Goal: Task Accomplishment & Management: Manage account settings

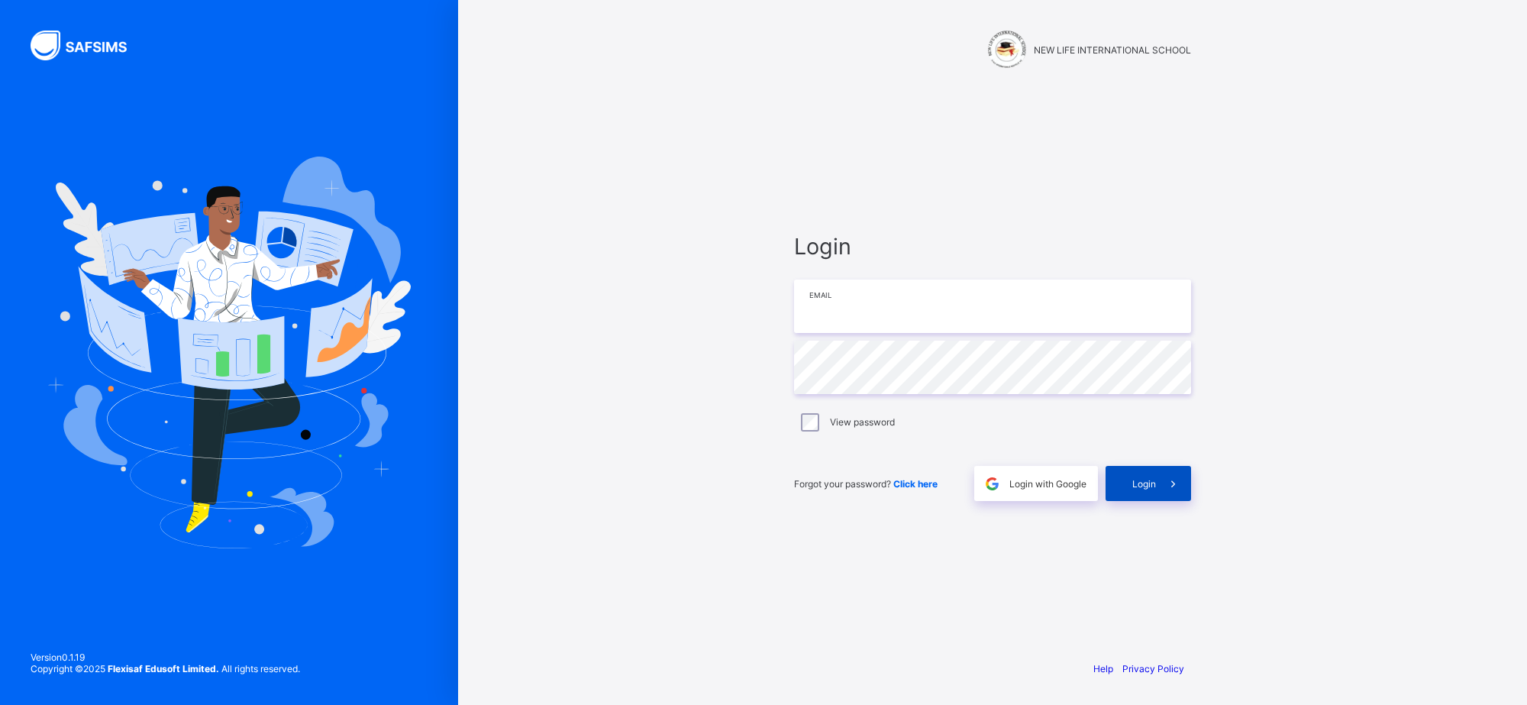
type input "**********"
click at [1171, 481] on icon at bounding box center [1173, 483] width 16 height 15
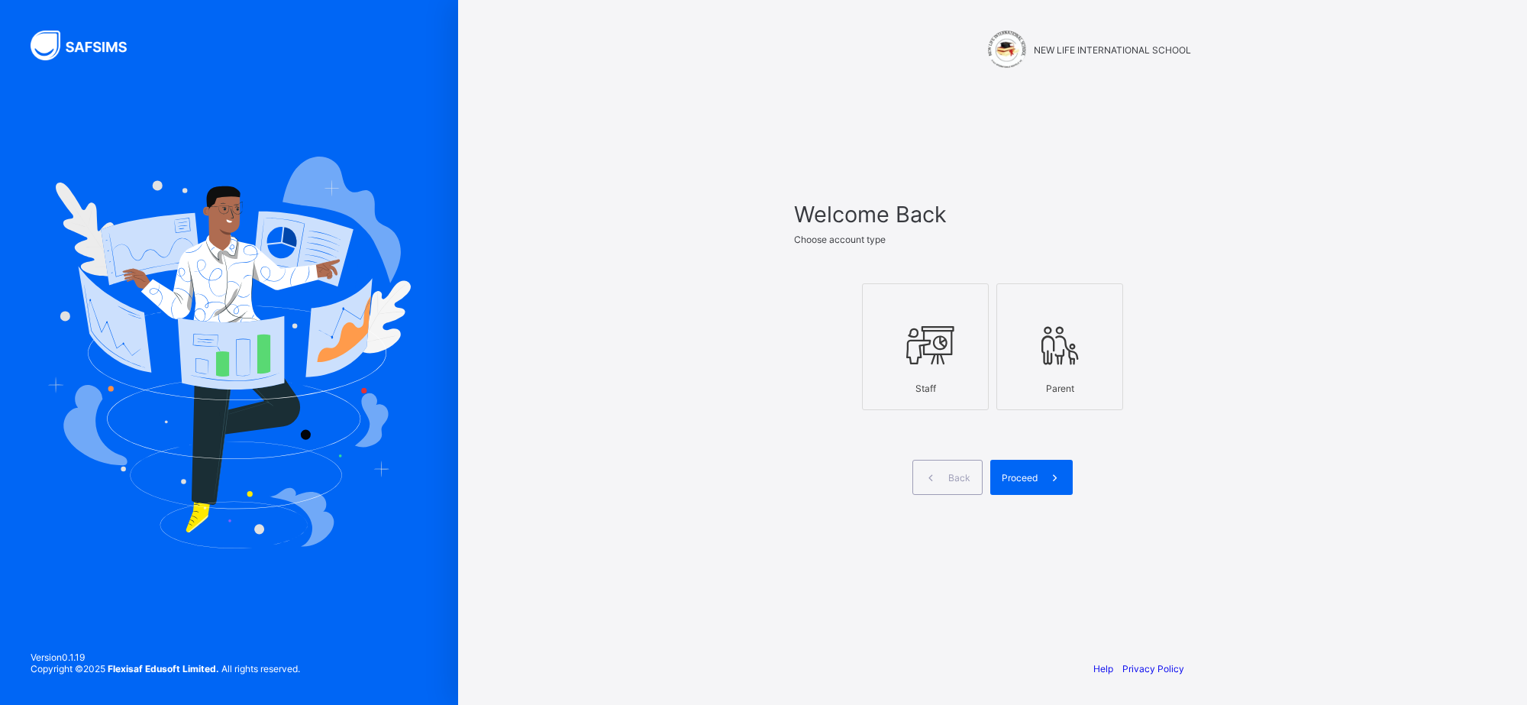
click at [947, 375] on div "Staff" at bounding box center [925, 388] width 110 height 27
click at [1048, 472] on icon at bounding box center [1055, 477] width 16 height 15
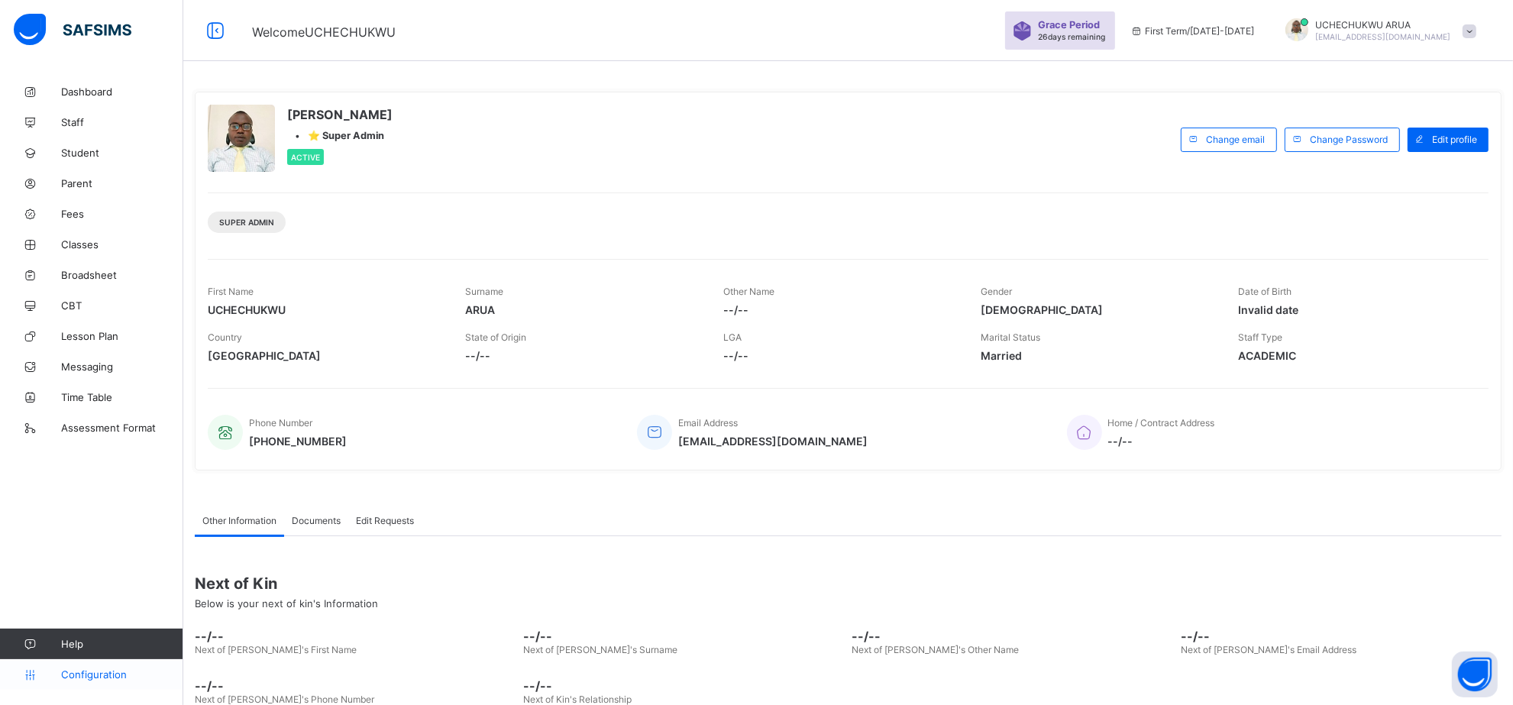
click at [119, 673] on span "Configuration" at bounding box center [121, 674] width 121 height 12
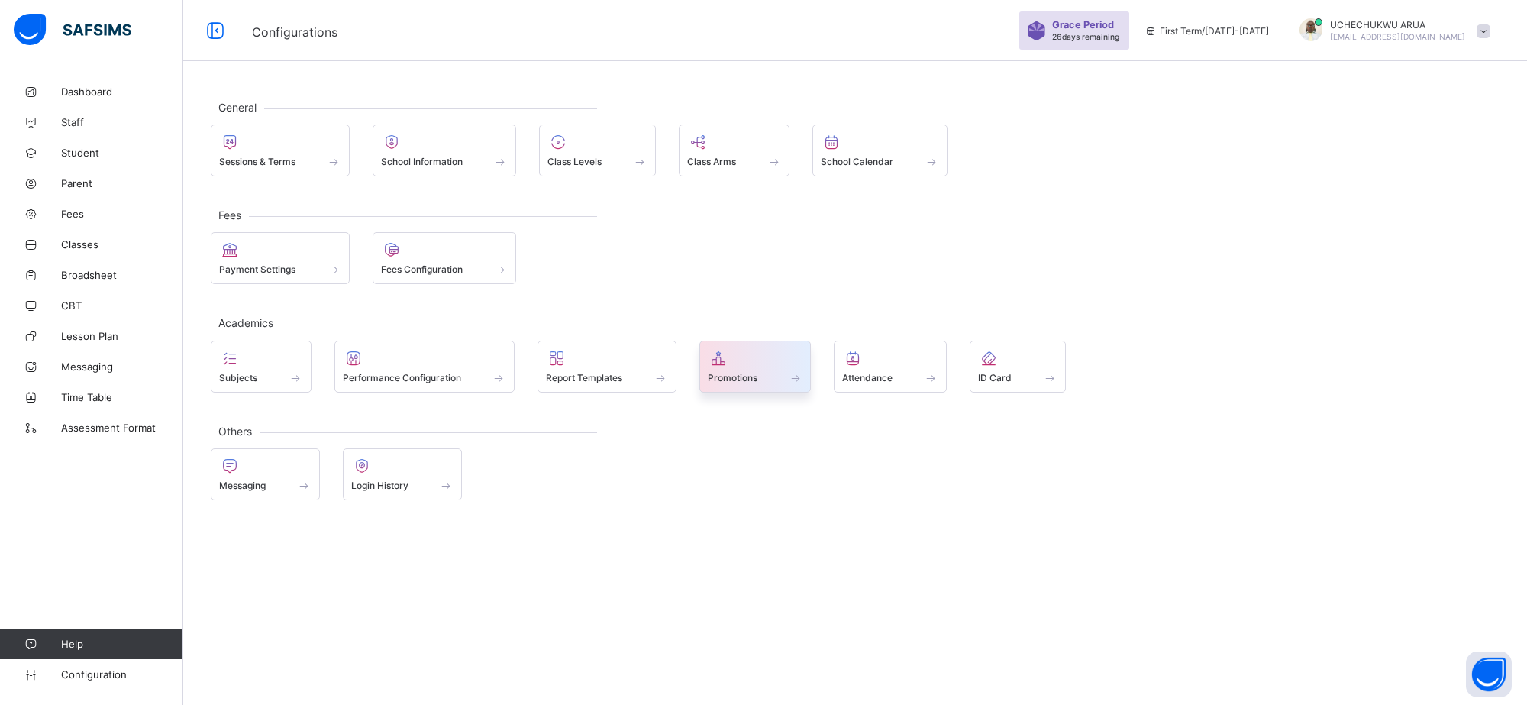
click at [746, 383] on span "Promotions" at bounding box center [733, 377] width 50 height 11
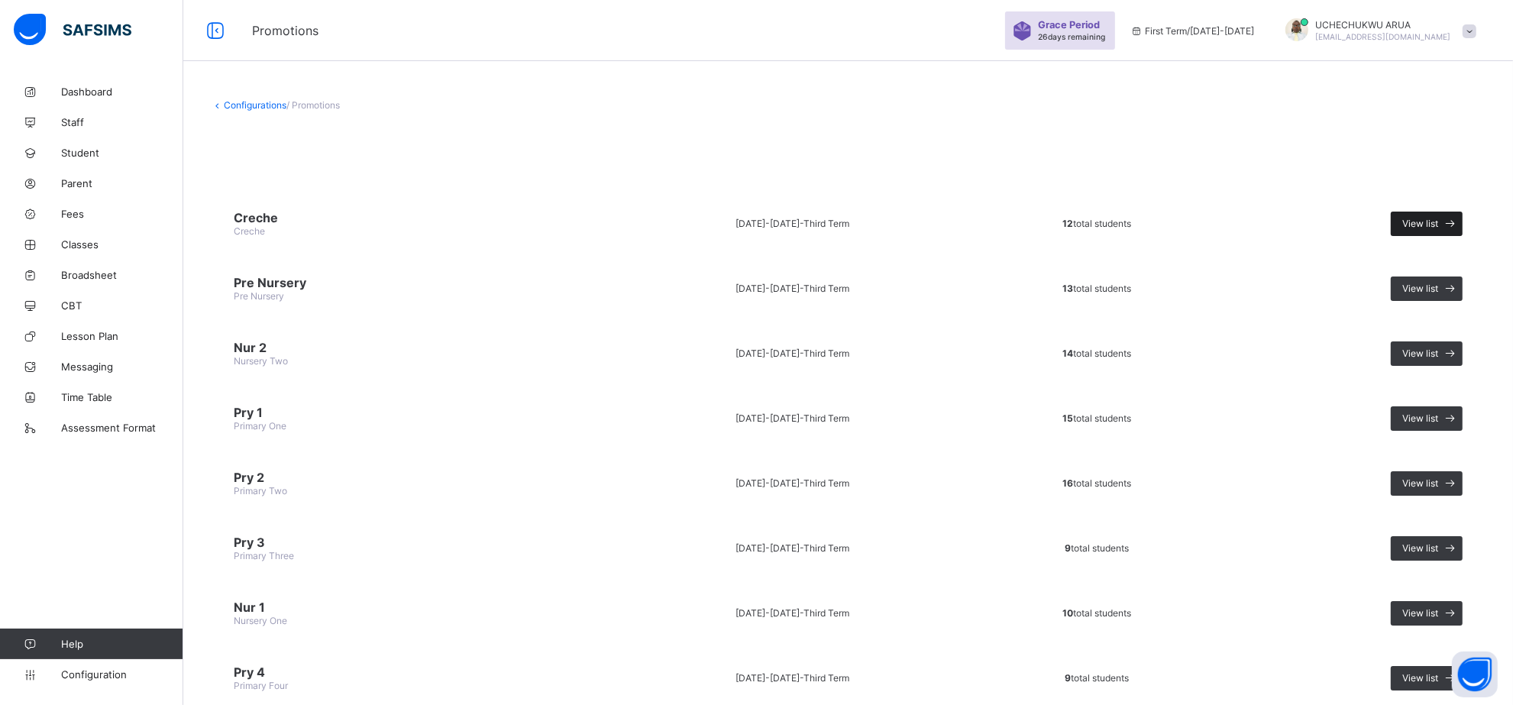
click at [1445, 227] on div "View list" at bounding box center [1427, 224] width 72 height 24
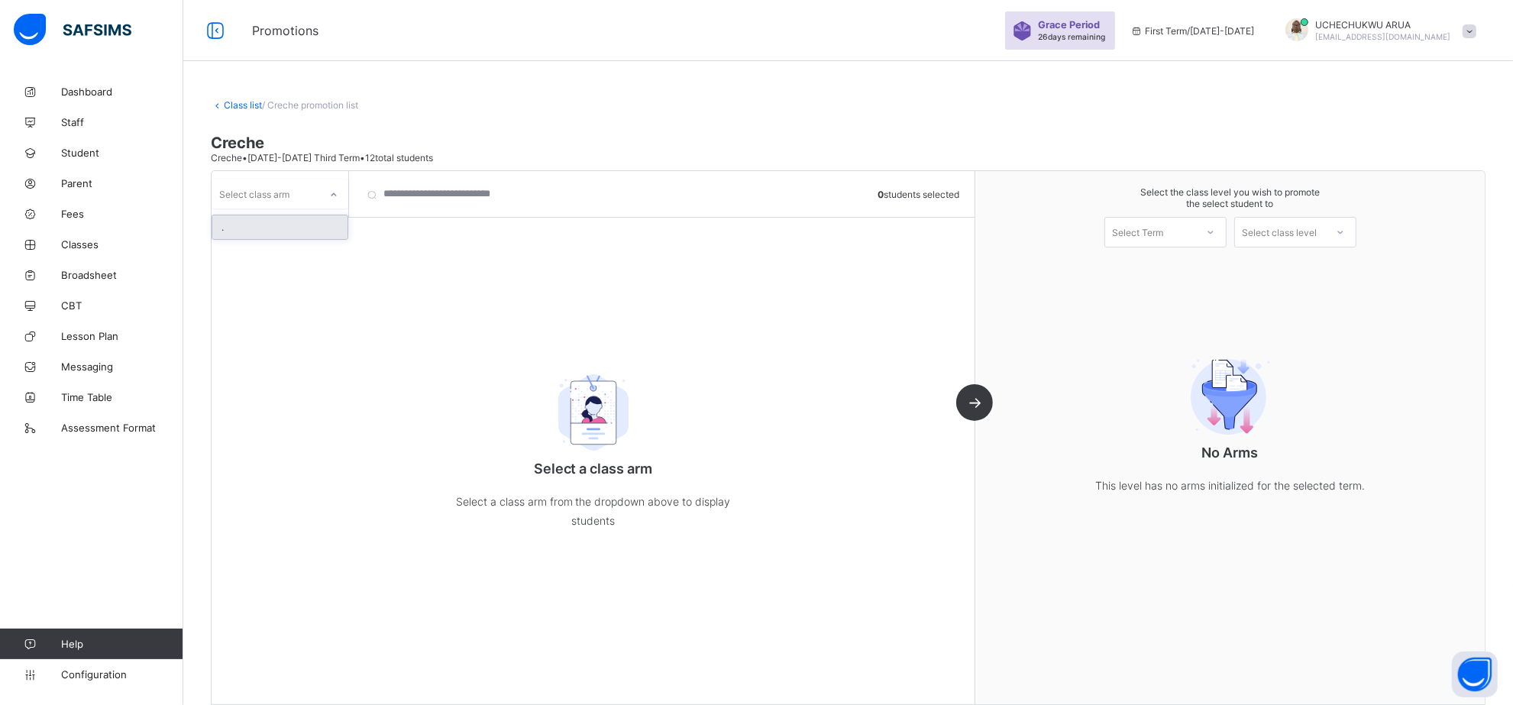
click at [331, 197] on icon at bounding box center [333, 194] width 9 height 15
click at [333, 199] on icon at bounding box center [333, 194] width 9 height 15
click at [292, 196] on div "Select class arm" at bounding box center [266, 193] width 108 height 21
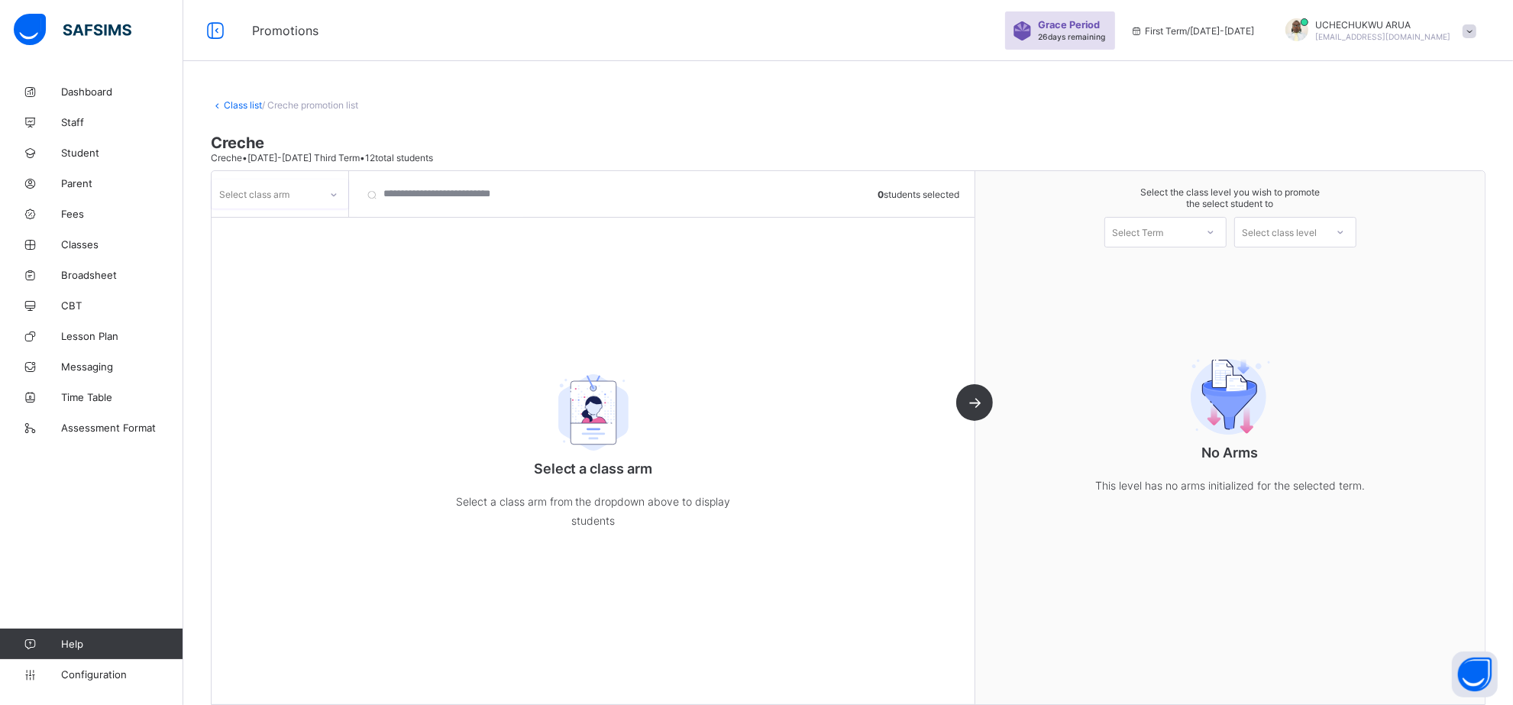
click at [330, 196] on icon at bounding box center [333, 194] width 9 height 15
click at [470, 192] on input "search" at bounding box center [441, 194] width 168 height 46
click at [668, 273] on div "Select class arm *** 0 students selected Select a class arm Select a class arm …" at bounding box center [594, 437] width 764 height 533
click at [436, 201] on input "***" at bounding box center [441, 194] width 168 height 46
type input "*"
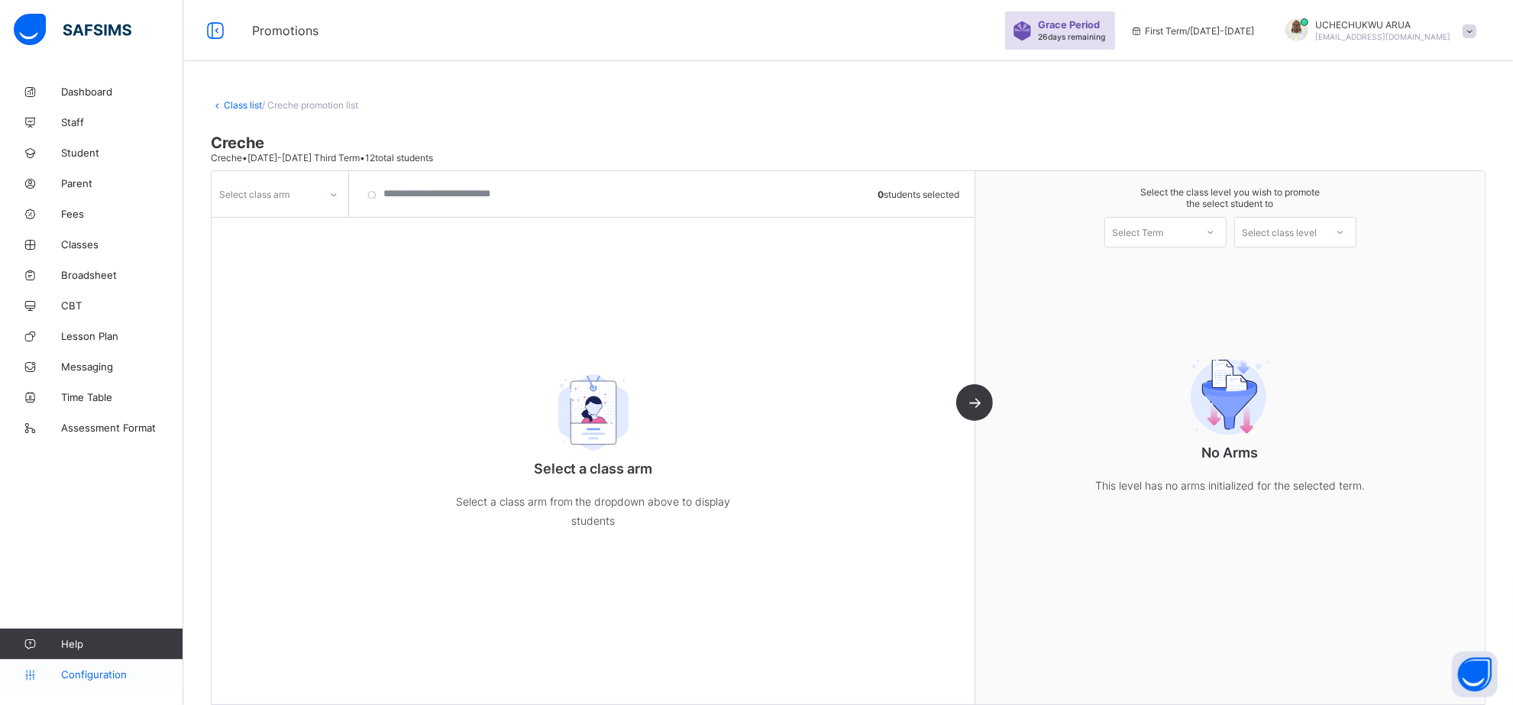
click at [93, 674] on span "Configuration" at bounding box center [121, 674] width 121 height 12
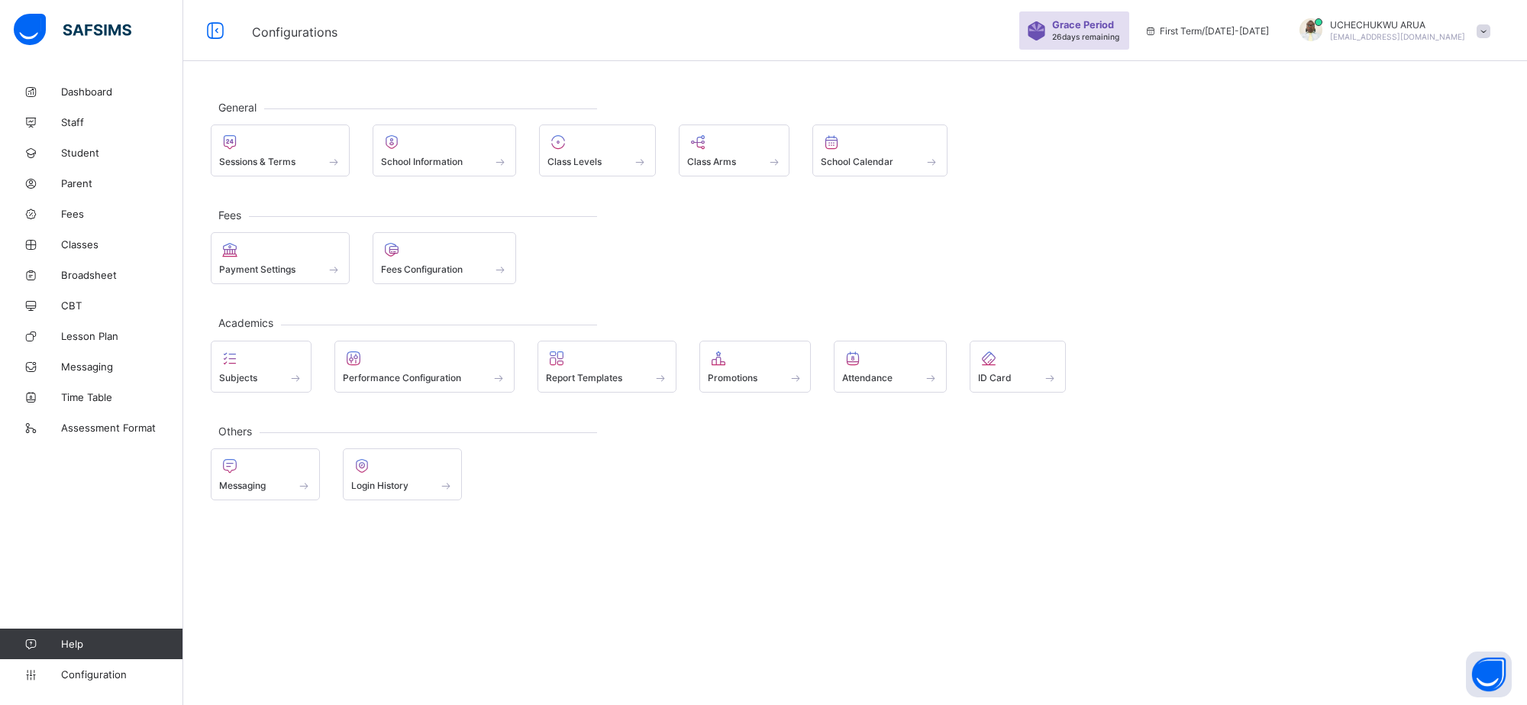
click at [66, 645] on span "Help" at bounding box center [121, 644] width 121 height 12
click at [27, 644] on icon at bounding box center [30, 643] width 61 height 11
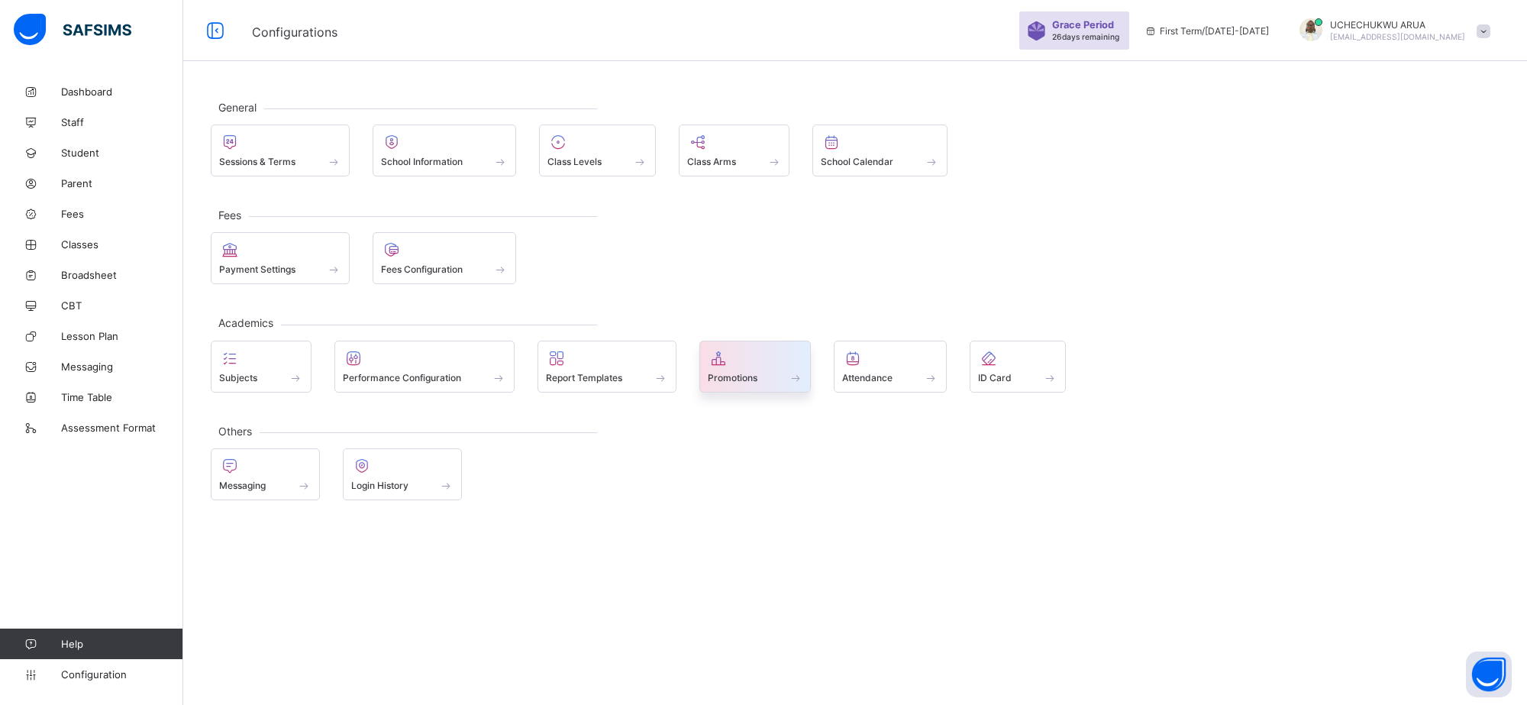
click at [775, 363] on div at bounding box center [755, 358] width 95 height 18
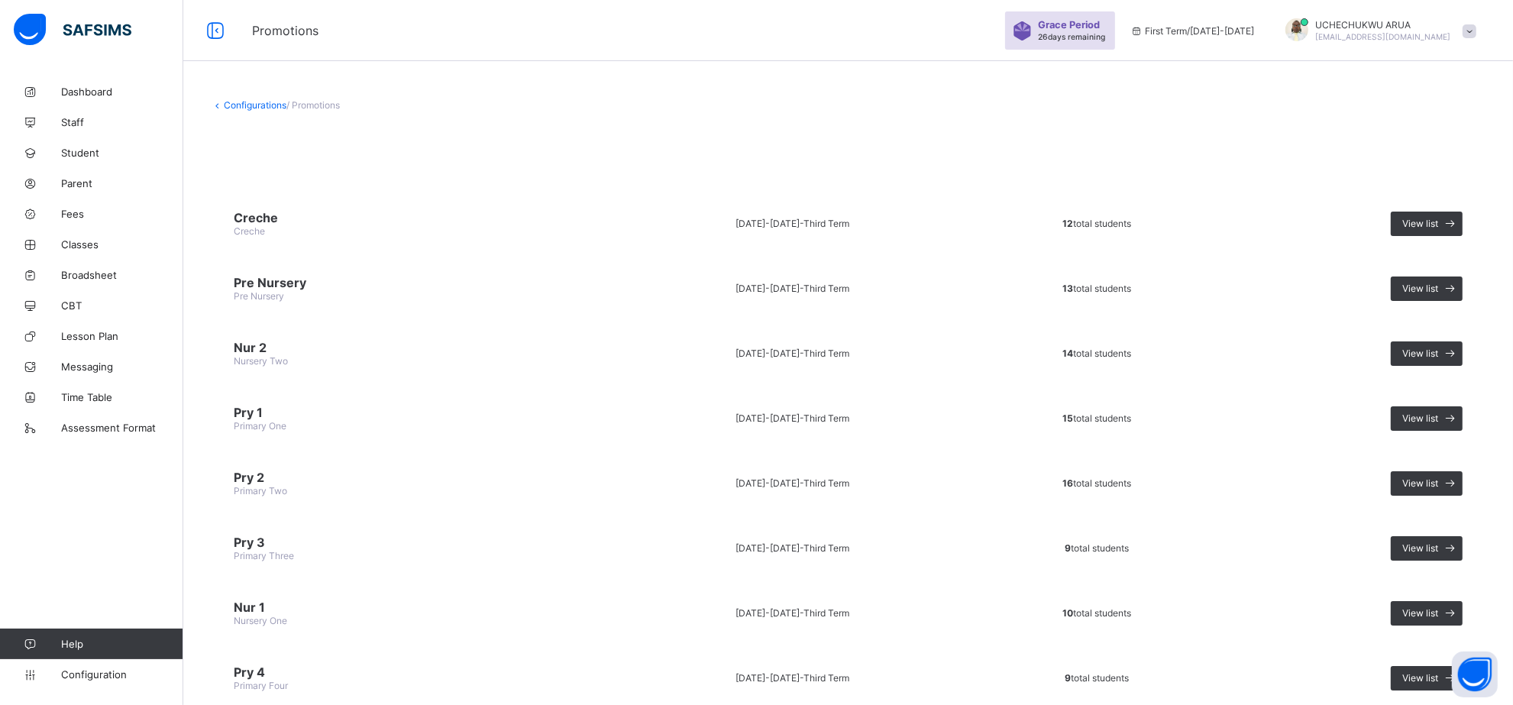
click at [781, 223] on span "2024-2025 -" at bounding box center [769, 223] width 68 height 11
click at [250, 214] on span "Creche" at bounding box center [413, 217] width 358 height 15
click at [249, 214] on span "Creche" at bounding box center [413, 217] width 358 height 15
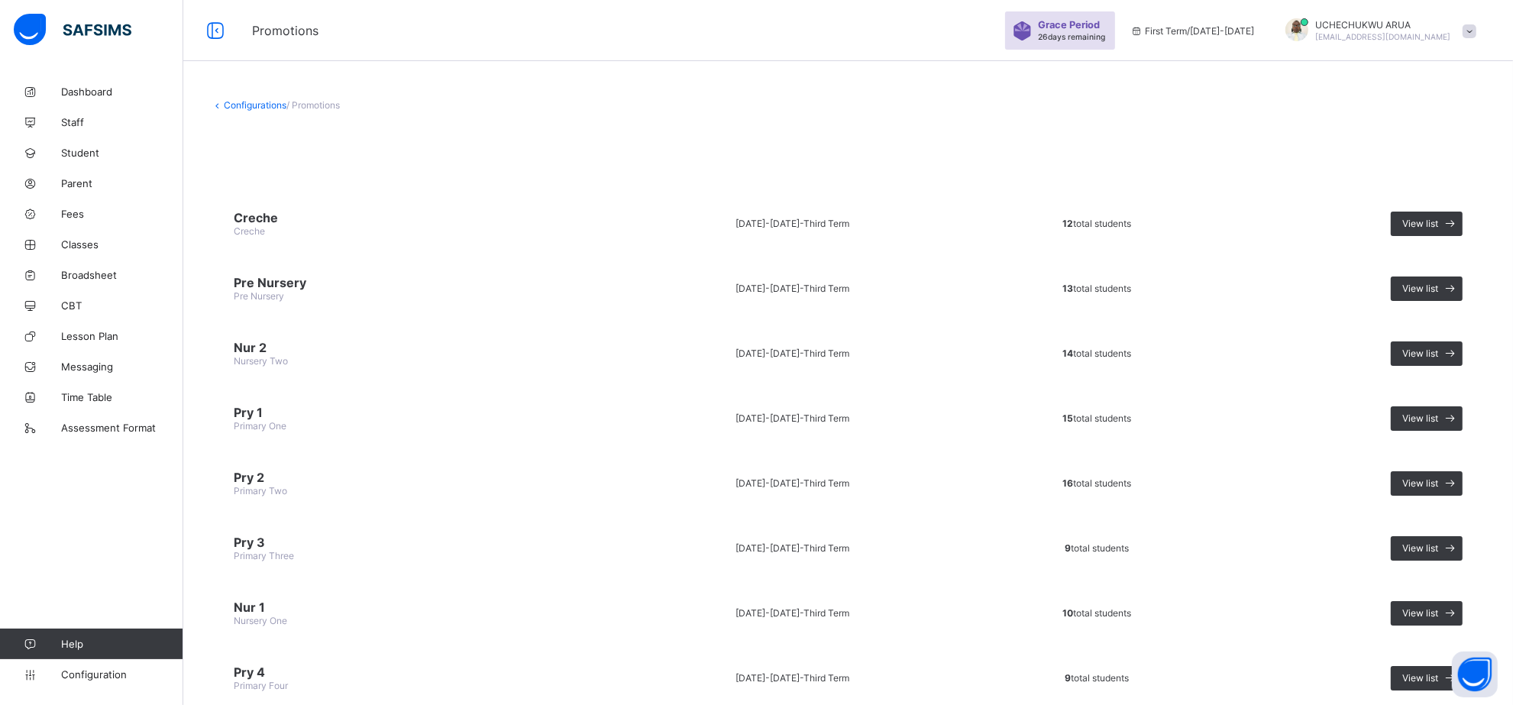
click at [249, 214] on span "Creche" at bounding box center [413, 217] width 358 height 15
click at [257, 225] on span "Creche" at bounding box center [249, 230] width 31 height 11
click at [277, 214] on span "Creche" at bounding box center [413, 217] width 358 height 15
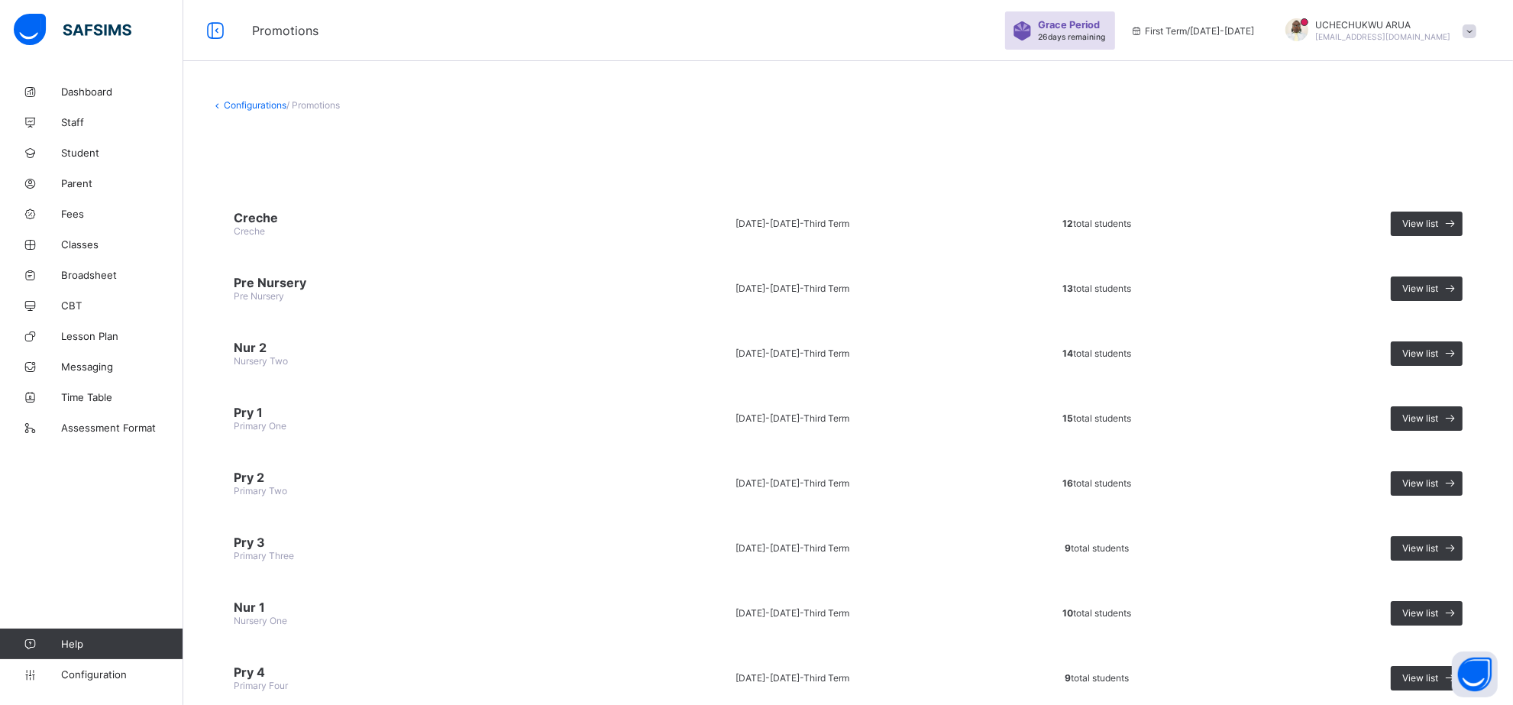
click at [1083, 220] on span "12 total students" at bounding box center [1096, 223] width 69 height 11
click at [1438, 218] on span "View list" at bounding box center [1420, 223] width 36 height 11
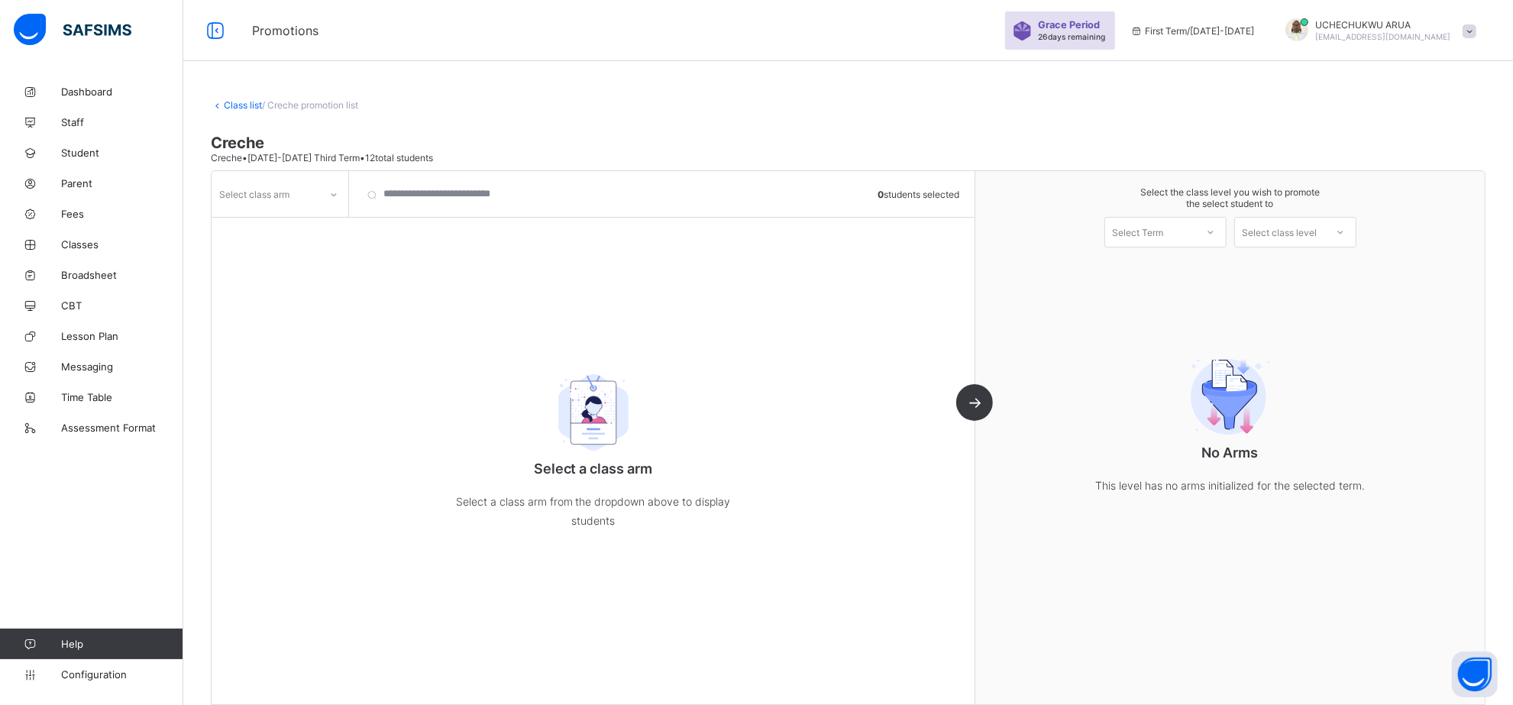
click at [602, 415] on img at bounding box center [593, 412] width 115 height 76
click at [120, 680] on span "Configuration" at bounding box center [121, 674] width 121 height 12
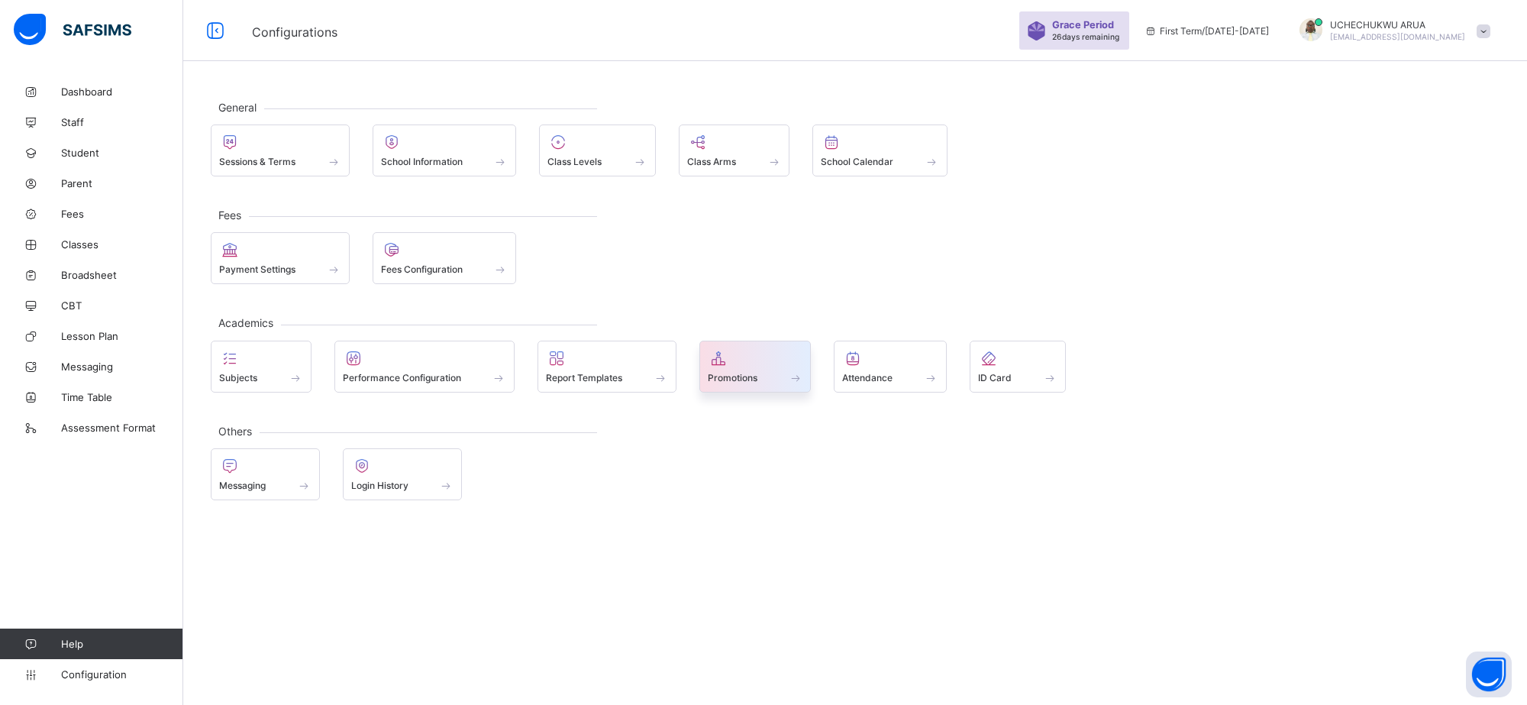
click at [746, 363] on div at bounding box center [755, 358] width 95 height 18
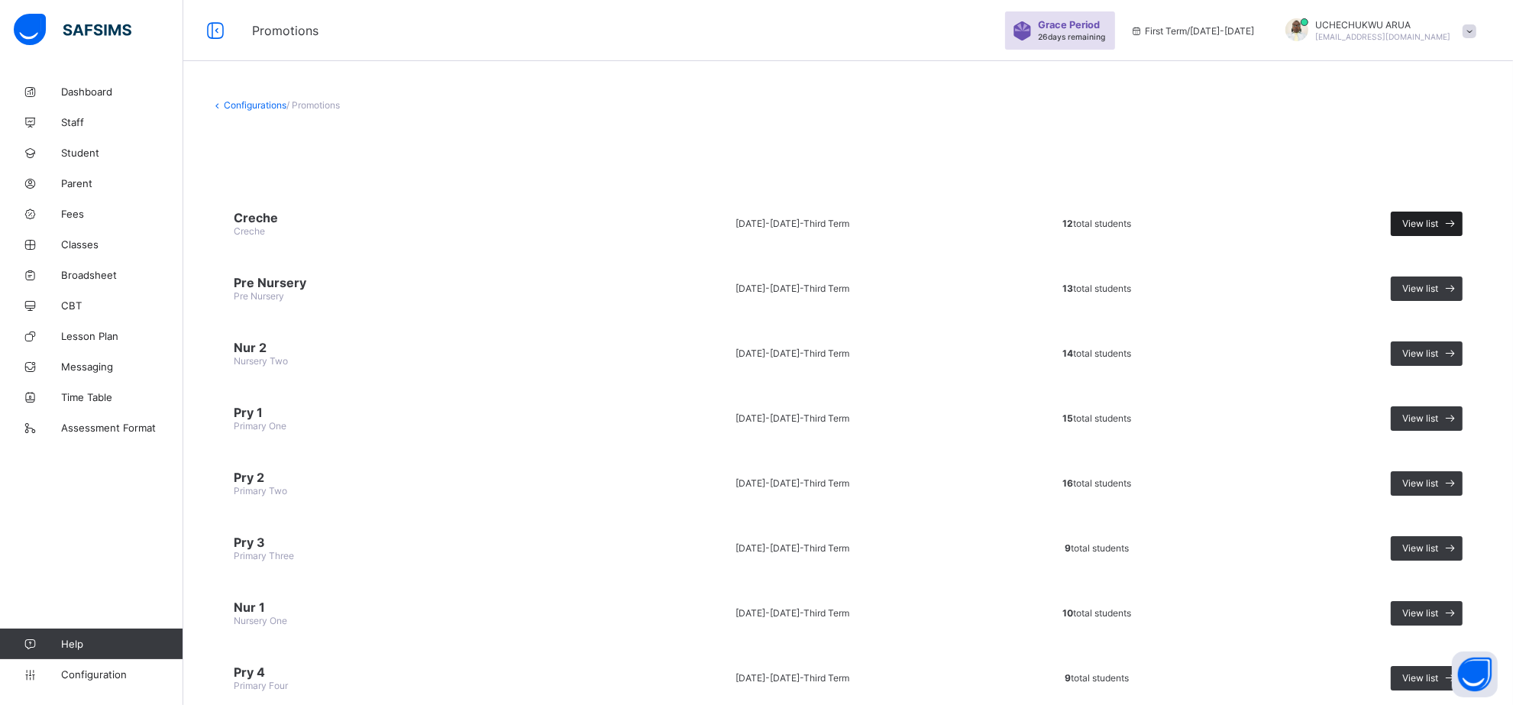
click at [1416, 224] on span "View list" at bounding box center [1420, 223] width 36 height 11
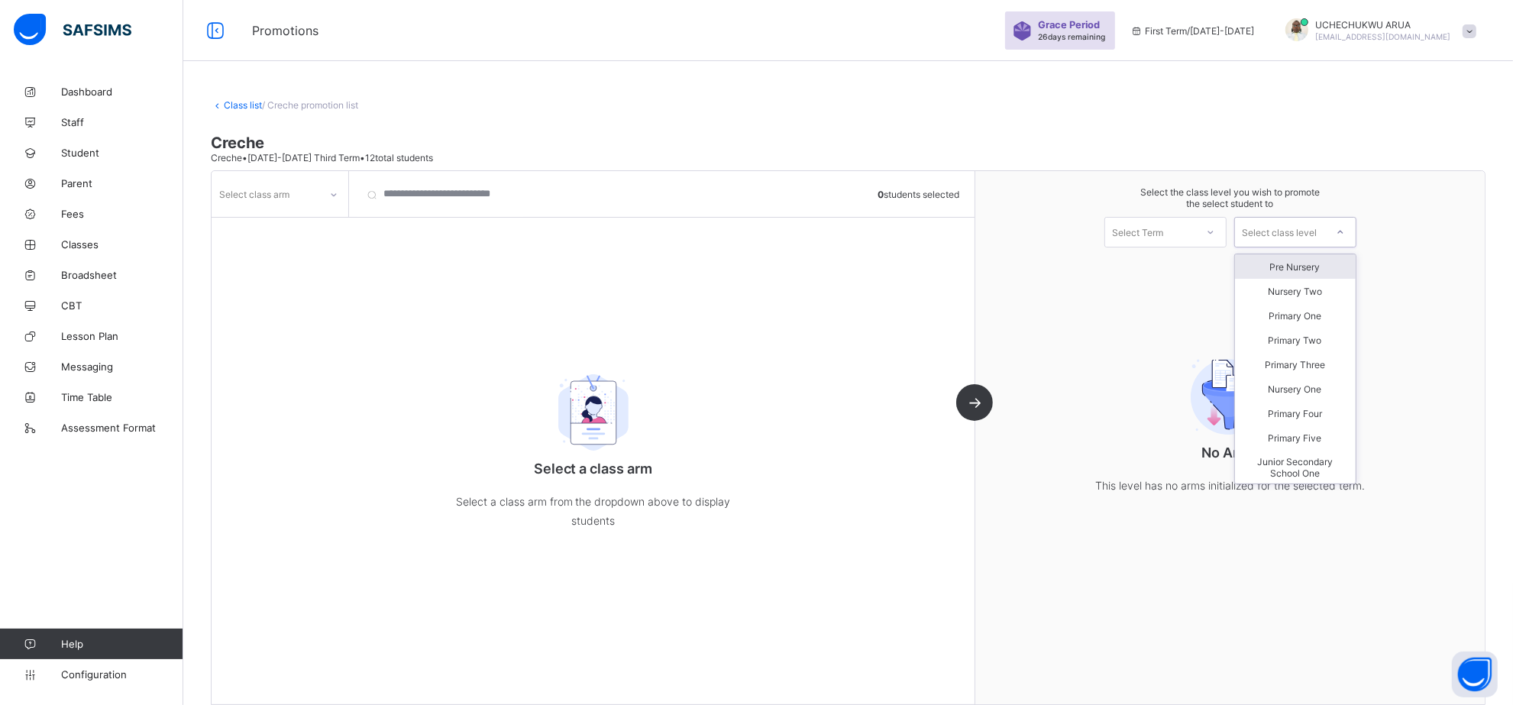
click at [1345, 230] on icon at bounding box center [1340, 231] width 9 height 15
click at [1322, 257] on div "Pre Nursery" at bounding box center [1295, 266] width 121 height 24
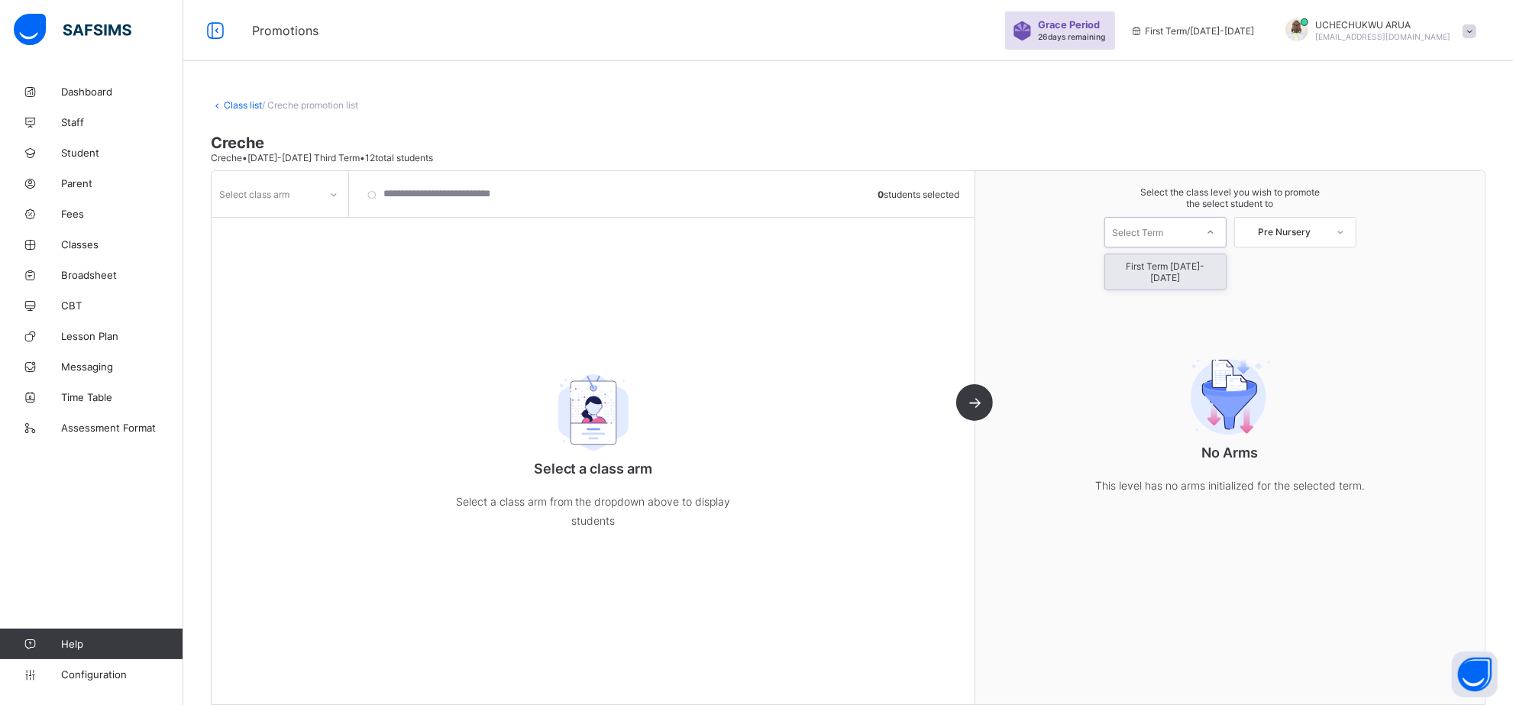
click at [1224, 228] on div at bounding box center [1210, 232] width 27 height 26
click at [115, 676] on span "Configuration" at bounding box center [121, 674] width 121 height 12
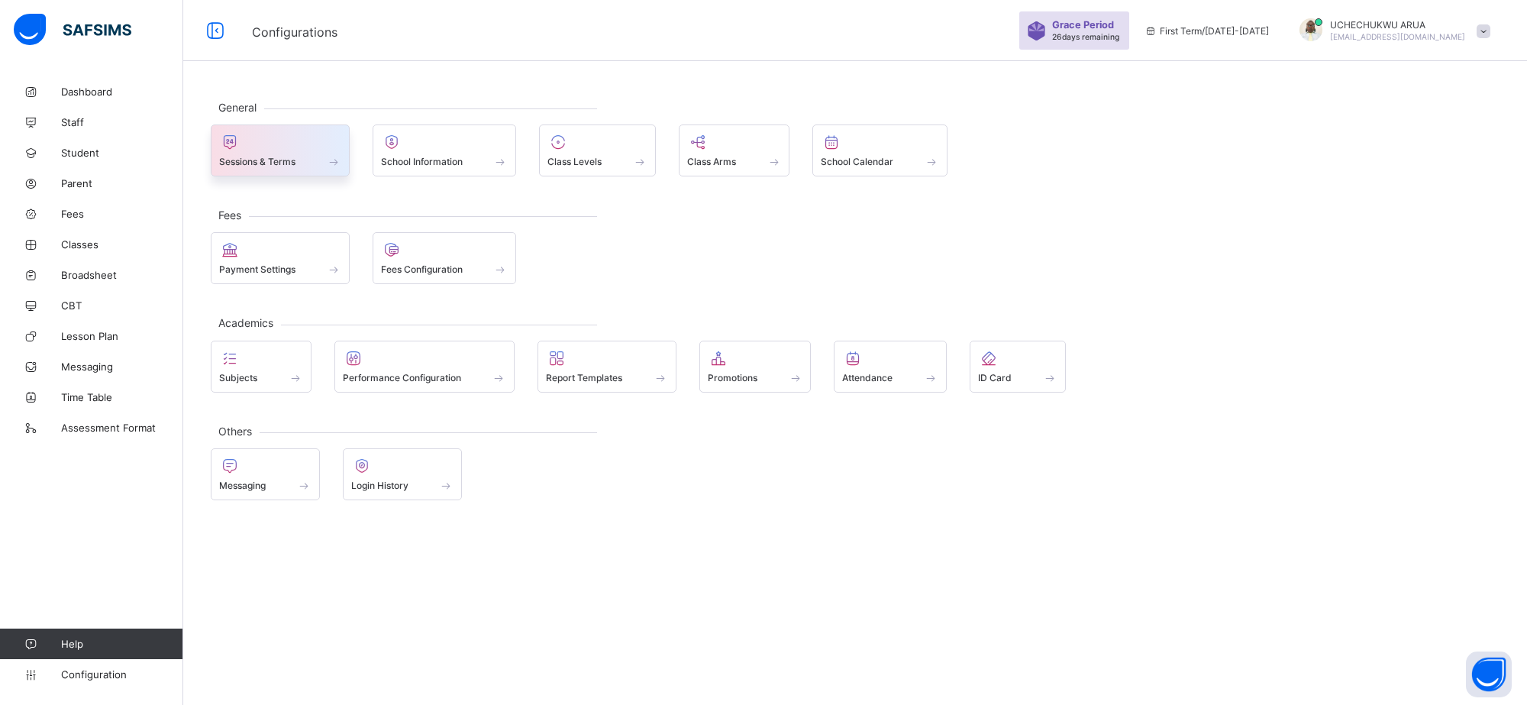
click at [319, 166] on div "Sessions & Terms" at bounding box center [280, 161] width 122 height 13
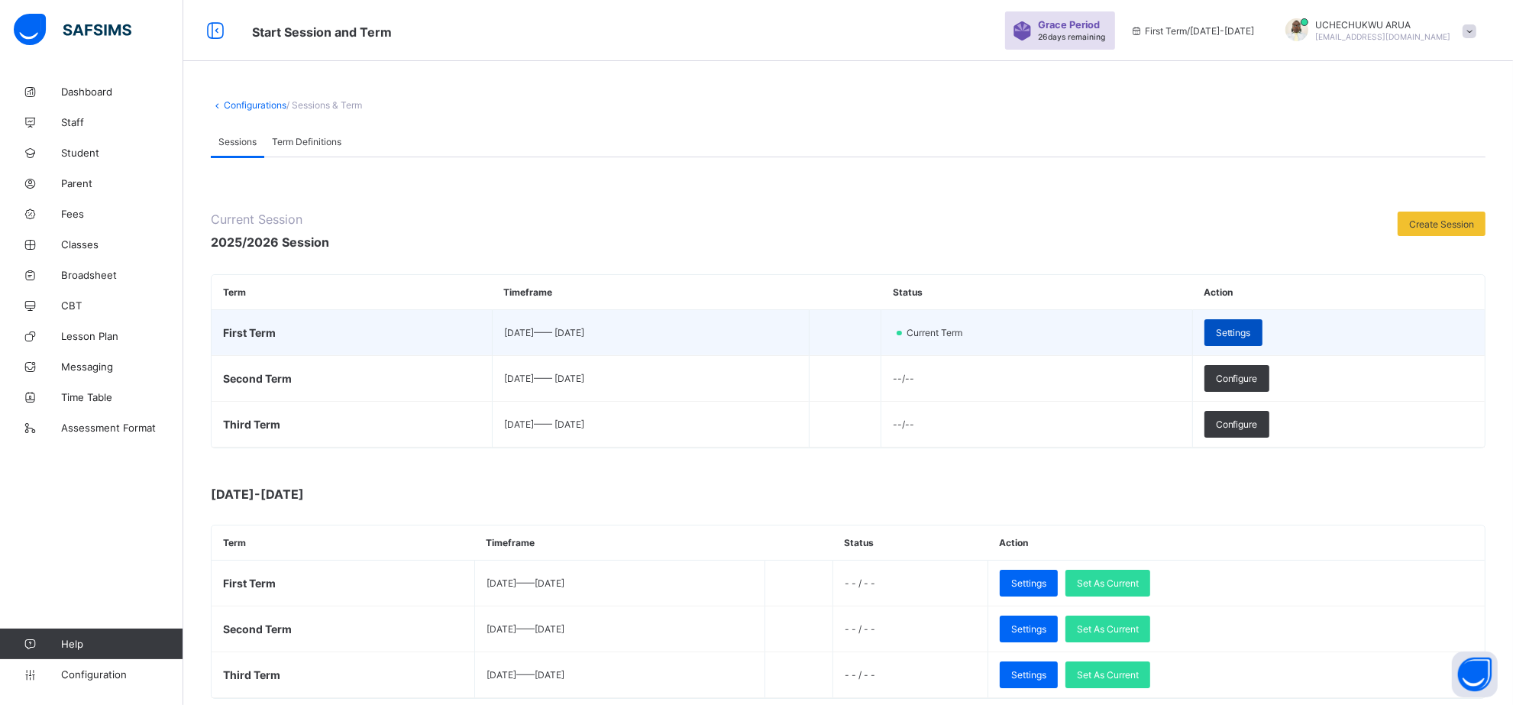
click at [1251, 330] on span "Settings" at bounding box center [1233, 332] width 35 height 11
click at [1262, 328] on div "Settings" at bounding box center [1233, 332] width 58 height 27
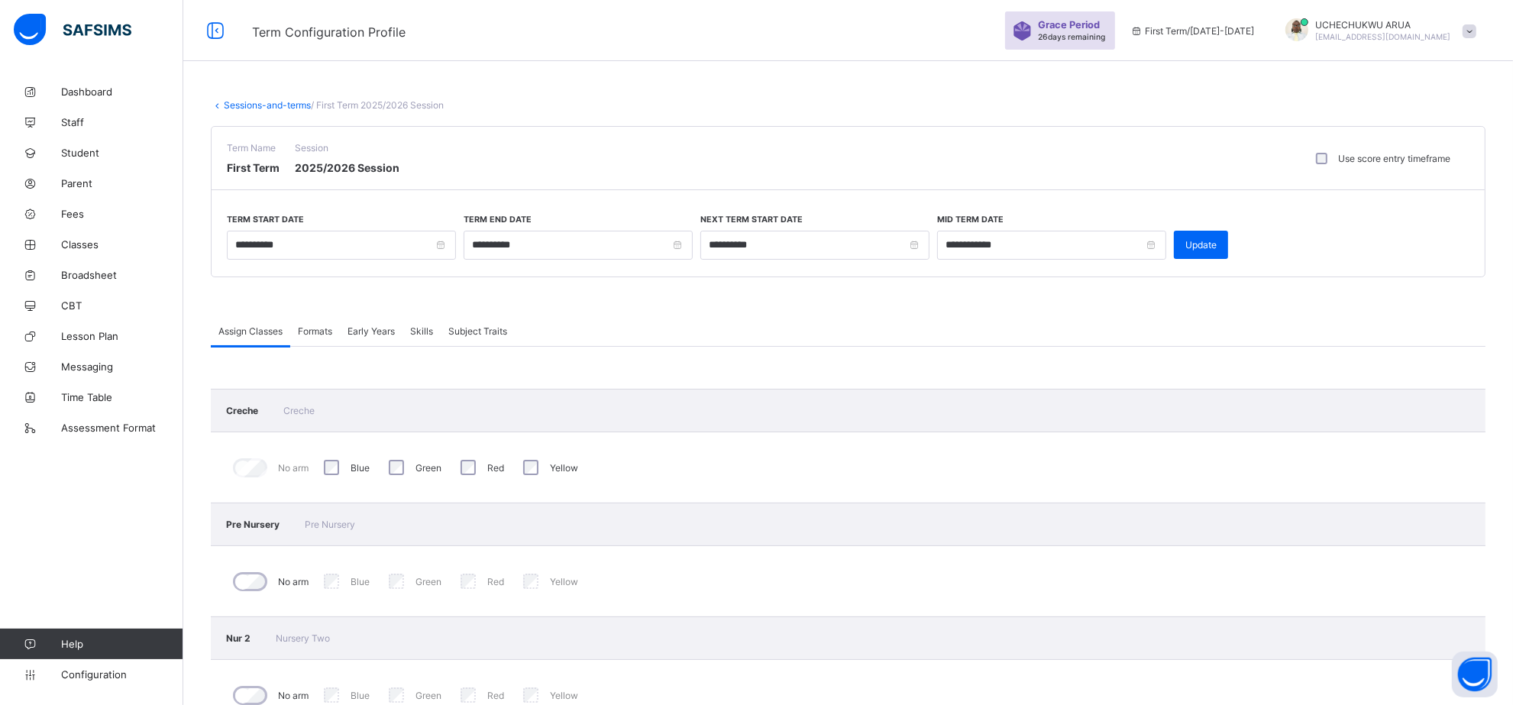
scroll to position [616, 0]
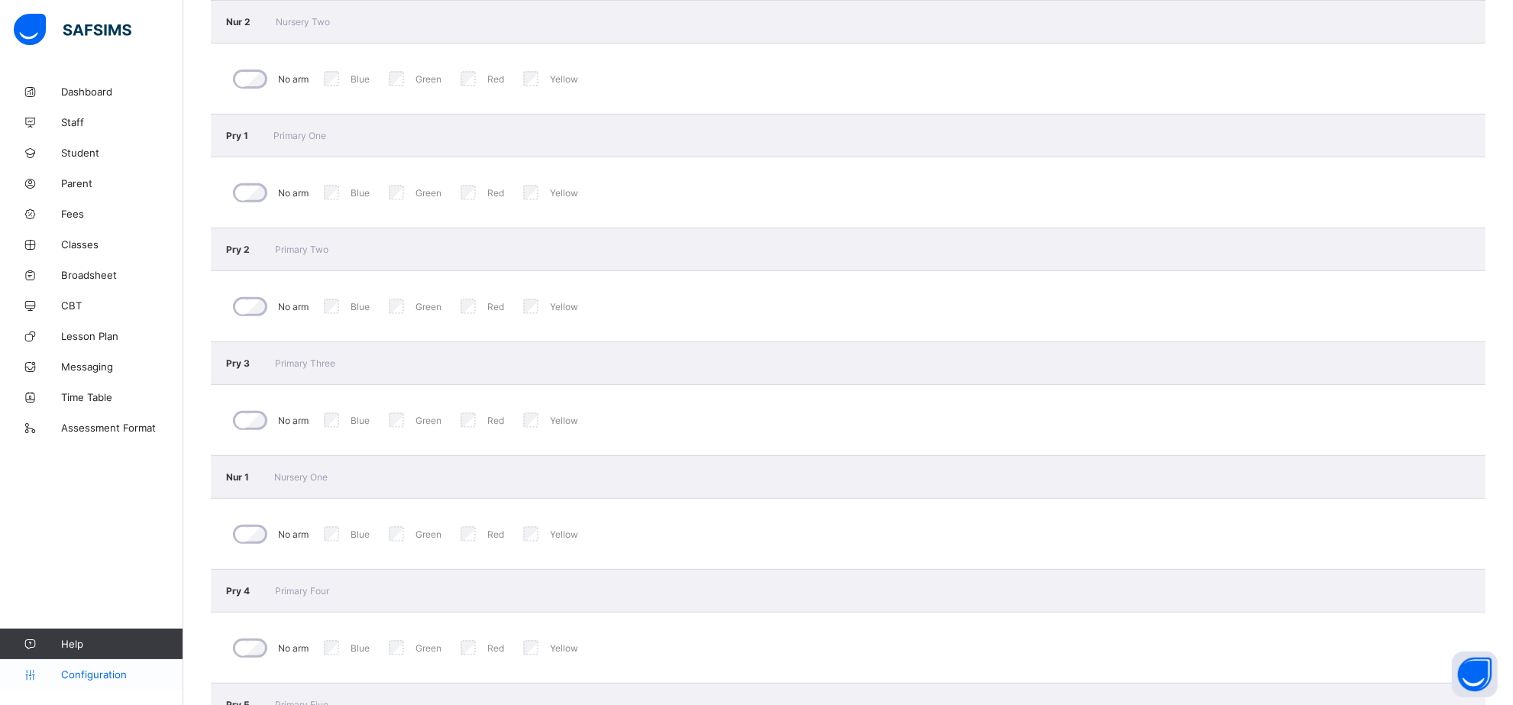
click at [109, 680] on span "Configuration" at bounding box center [121, 674] width 121 height 12
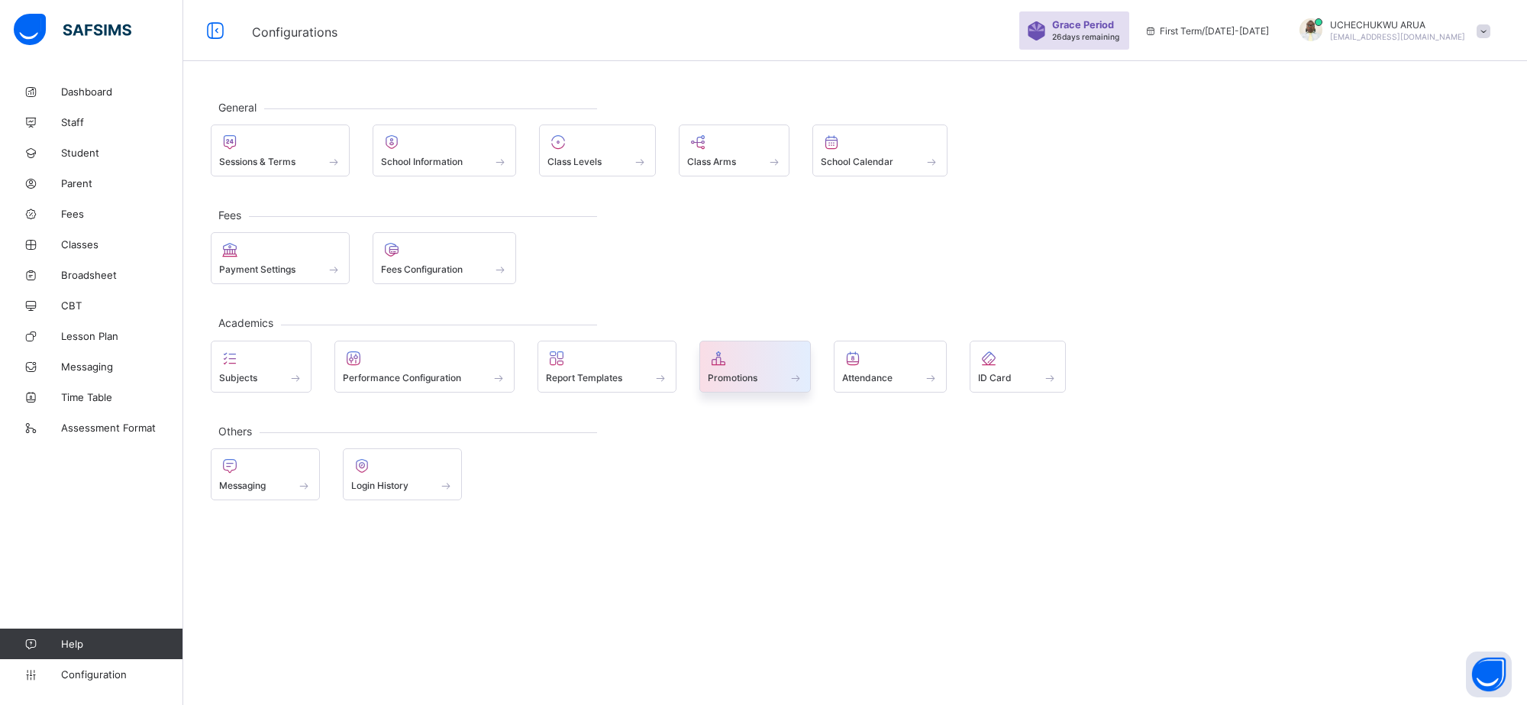
click at [789, 360] on div at bounding box center [755, 358] width 95 height 18
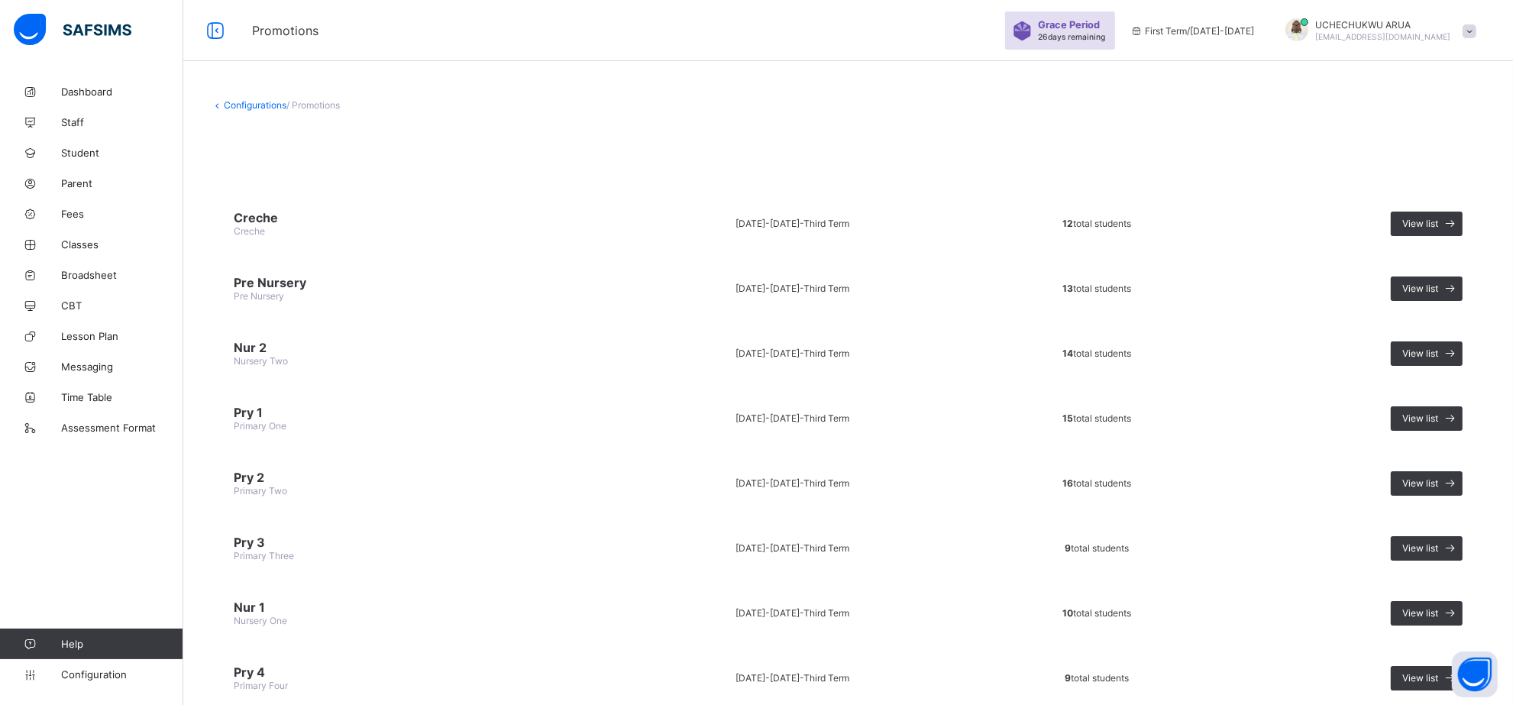
click at [321, 223] on td "Creche Creche" at bounding box center [413, 223] width 404 height 57
click at [1418, 224] on span "View list" at bounding box center [1420, 223] width 36 height 11
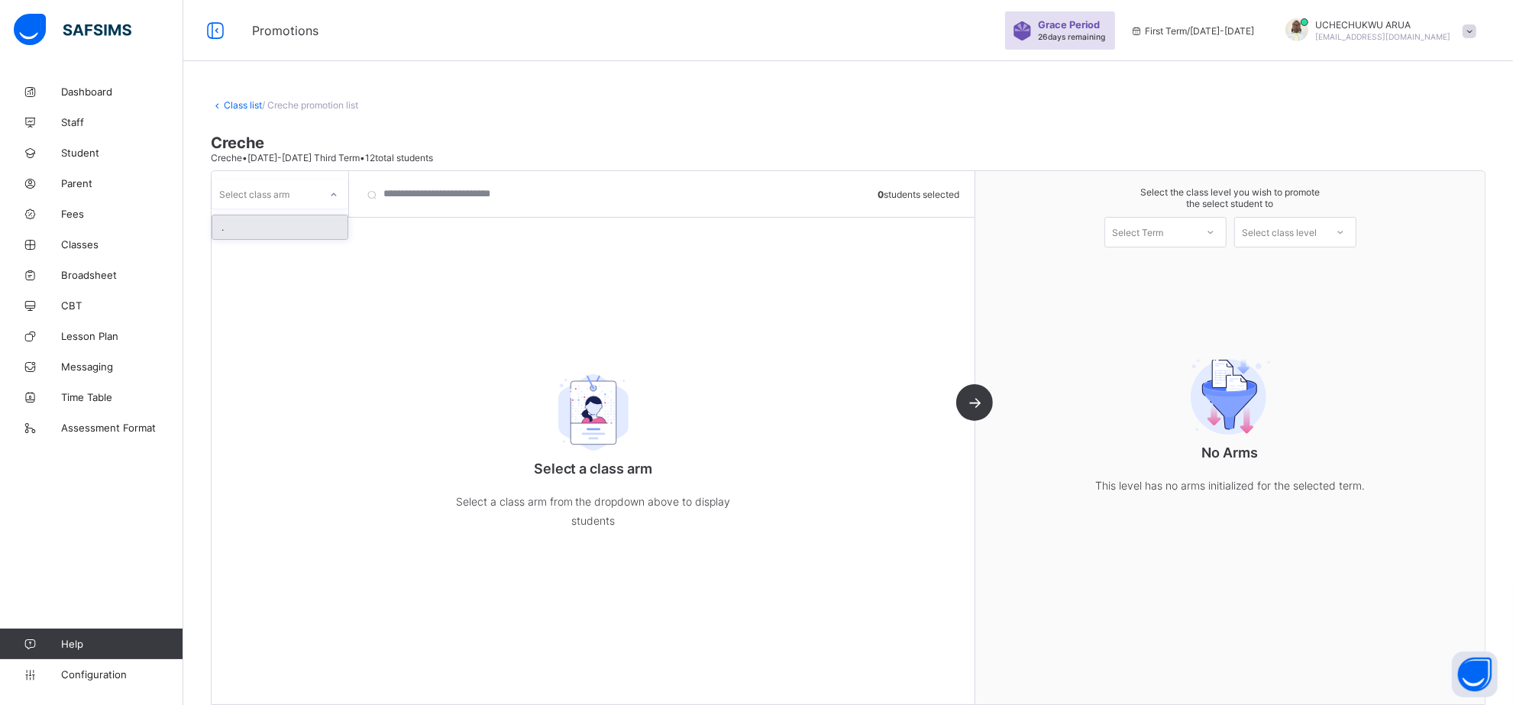
click at [330, 200] on div at bounding box center [334, 194] width 26 height 24
click at [331, 200] on icon at bounding box center [333, 194] width 9 height 15
click at [333, 201] on icon at bounding box center [333, 194] width 9 height 15
click at [328, 188] on div at bounding box center [334, 194] width 26 height 24
click at [334, 196] on icon at bounding box center [333, 194] width 9 height 15
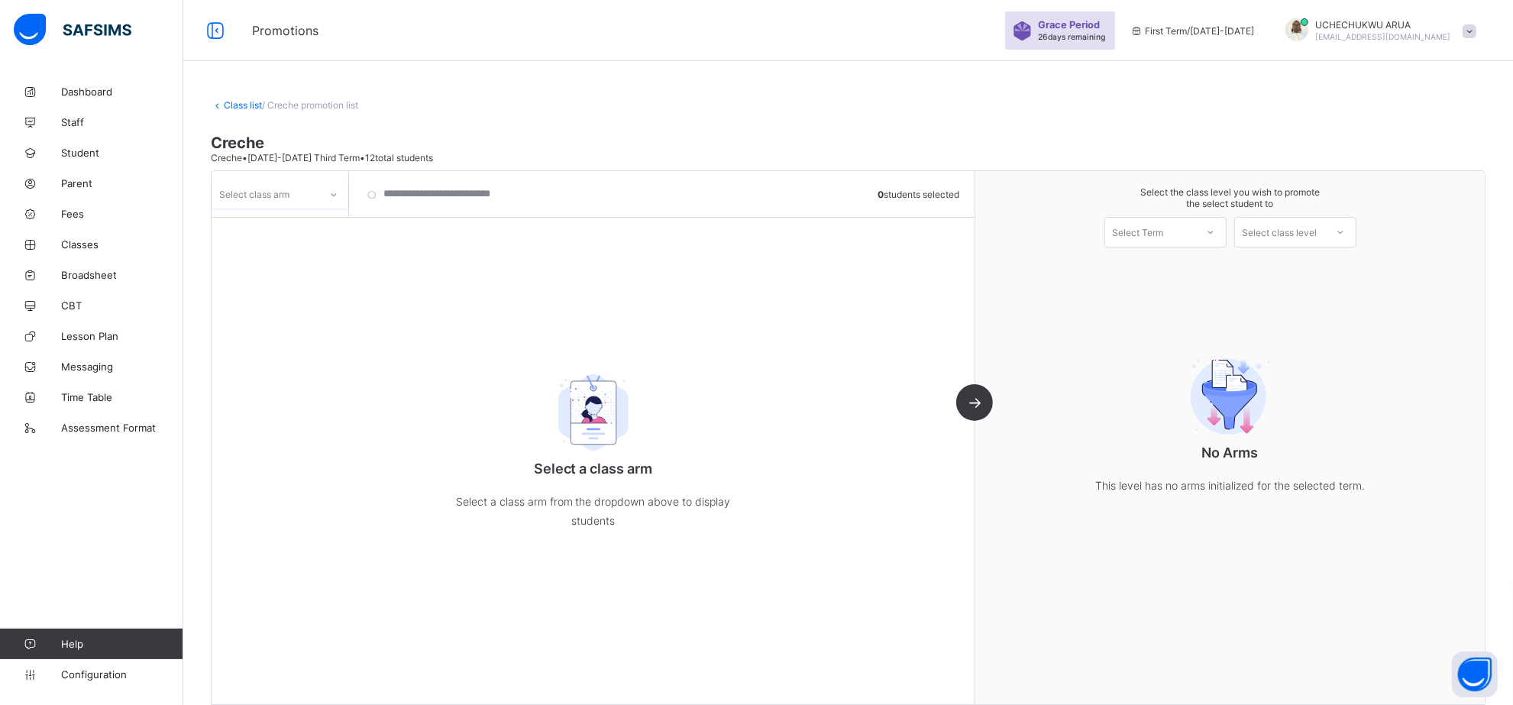
click at [333, 193] on icon at bounding box center [333, 194] width 5 height 3
click at [333, 193] on icon at bounding box center [333, 194] width 9 height 15
click at [310, 228] on div "." at bounding box center [279, 227] width 135 height 24
click at [310, 228] on div "option . focused, 1 of 1. 1 result available. Use Up and Down to choose options…" at bounding box center [594, 437] width 764 height 533
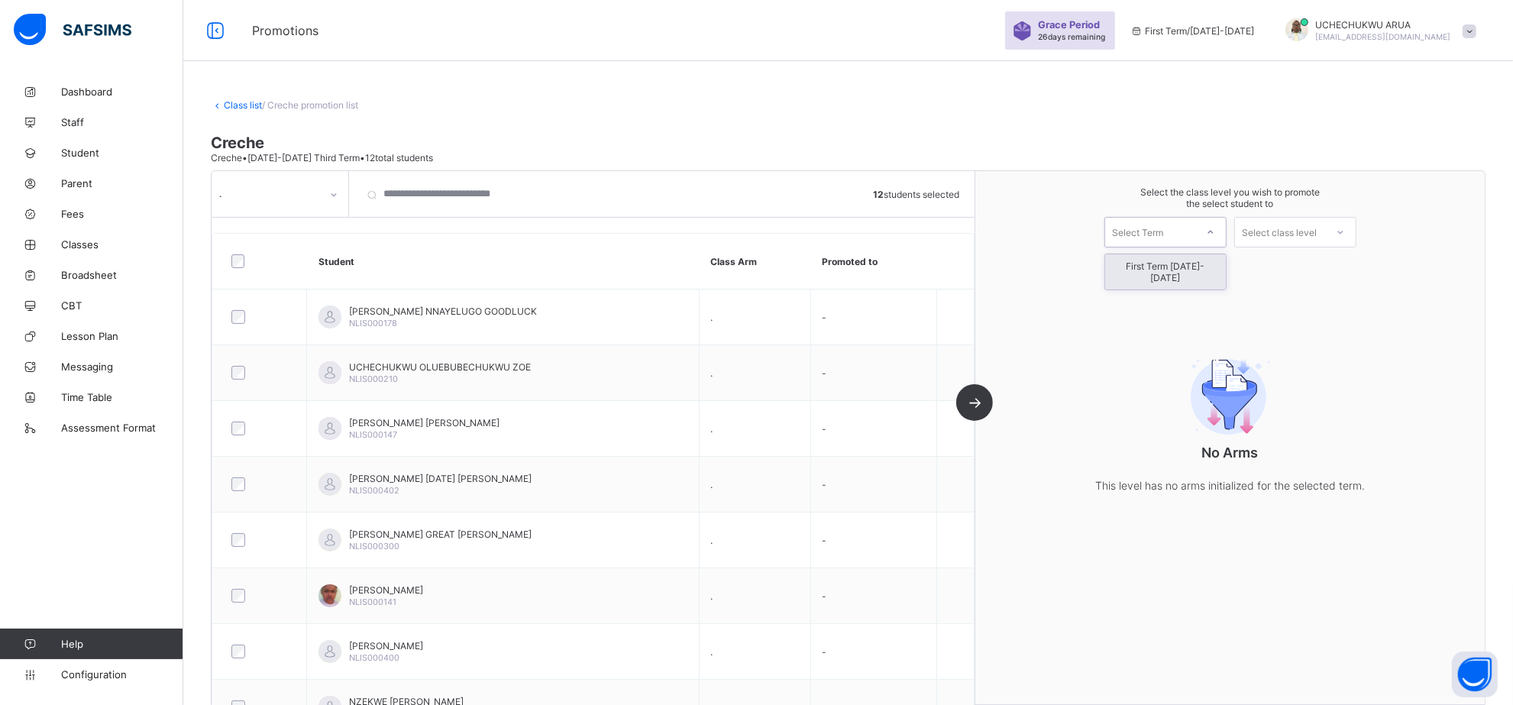
click at [1215, 230] on icon at bounding box center [1210, 231] width 9 height 15
click at [1206, 264] on div "First Term 2025-2026" at bounding box center [1165, 271] width 121 height 35
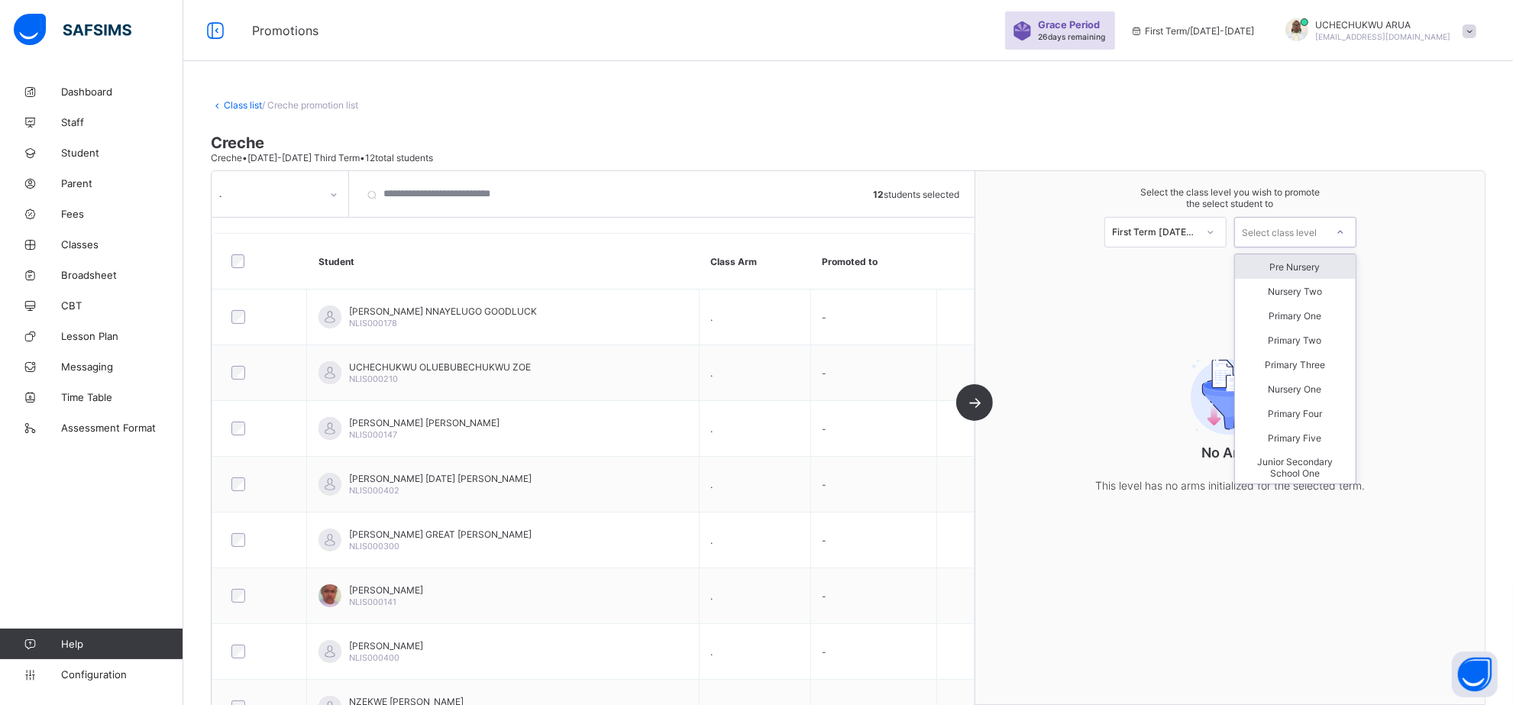
click at [1345, 228] on icon at bounding box center [1340, 231] width 9 height 15
click at [1319, 261] on div "Pre Nursery" at bounding box center [1295, 266] width 121 height 24
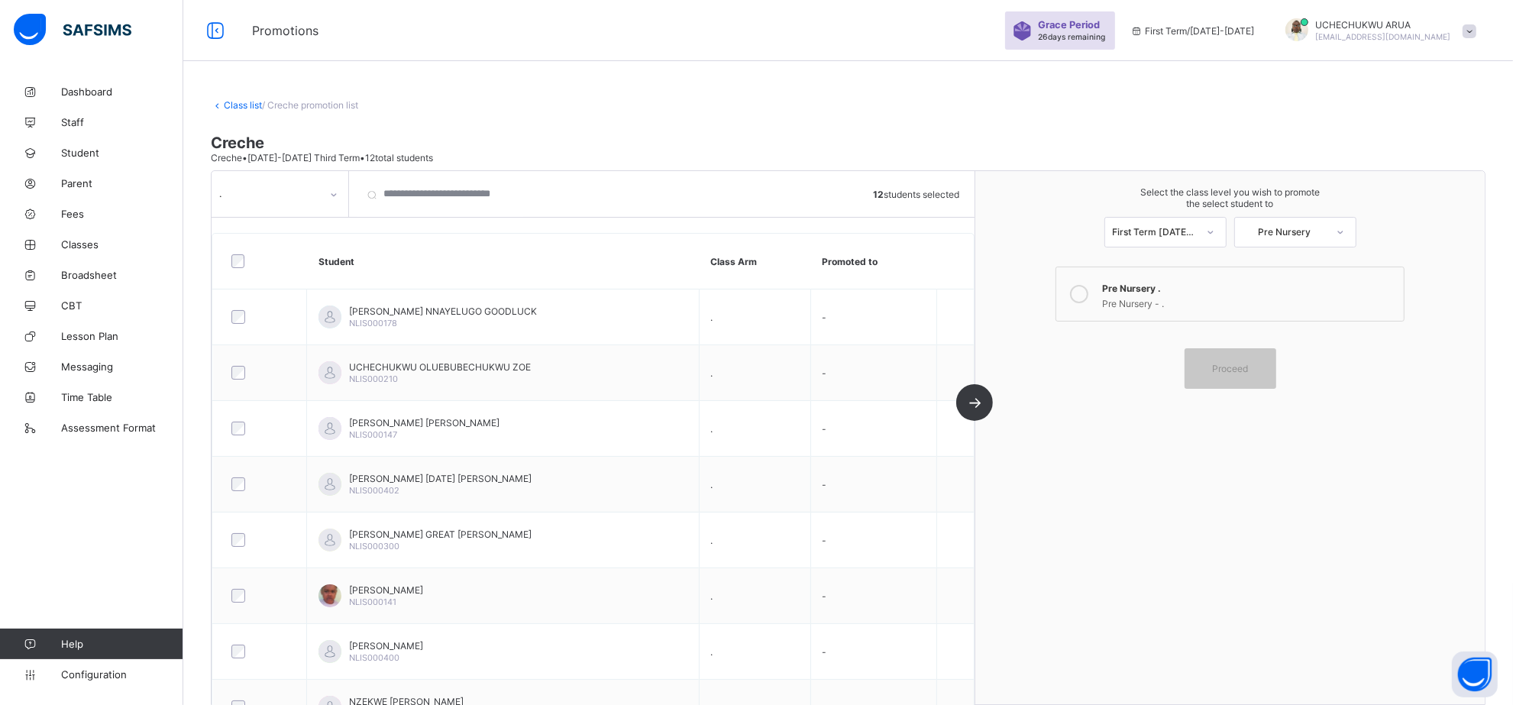
click at [1086, 291] on icon at bounding box center [1079, 294] width 18 height 18
click at [1245, 369] on span "Proceed" at bounding box center [1230, 368] width 36 height 11
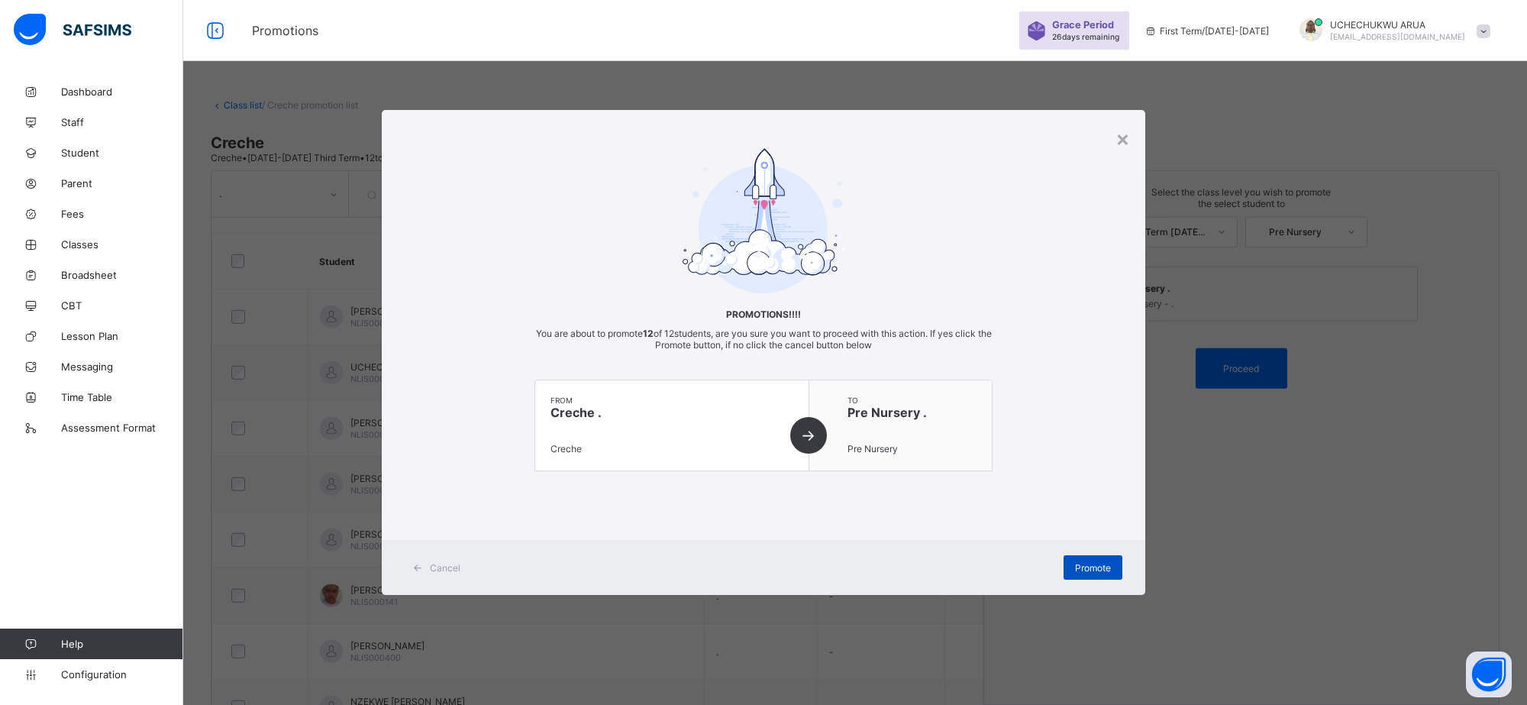
click at [1100, 562] on span "Promote" at bounding box center [1093, 567] width 36 height 11
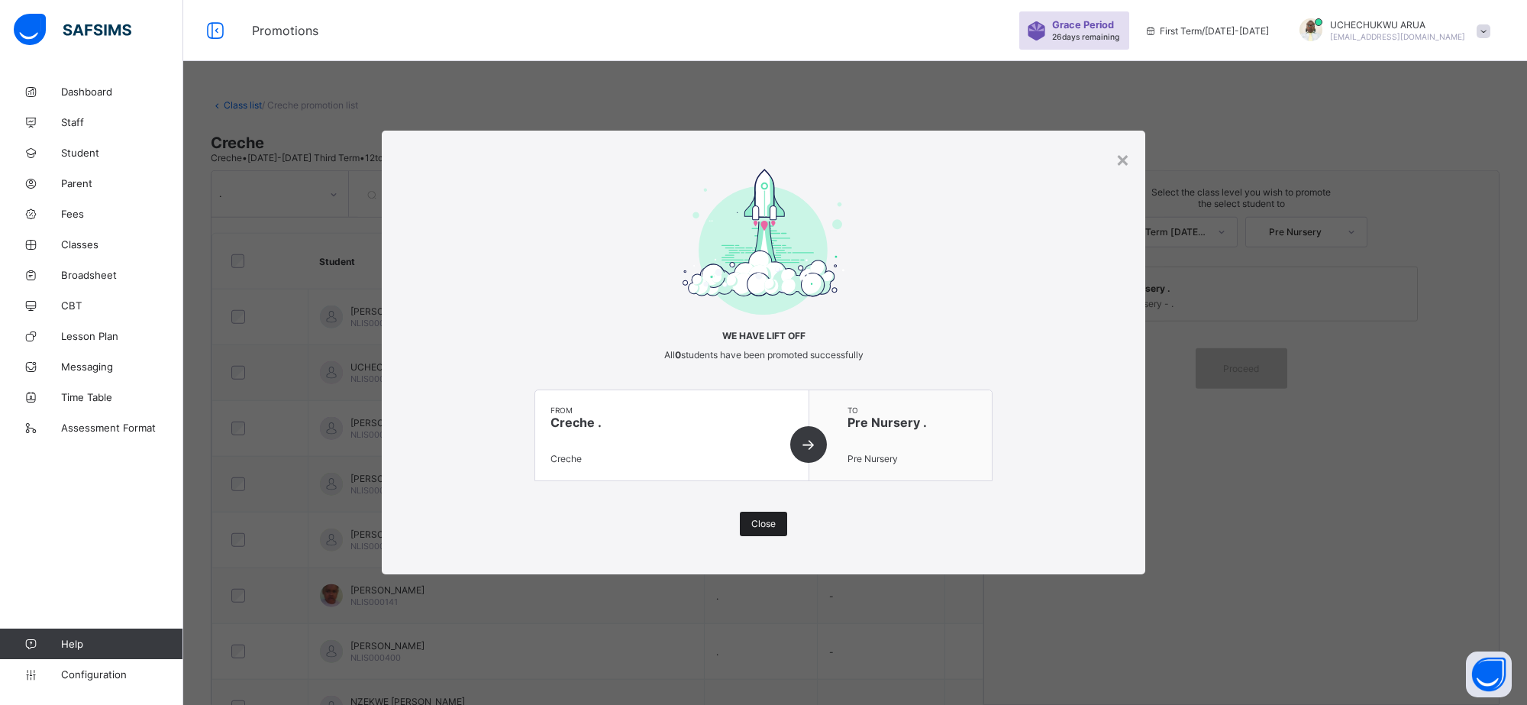
click at [768, 522] on span "Close" at bounding box center [763, 523] width 24 height 11
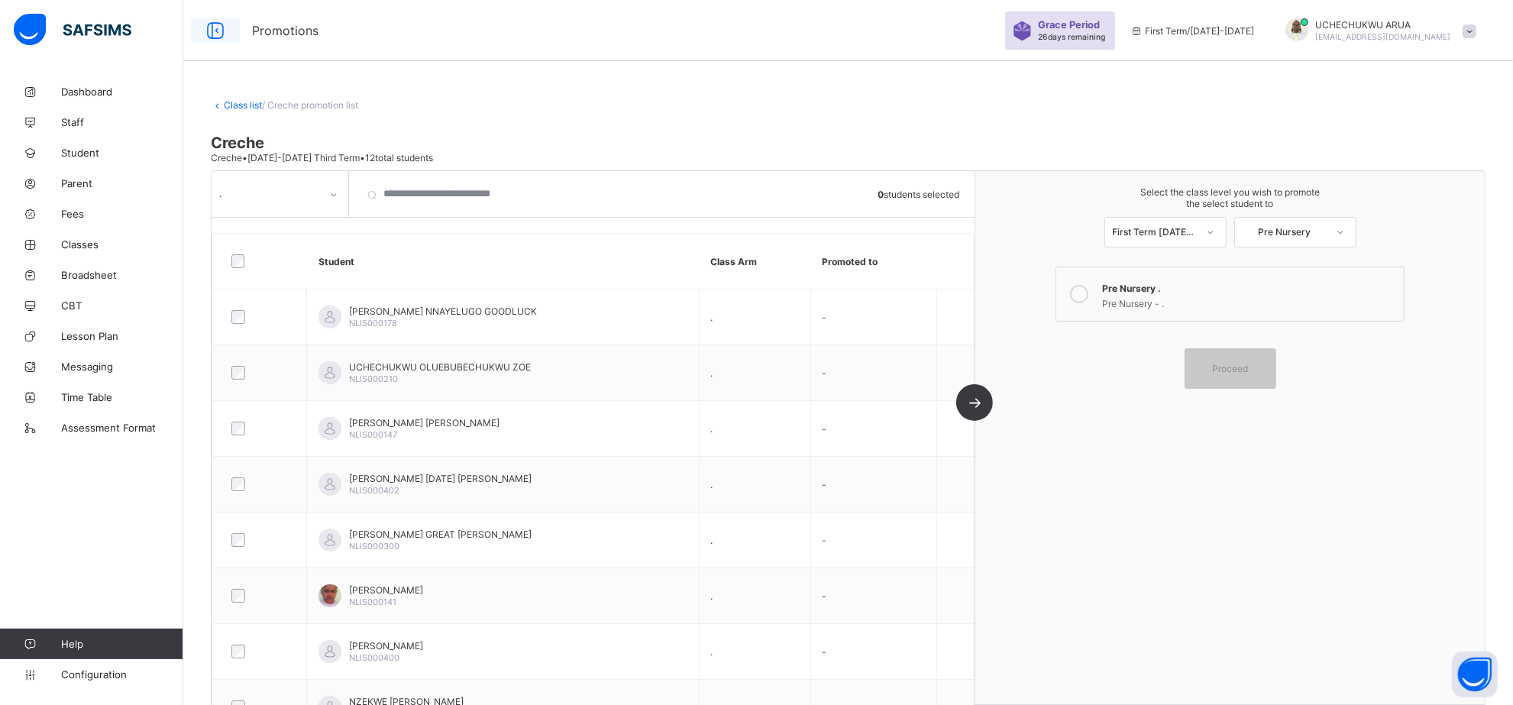
click at [204, 28] on icon at bounding box center [215, 31] width 26 height 22
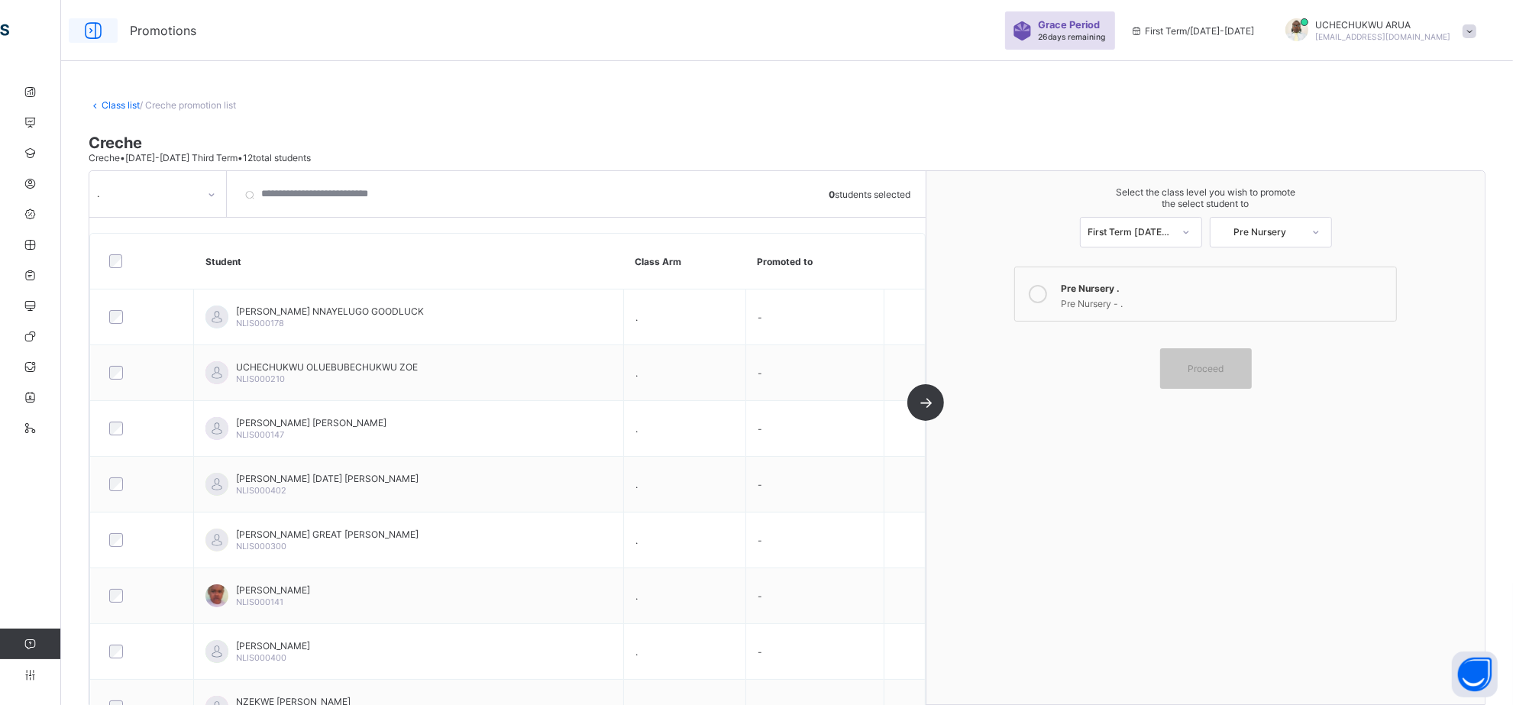
click at [204, 28] on span "Promotions" at bounding box center [560, 30] width 860 height 15
click at [92, 32] on icon at bounding box center [93, 31] width 26 height 22
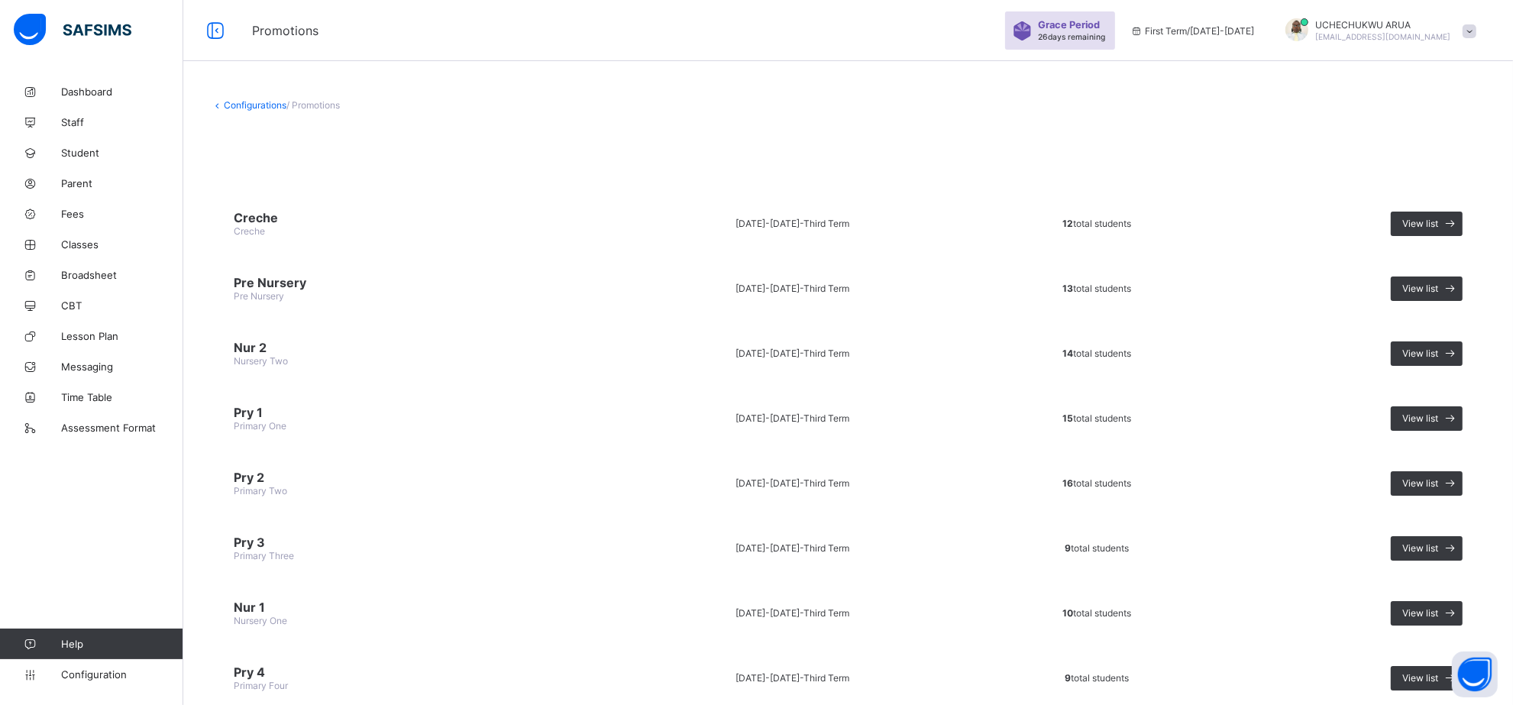
click at [257, 283] on span "Pre Nursery" at bounding box center [413, 282] width 358 height 15
click at [1413, 286] on div "View list" at bounding box center [1427, 288] width 72 height 24
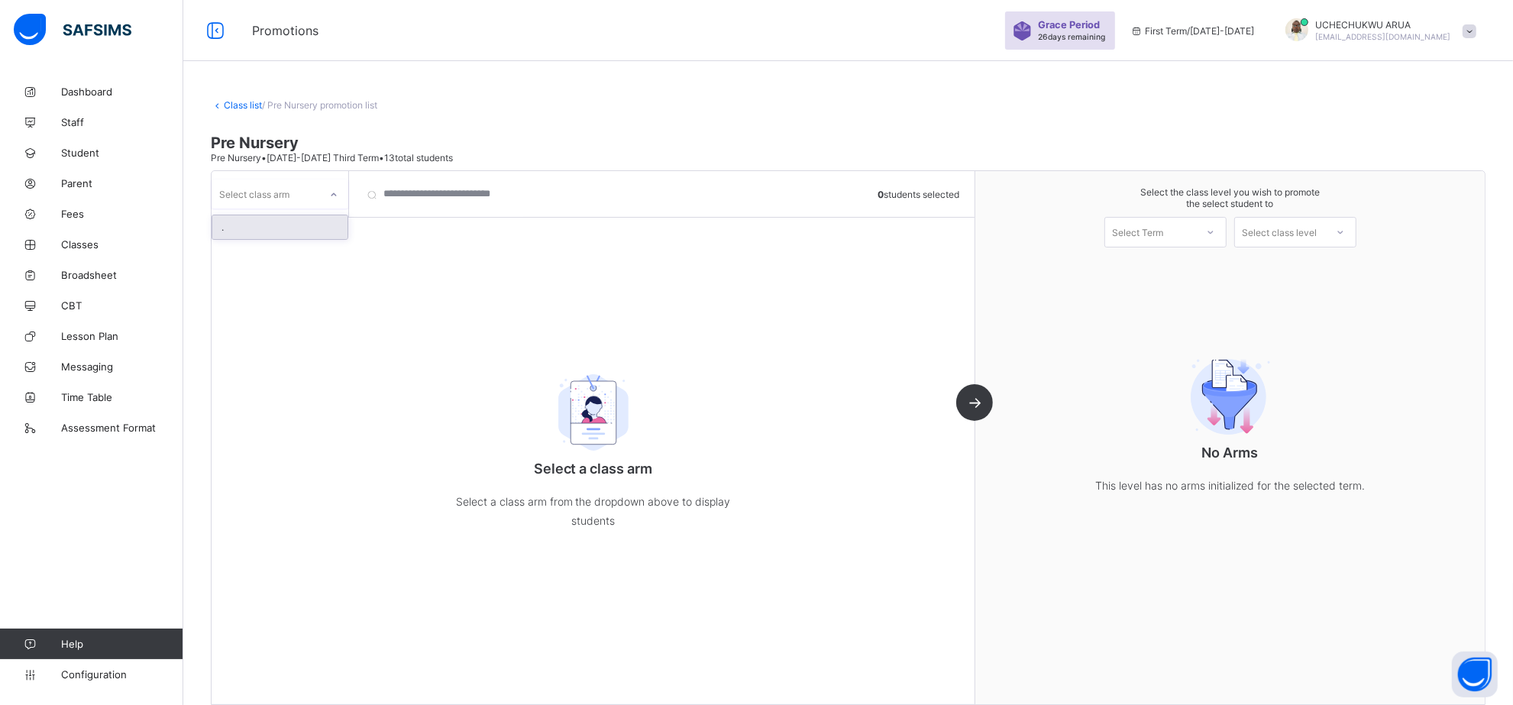
click at [250, 191] on div "Select class arm" at bounding box center [254, 193] width 70 height 29
click at [261, 235] on div "." at bounding box center [279, 227] width 135 height 24
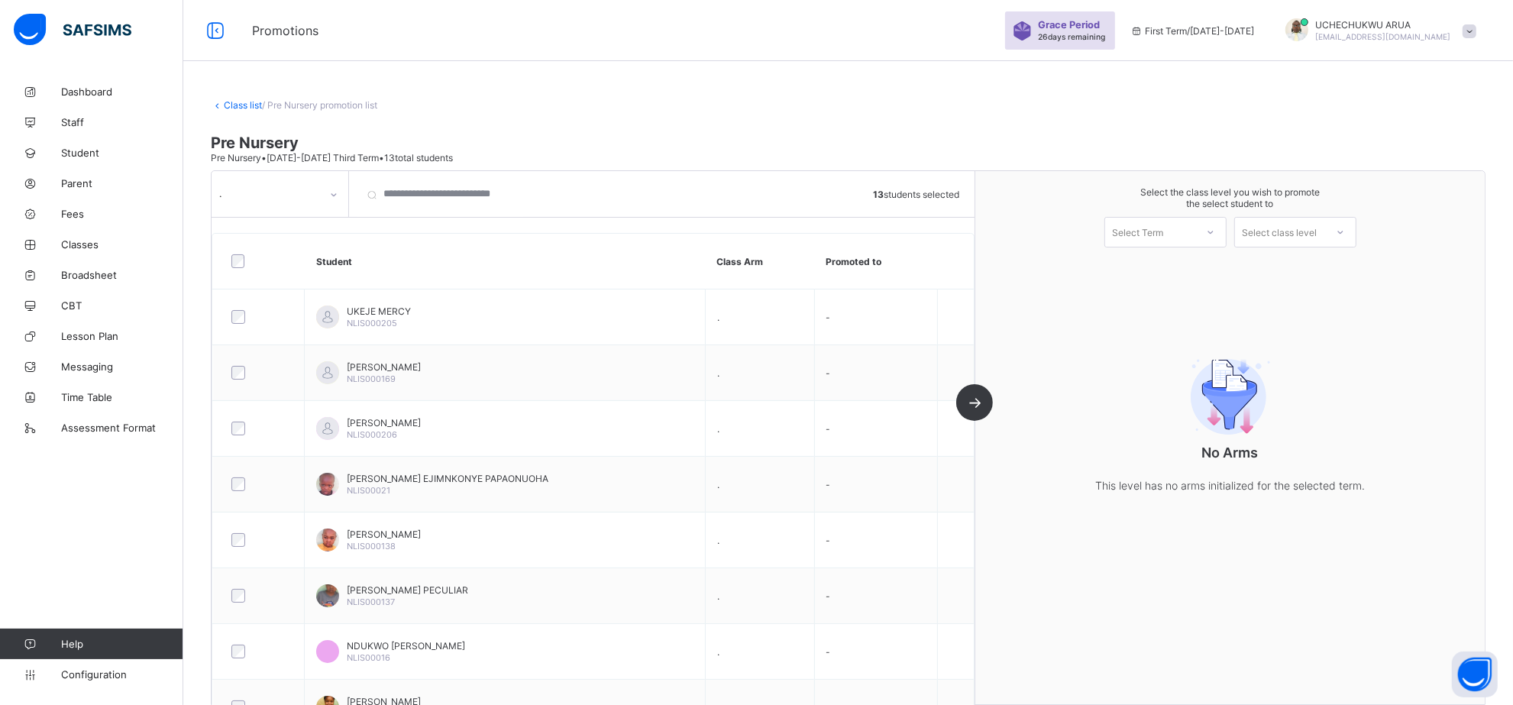
click at [1215, 235] on icon at bounding box center [1210, 231] width 9 height 15
click at [1213, 276] on div "First Term 2025-2026" at bounding box center [1165, 271] width 121 height 35
click at [1294, 230] on div "Select class level" at bounding box center [1279, 232] width 75 height 31
click at [1303, 363] on div "Nursery One" at bounding box center [1295, 364] width 121 height 24
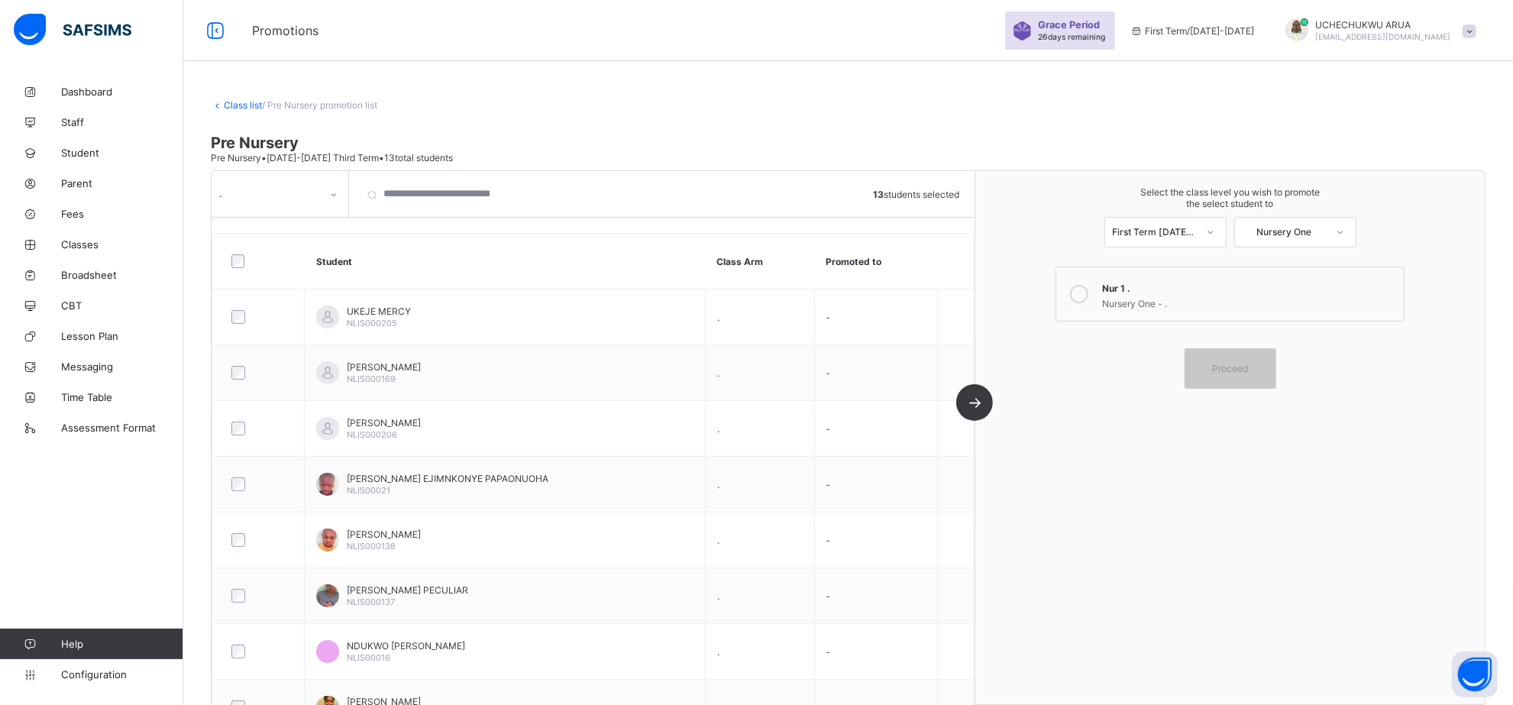
click at [1088, 295] on icon at bounding box center [1079, 294] width 18 height 18
click at [1229, 372] on div "Proceed" at bounding box center [1230, 368] width 92 height 40
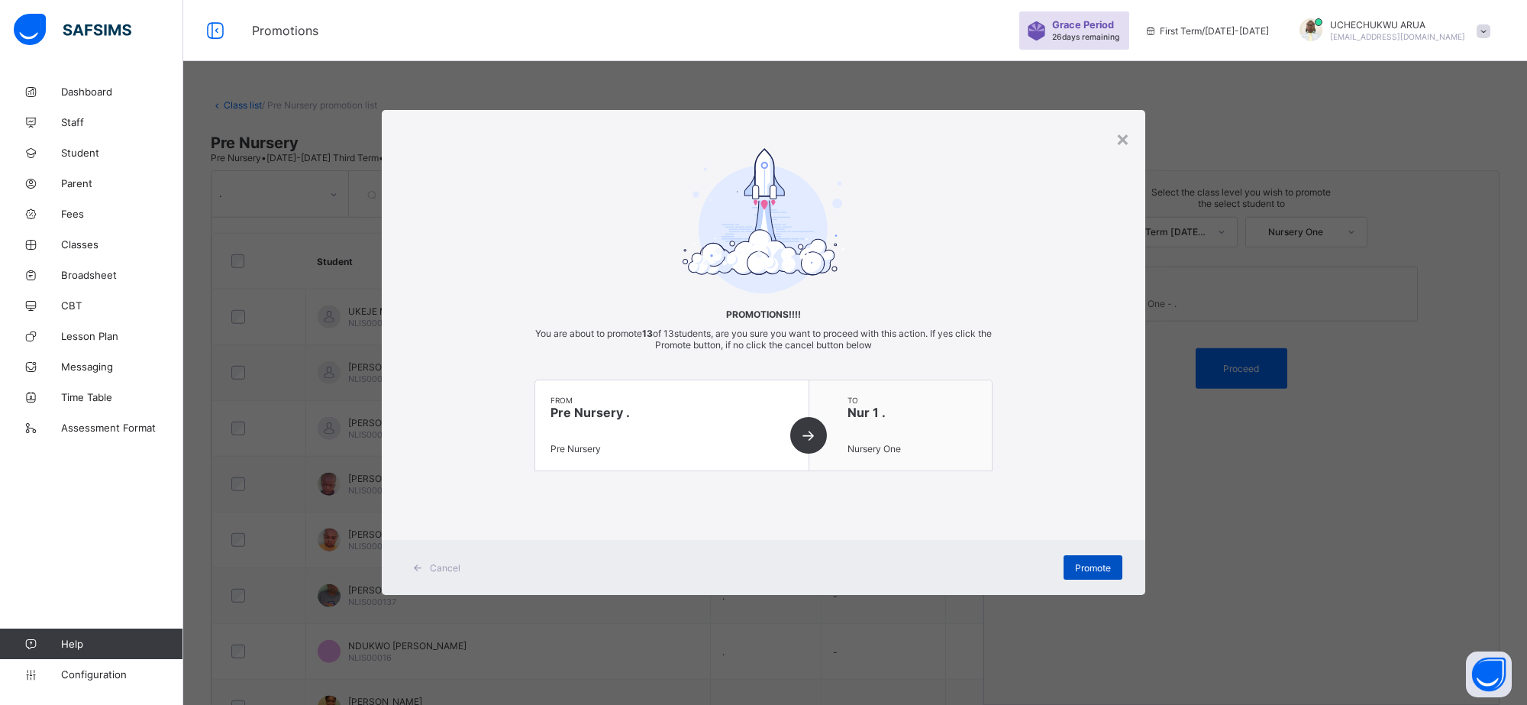
click at [1105, 577] on div "Promote" at bounding box center [1093, 567] width 59 height 24
click at [1110, 570] on div "Promote" at bounding box center [1093, 567] width 59 height 24
click at [1110, 570] on span "Promote" at bounding box center [1093, 567] width 36 height 11
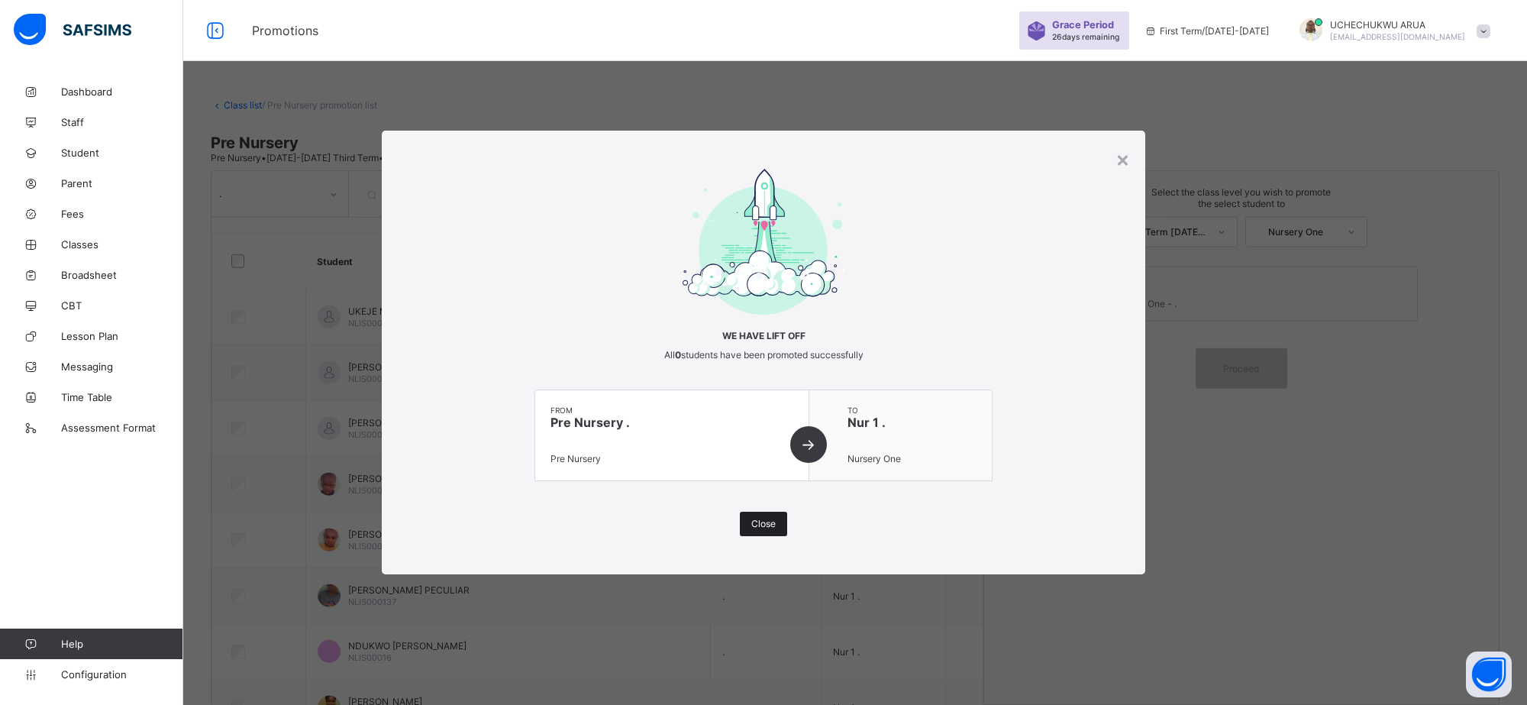
click at [751, 518] on span "Close" at bounding box center [763, 523] width 24 height 11
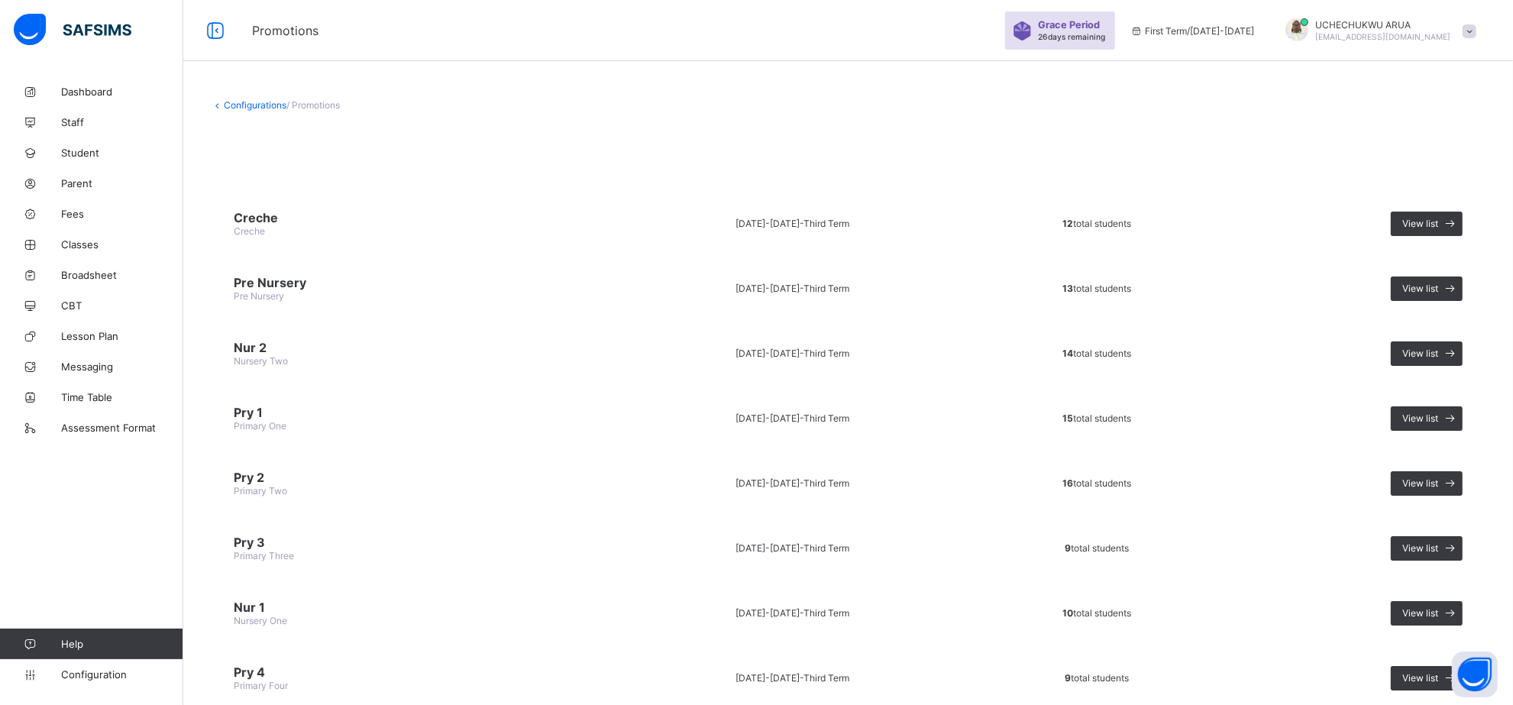
click at [257, 599] on span "Nur 1" at bounding box center [413, 606] width 358 height 15
click at [1426, 605] on div "View list" at bounding box center [1427, 613] width 72 height 24
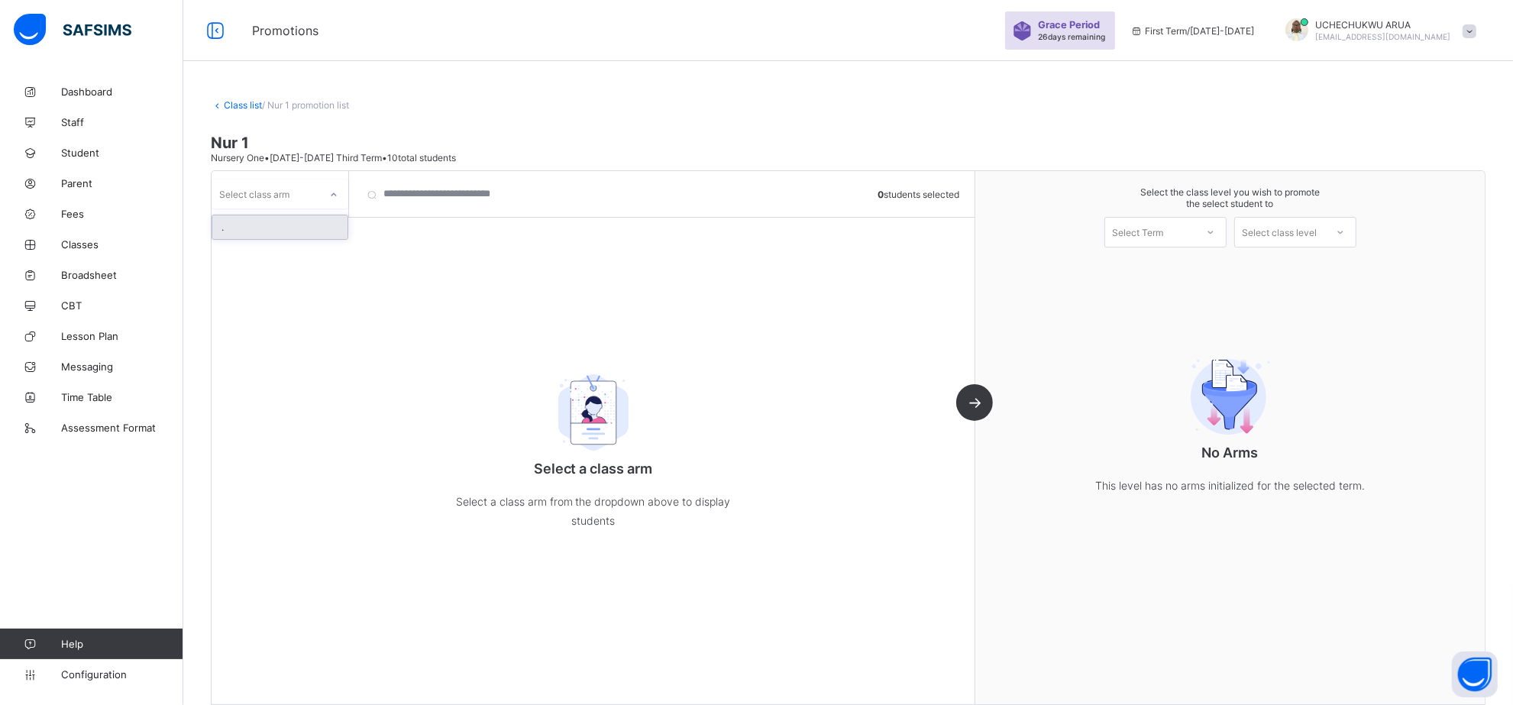
click at [338, 193] on div at bounding box center [334, 194] width 26 height 24
click at [325, 225] on div "." at bounding box center [279, 227] width 135 height 24
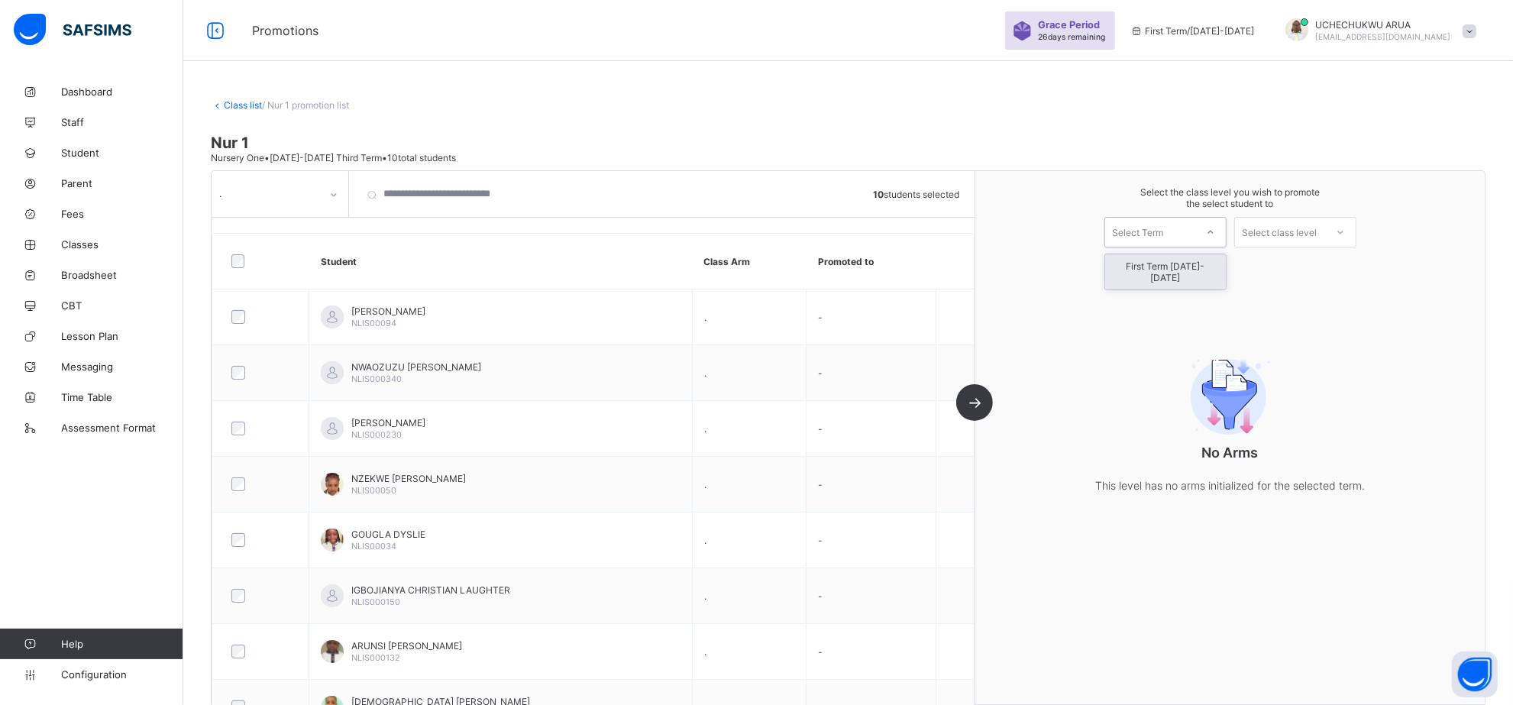
click at [1216, 233] on div at bounding box center [1210, 232] width 27 height 26
click at [1201, 257] on div "First Term 2025-2026" at bounding box center [1165, 271] width 121 height 35
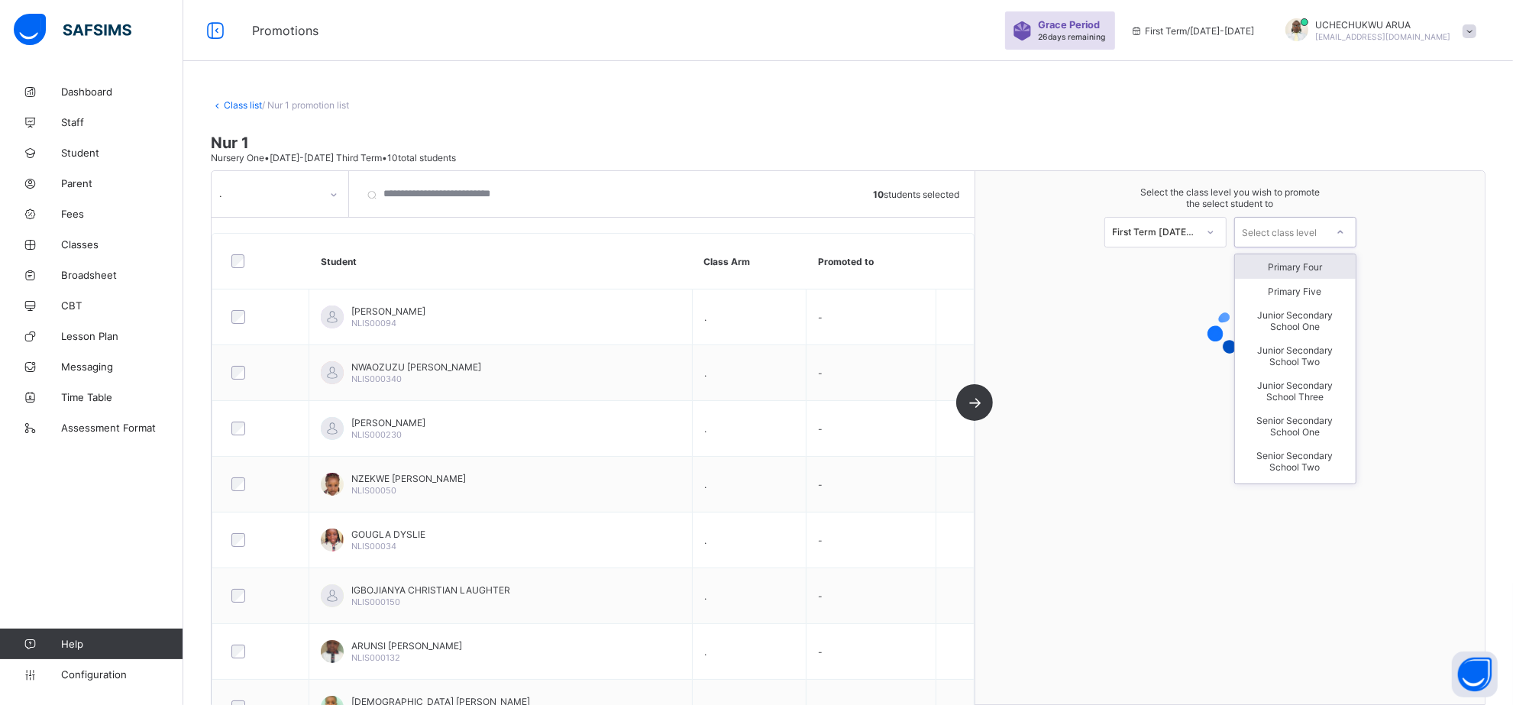
click at [1336, 237] on div at bounding box center [1340, 232] width 31 height 29
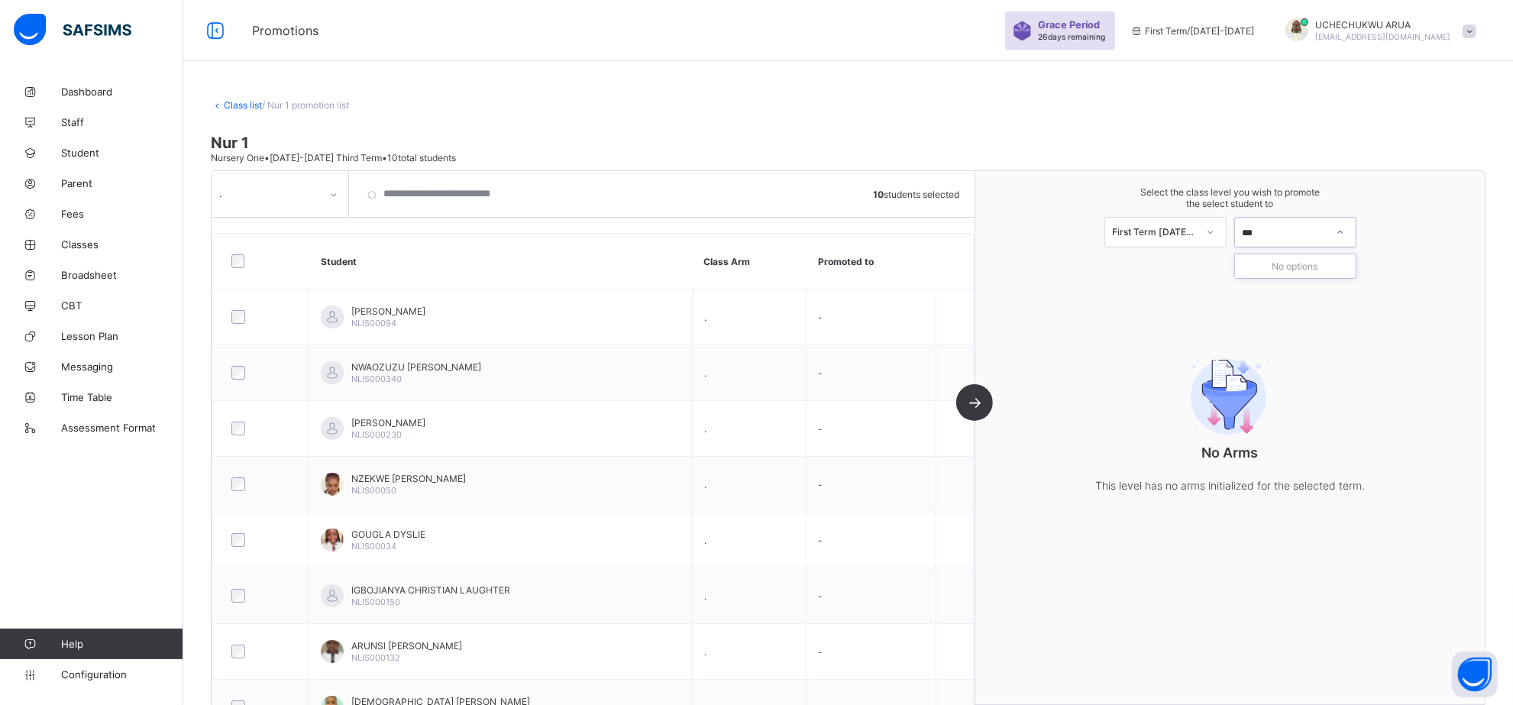
click at [1319, 262] on div "No options" at bounding box center [1295, 266] width 121 height 24
type input "***"
click at [1224, 233] on div at bounding box center [1210, 232] width 27 height 26
click at [1219, 261] on div "First Term 2025-2026" at bounding box center [1165, 271] width 121 height 35
click at [1354, 224] on div at bounding box center [1339, 232] width 27 height 26
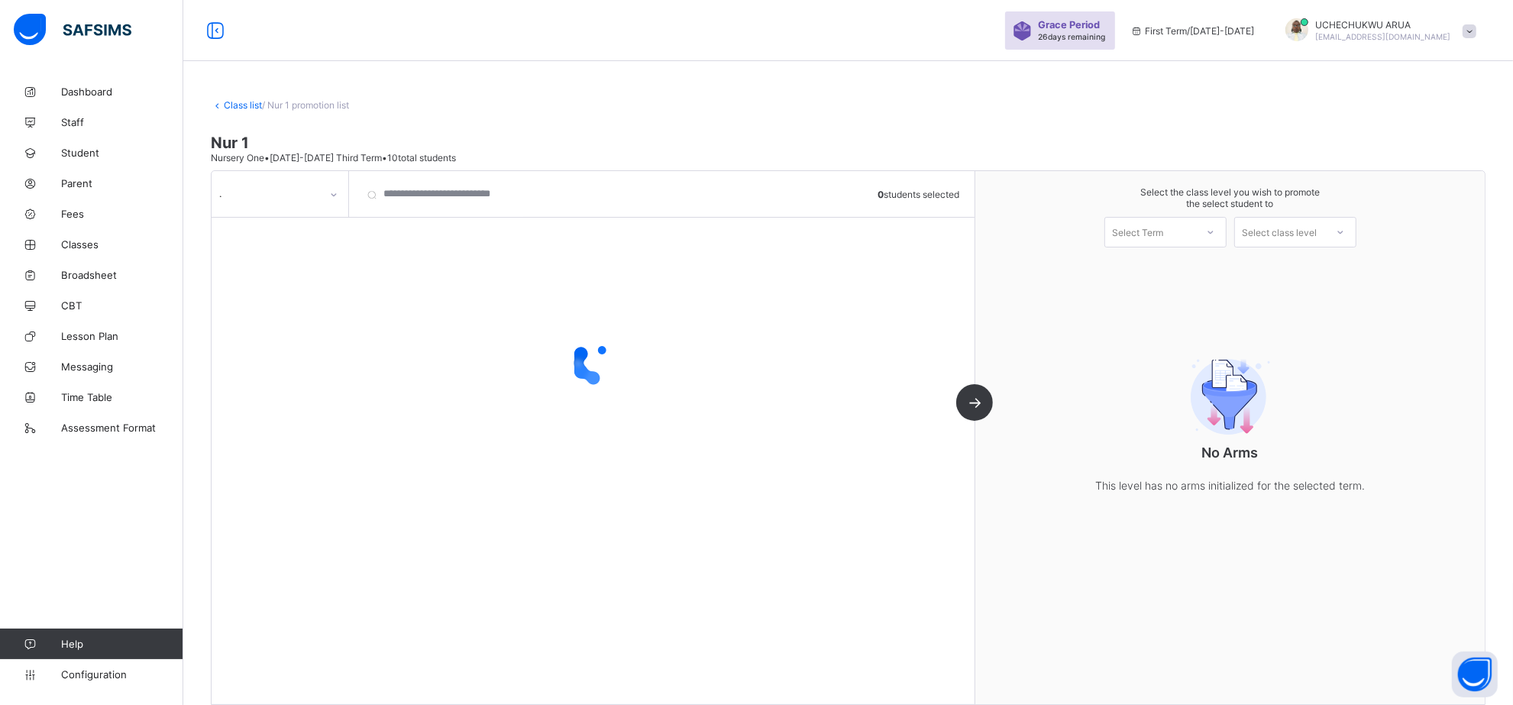
click at [314, 231] on div at bounding box center [593, 363] width 763 height 290
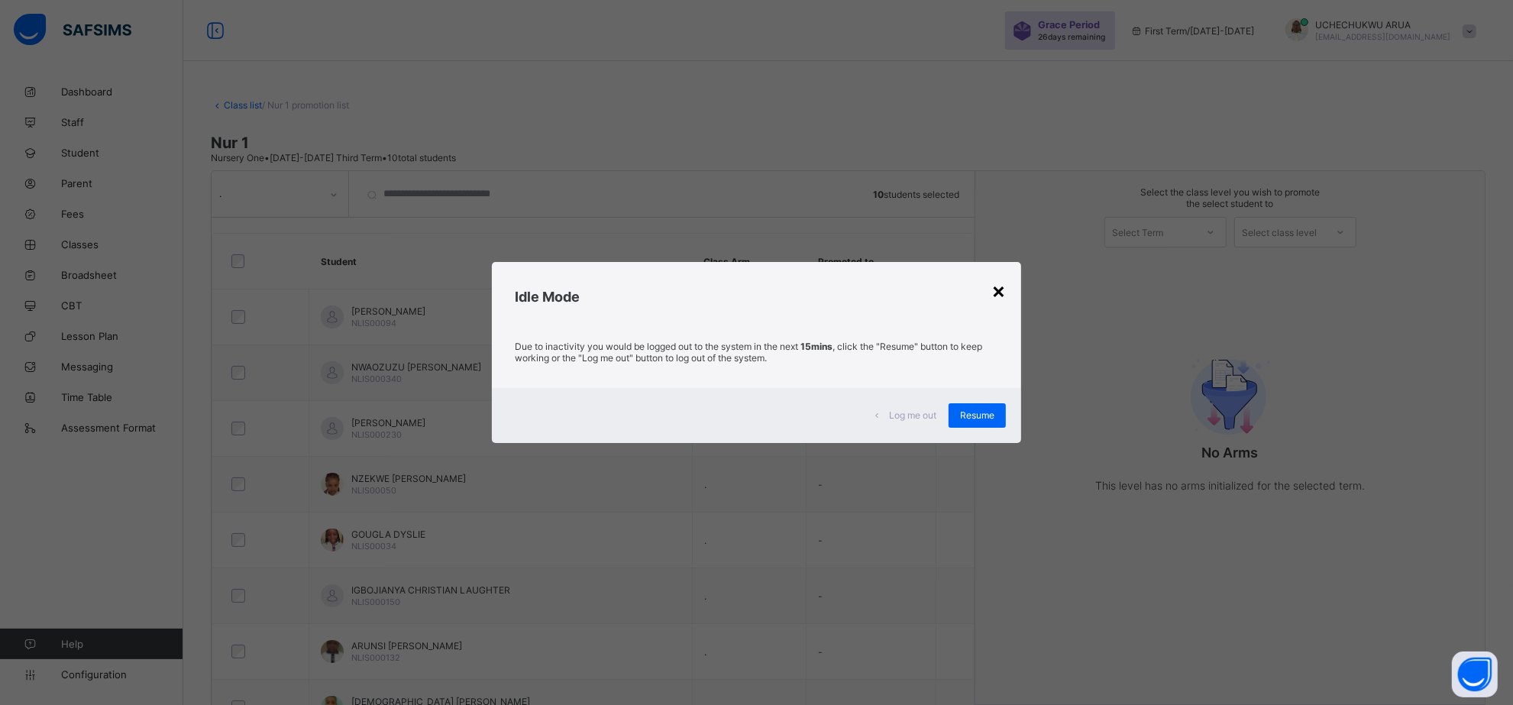
click at [1004, 292] on div "×" at bounding box center [998, 290] width 15 height 26
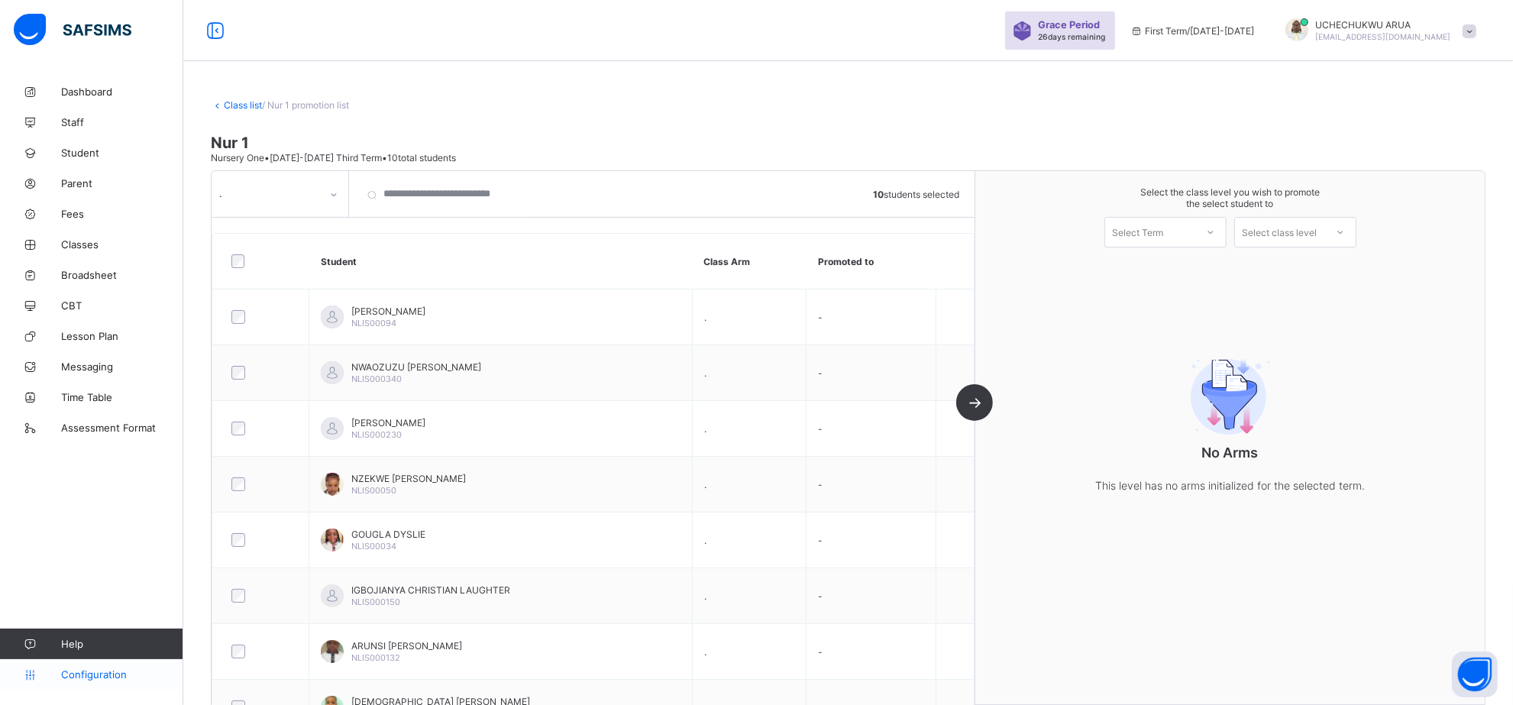
click at [93, 673] on span "Configuration" at bounding box center [121, 674] width 121 height 12
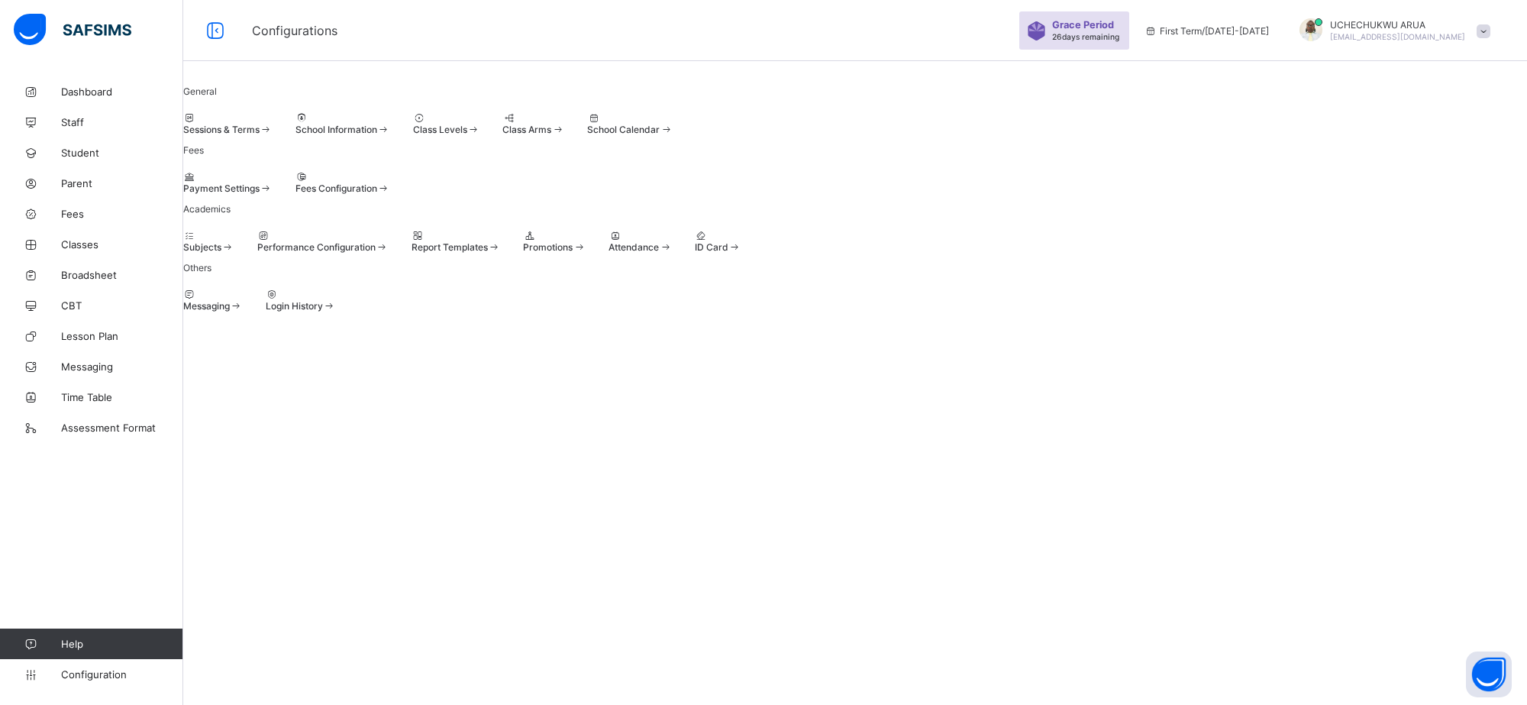
click at [523, 241] on span at bounding box center [523, 241] width 0 height 0
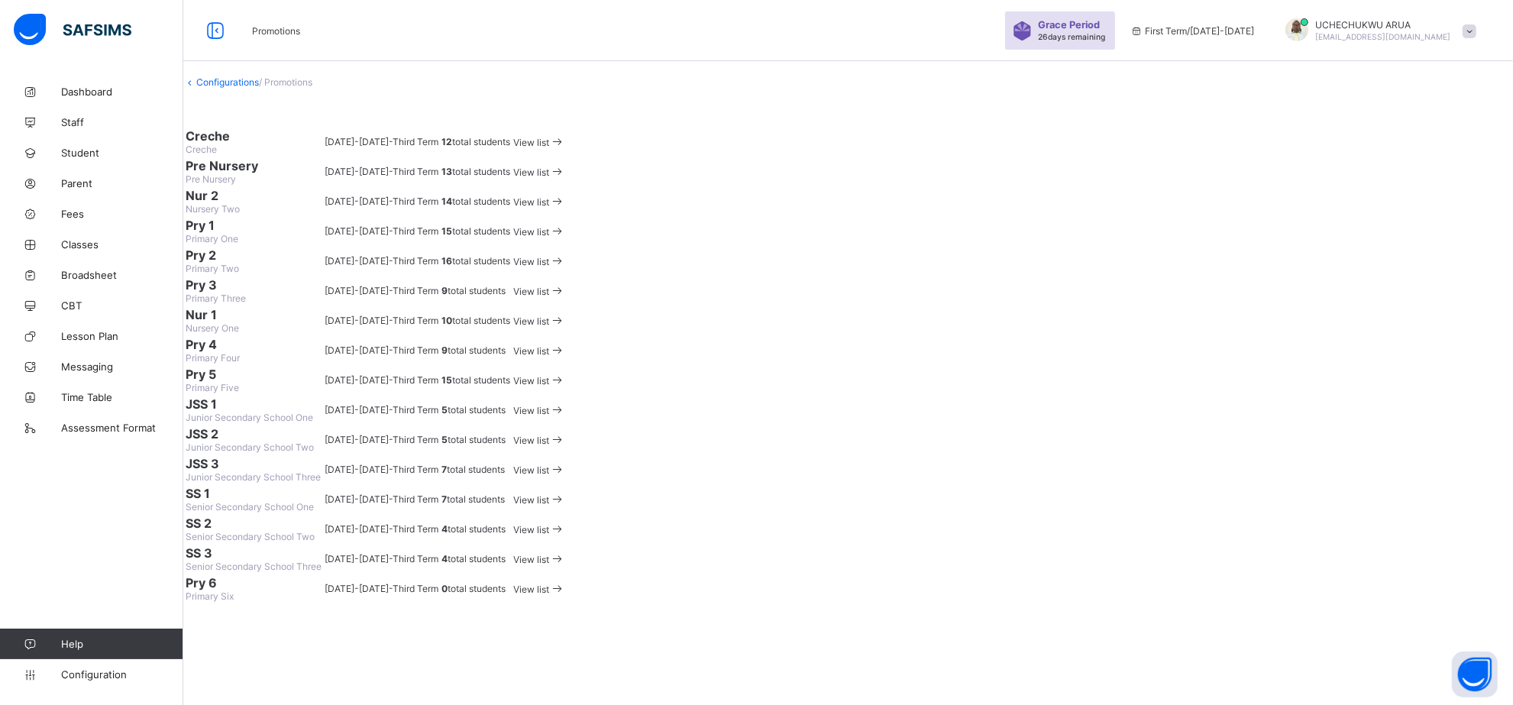
click at [238, 244] on span "Primary One" at bounding box center [212, 238] width 53 height 11
click at [549, 237] on span "View list" at bounding box center [531, 231] width 36 height 11
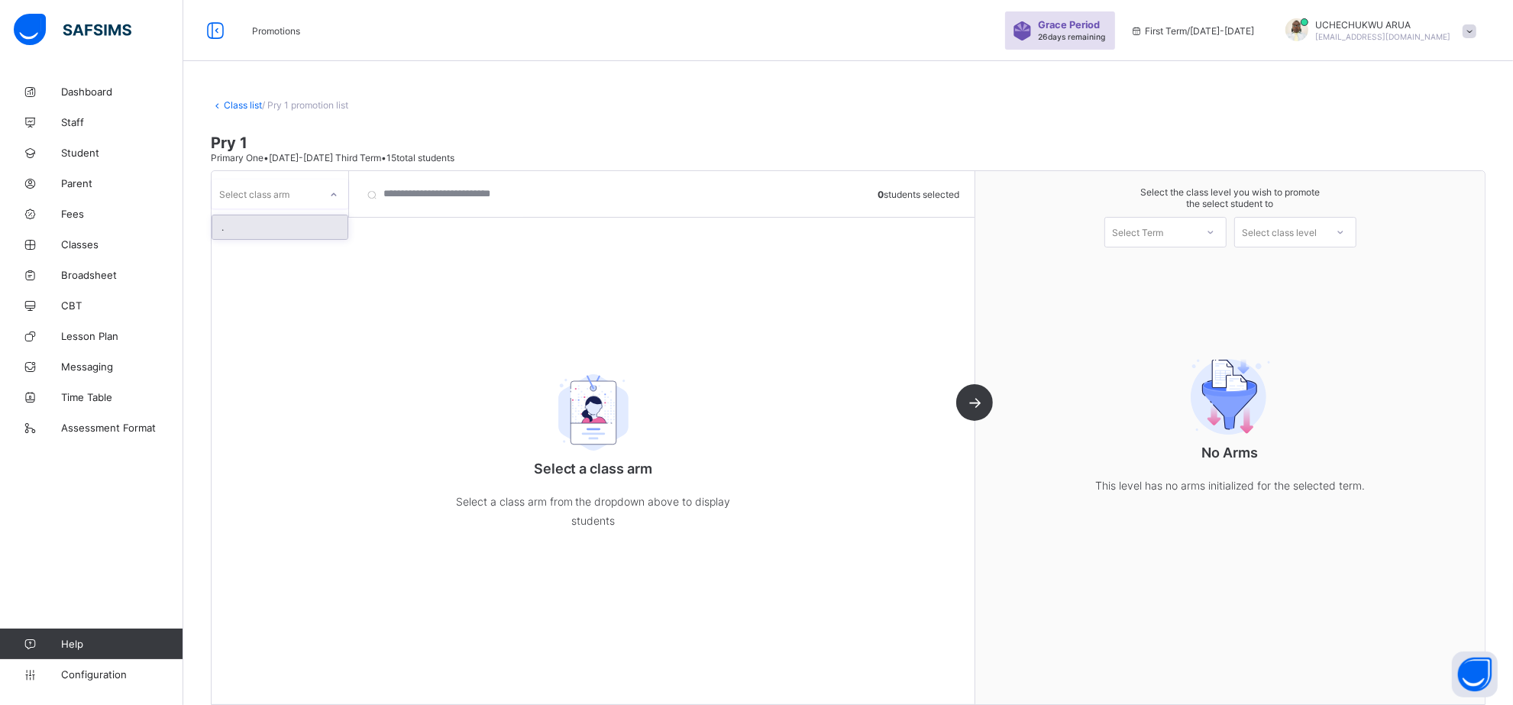
click at [327, 193] on div at bounding box center [334, 194] width 26 height 24
click at [295, 226] on div "." at bounding box center [279, 227] width 135 height 24
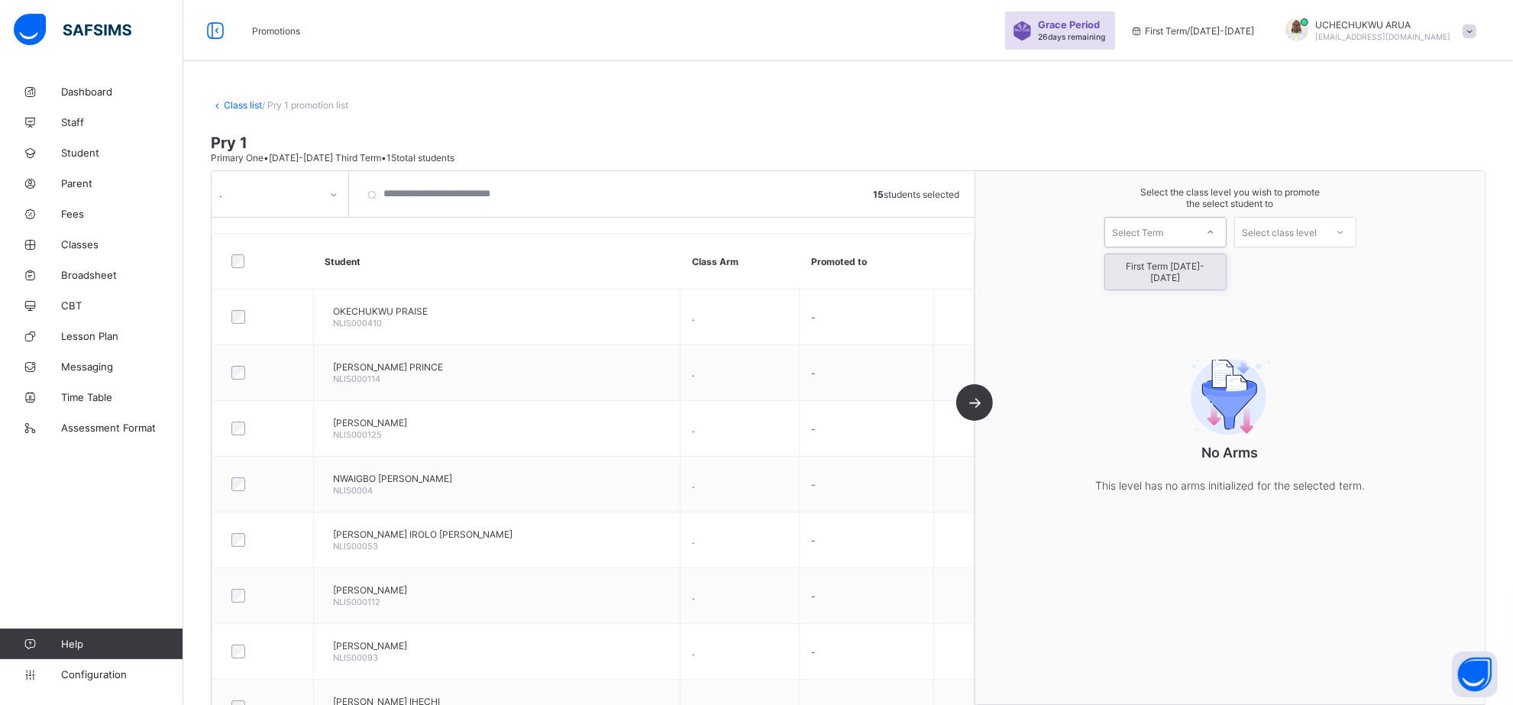
click at [1195, 235] on div "Select Term" at bounding box center [1150, 231] width 90 height 21
click at [1195, 260] on div "First Term 2025-2026" at bounding box center [1165, 271] width 121 height 35
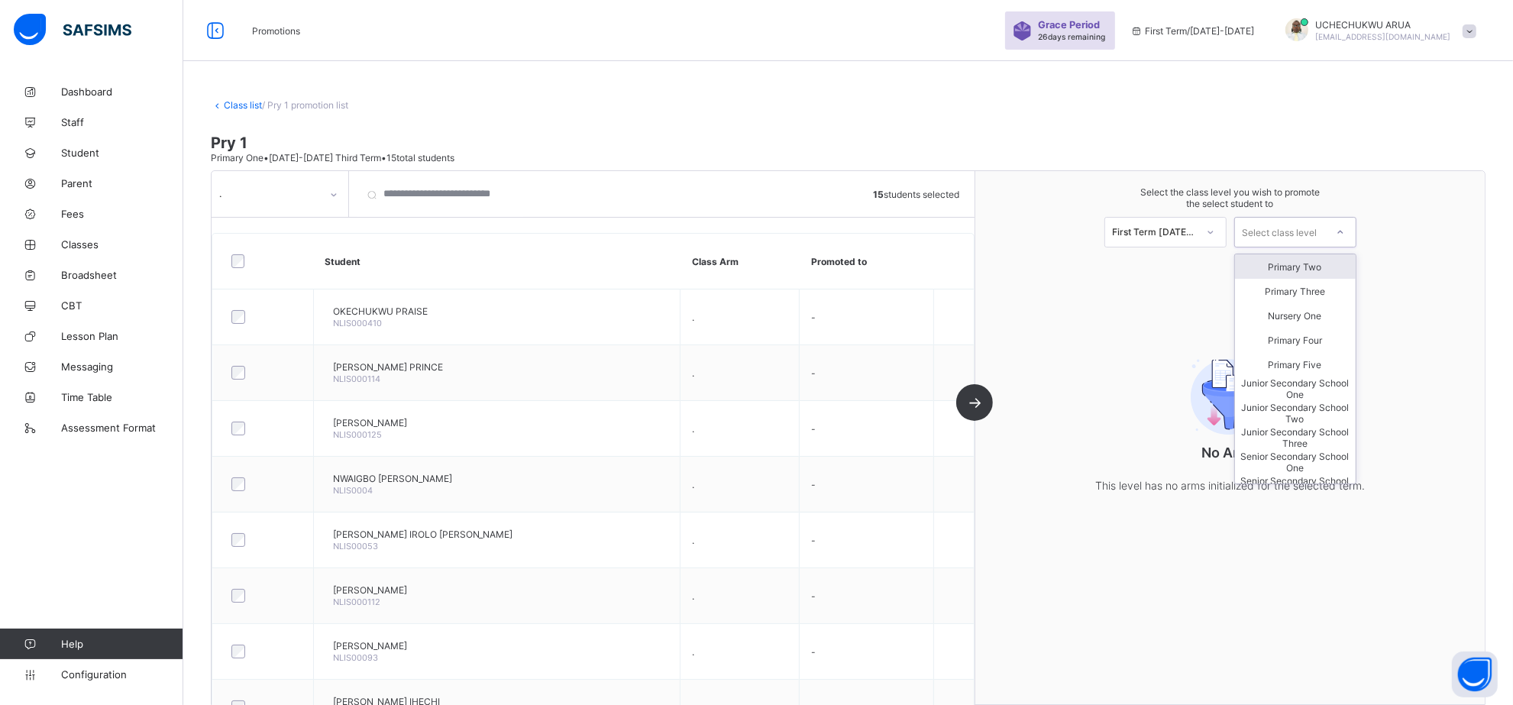
click at [1342, 231] on div at bounding box center [1339, 232] width 27 height 26
click at [1303, 263] on div "Primary Two" at bounding box center [1295, 266] width 121 height 24
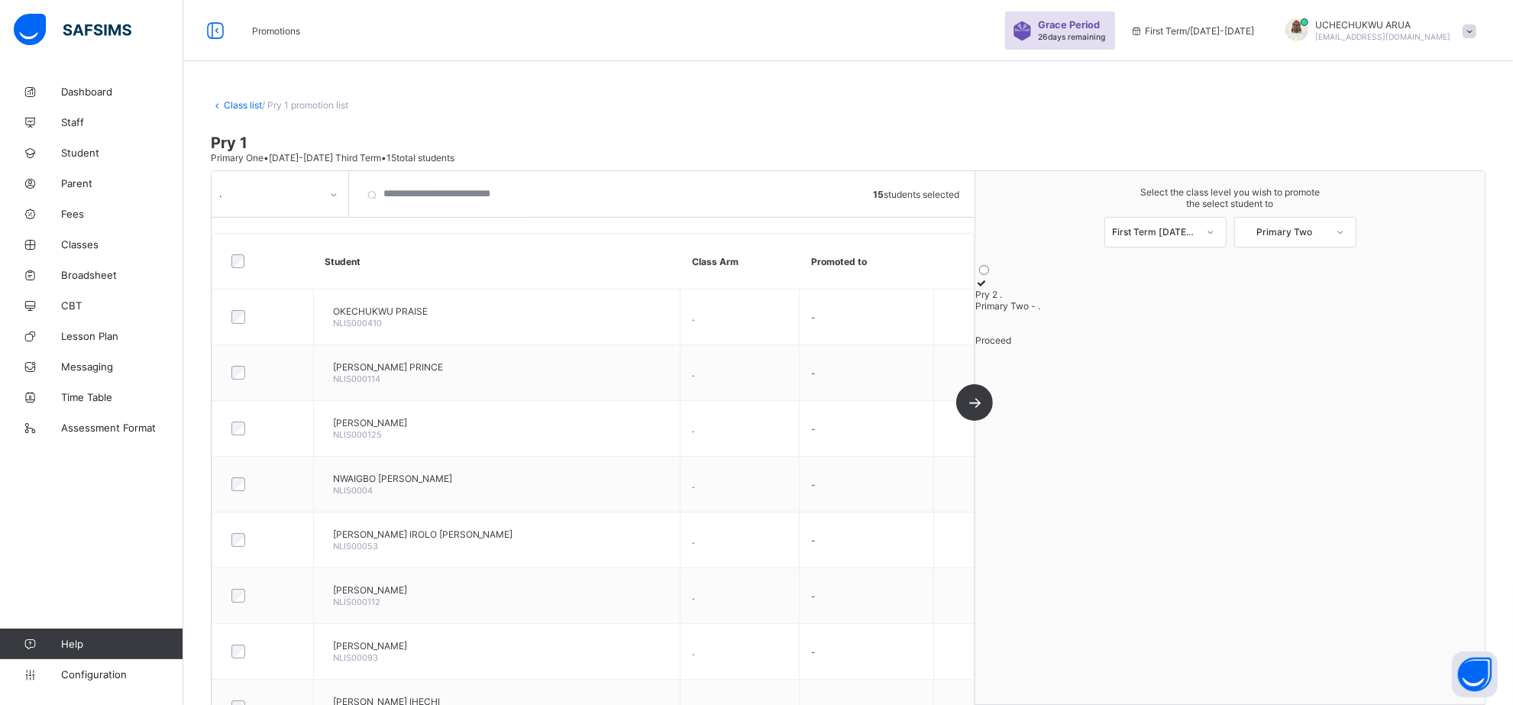
click at [988, 289] on icon at bounding box center [981, 282] width 13 height 11
click at [1222, 346] on div "Proceed" at bounding box center [1229, 339] width 509 height 11
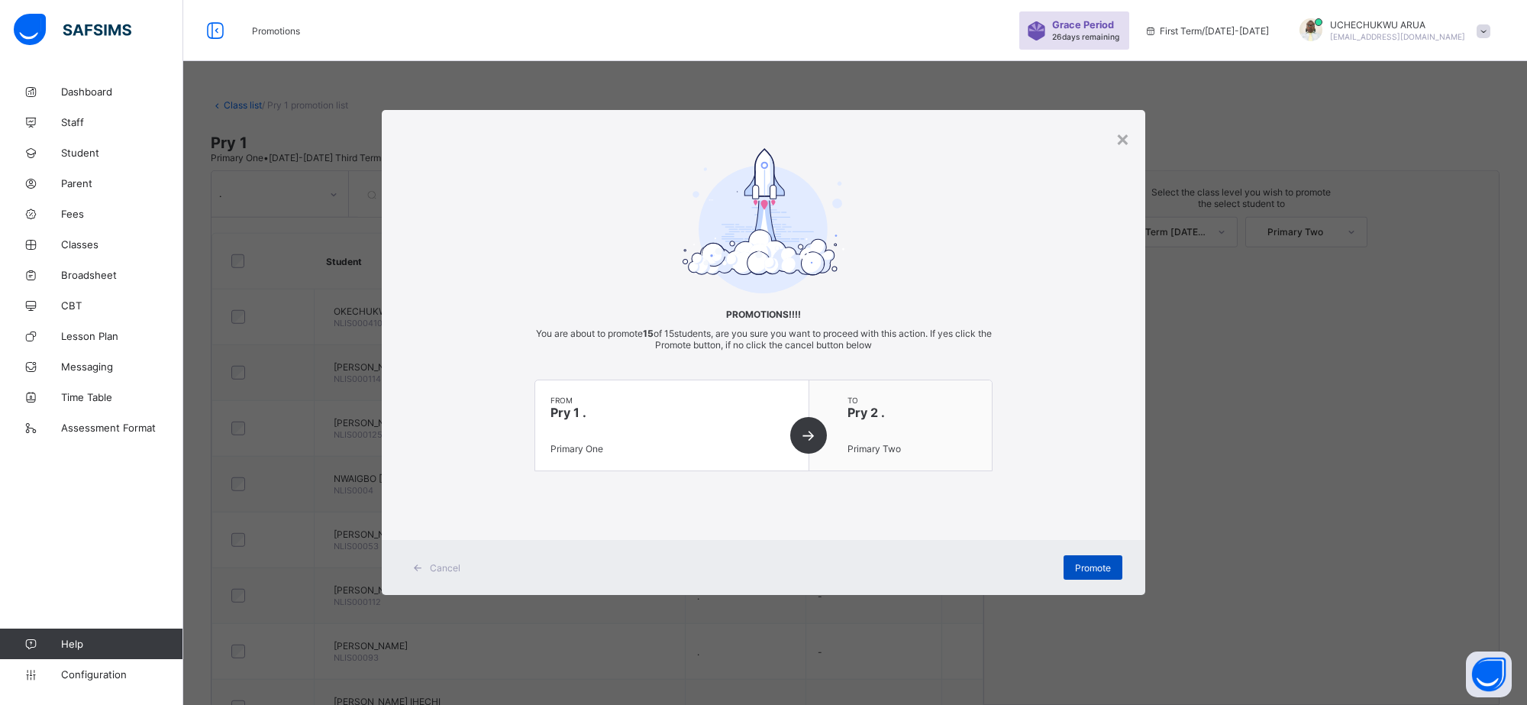
click at [1100, 563] on span "Promote" at bounding box center [1093, 567] width 36 height 11
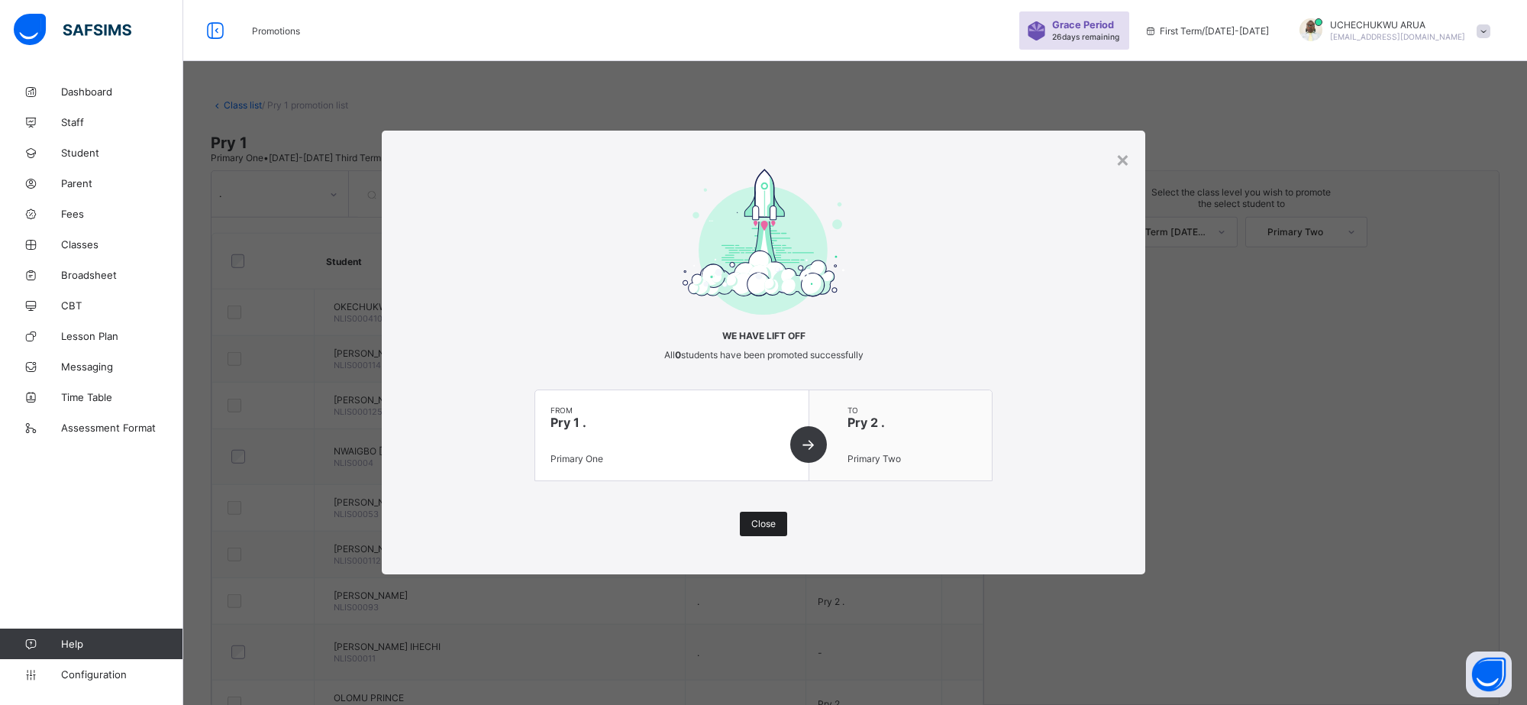
click at [758, 516] on div "Close" at bounding box center [763, 524] width 47 height 24
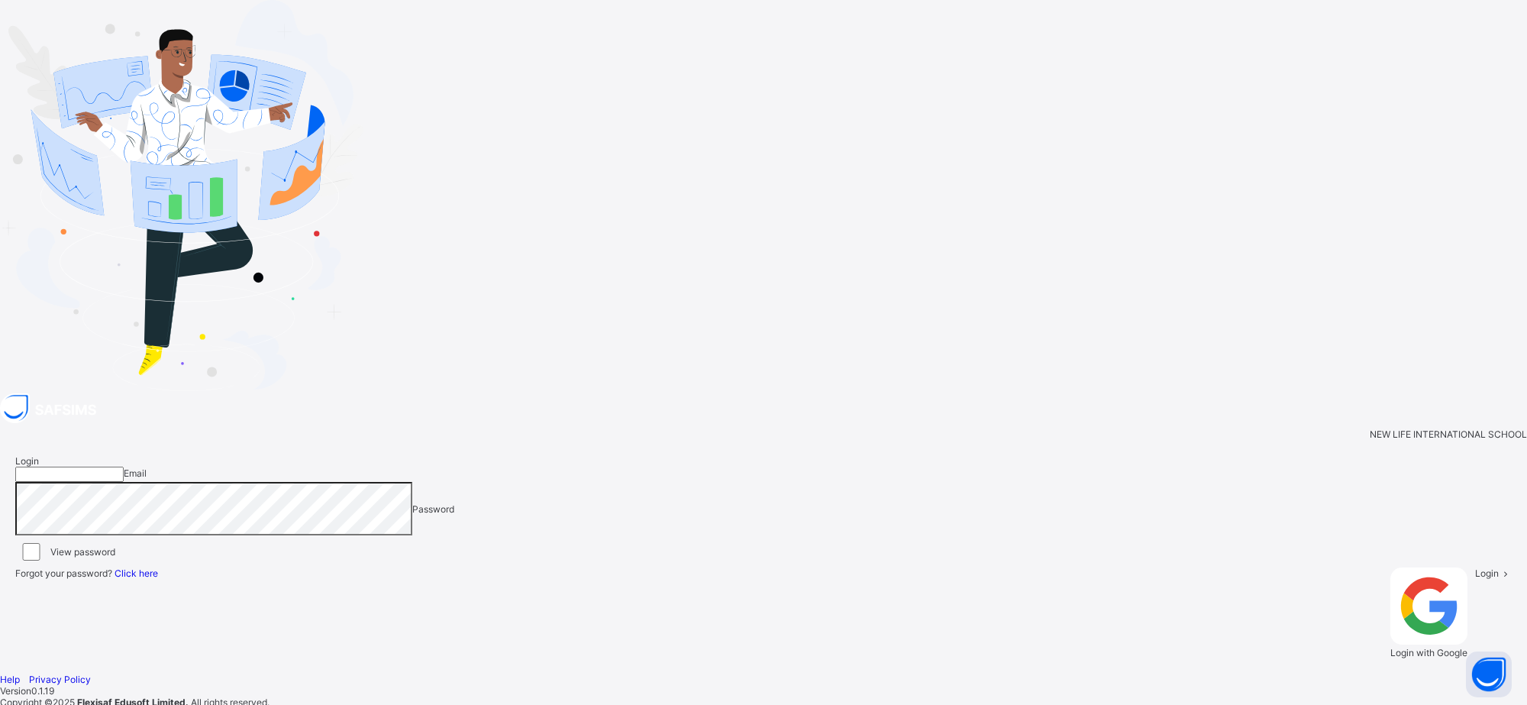
type input "**********"
click at [1475, 567] on span "Login" at bounding box center [1487, 572] width 24 height 11
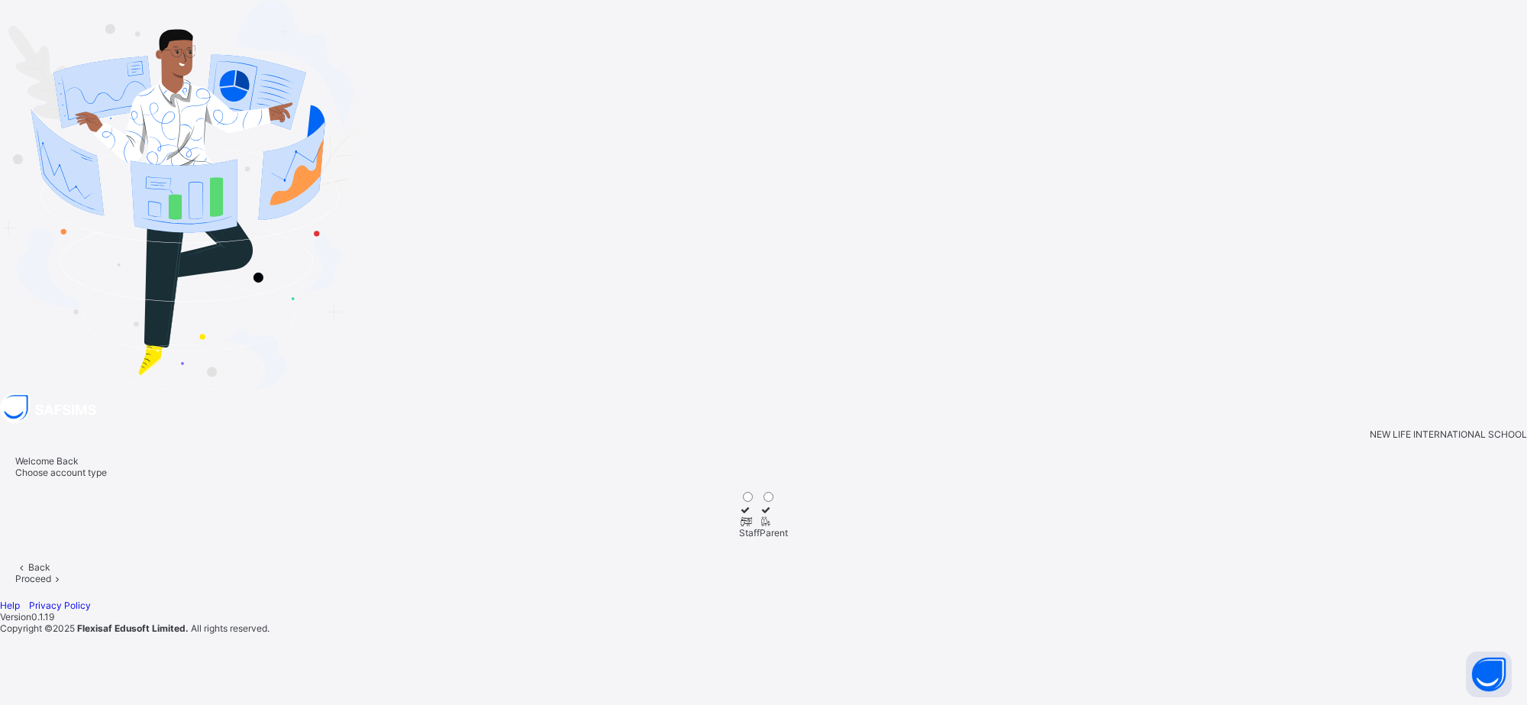
click at [760, 527] on div "Staff" at bounding box center [749, 532] width 21 height 11
click at [1027, 573] on div "Proceed" at bounding box center [763, 578] width 1497 height 11
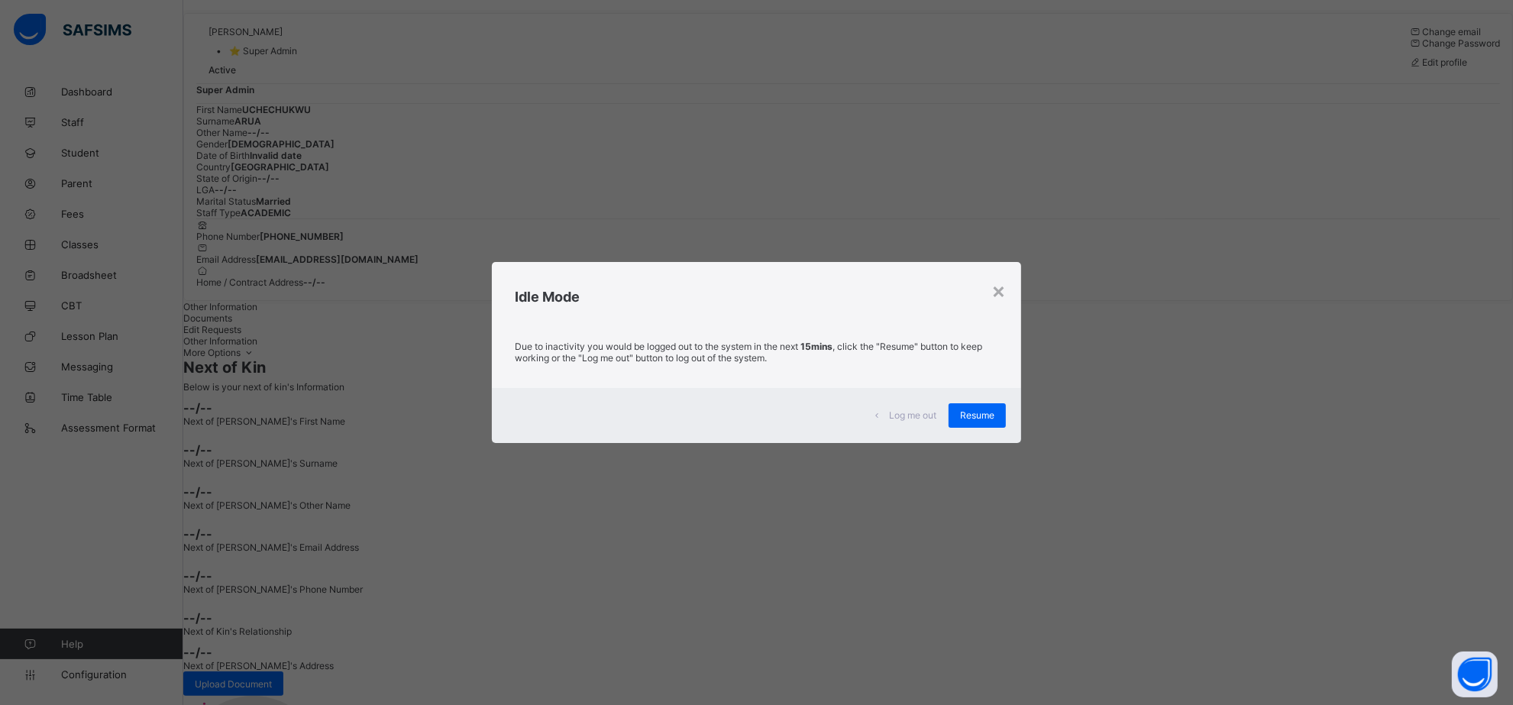
scroll to position [82, 0]
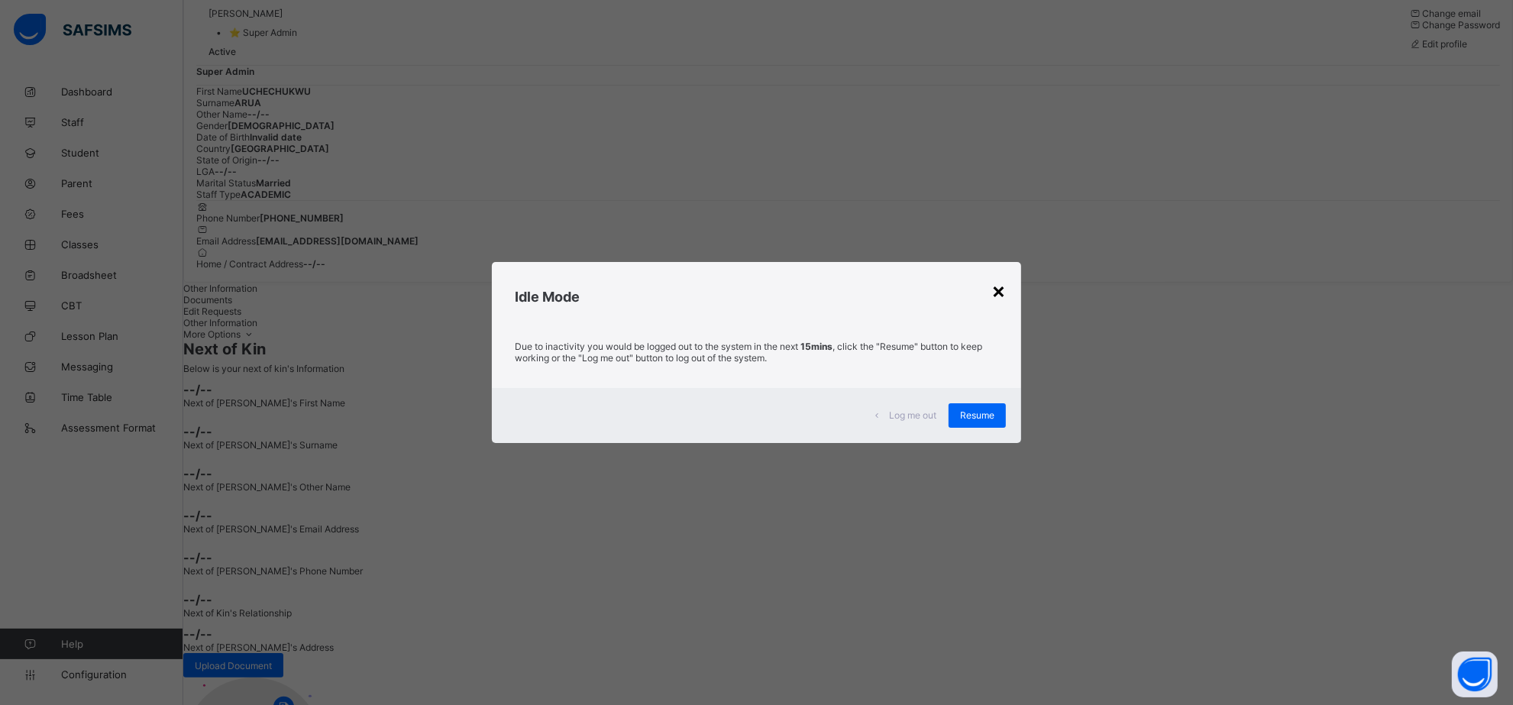
click at [1003, 289] on div "×" at bounding box center [998, 290] width 15 height 26
click at [1003, 292] on div "×" at bounding box center [998, 290] width 15 height 26
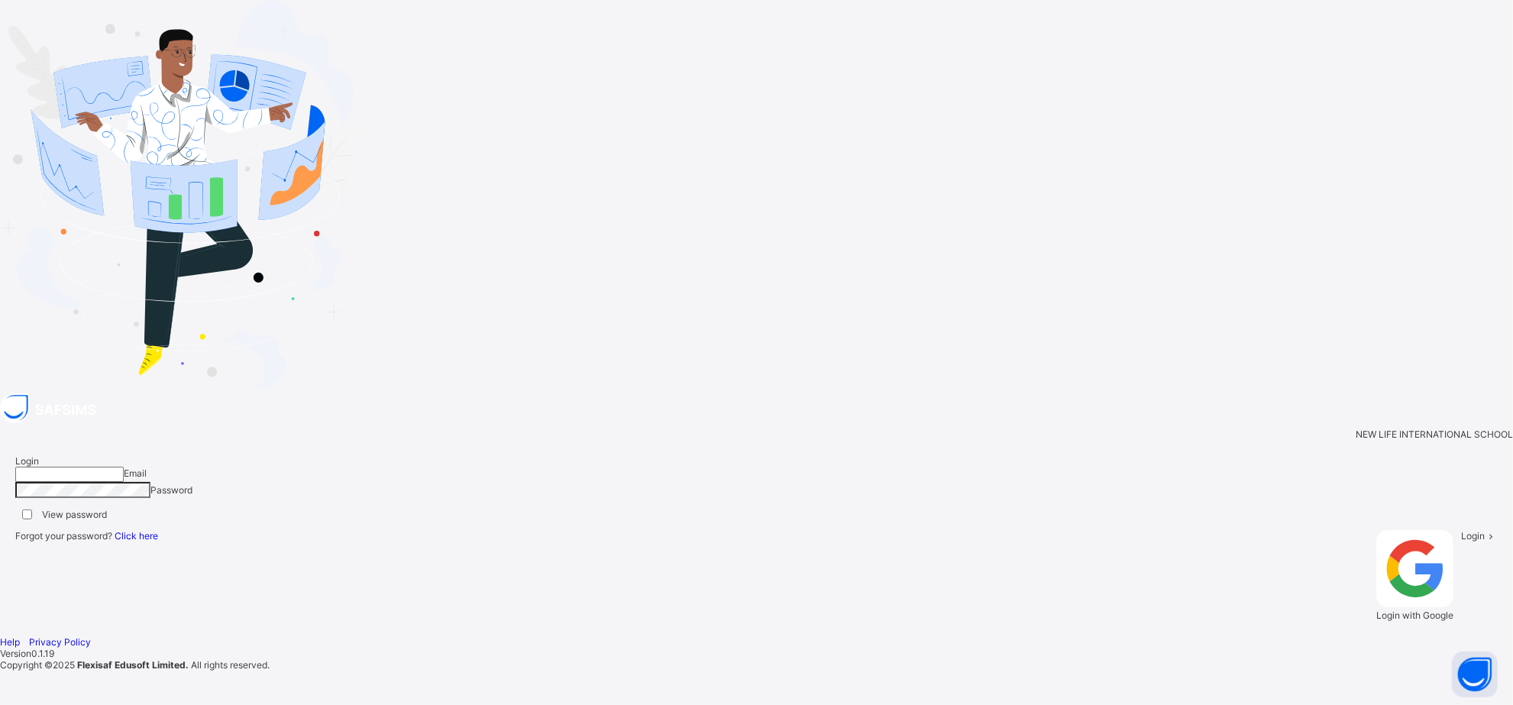
type input "**********"
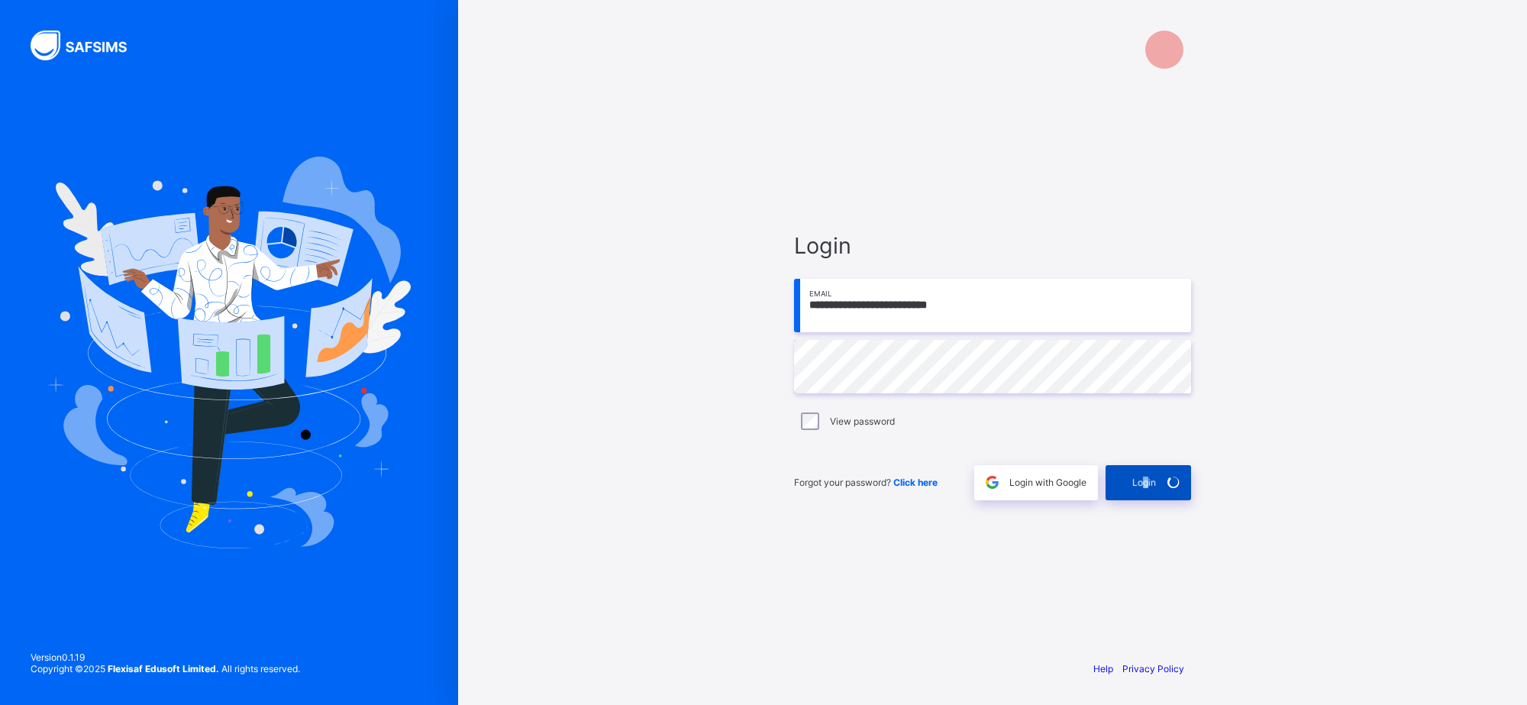
click at [1145, 483] on span "Login" at bounding box center [1144, 481] width 24 height 11
type input "**********"
click at [1139, 486] on span "Login" at bounding box center [1144, 481] width 24 height 11
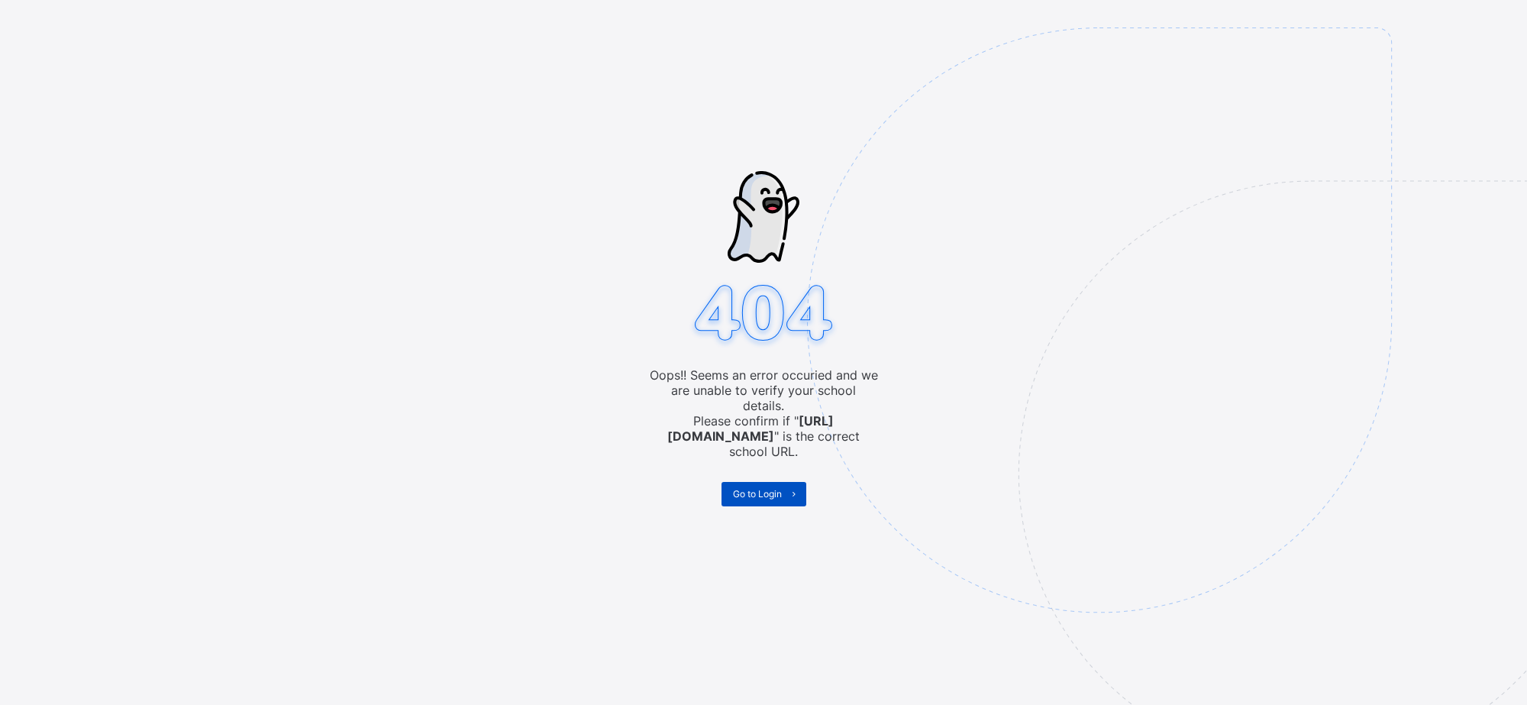
click at [764, 488] on span "Go to Login" at bounding box center [757, 493] width 49 height 11
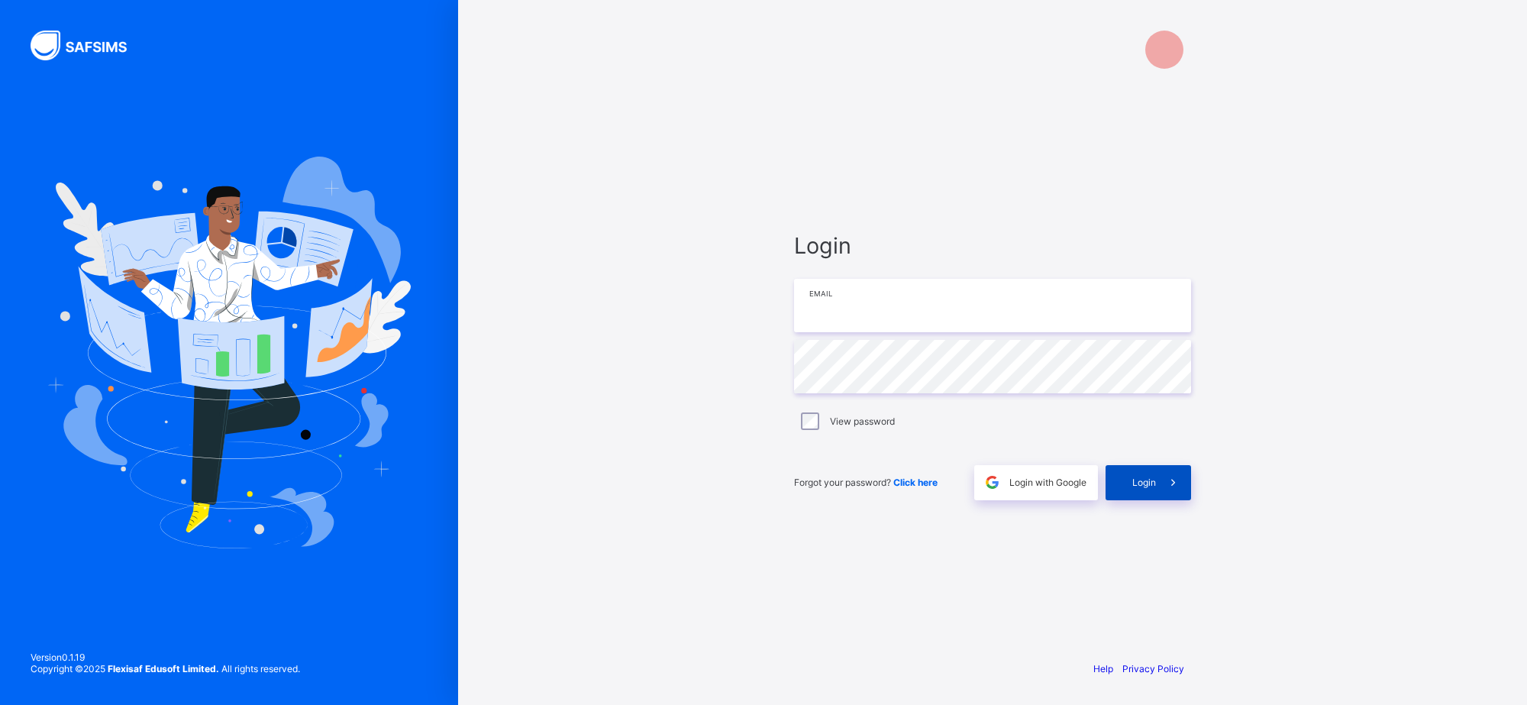
type input "**********"
click at [1140, 483] on span "Login" at bounding box center [1144, 481] width 24 height 11
type input "**********"
click at [1142, 485] on span "Login" at bounding box center [1144, 481] width 24 height 11
type input "**********"
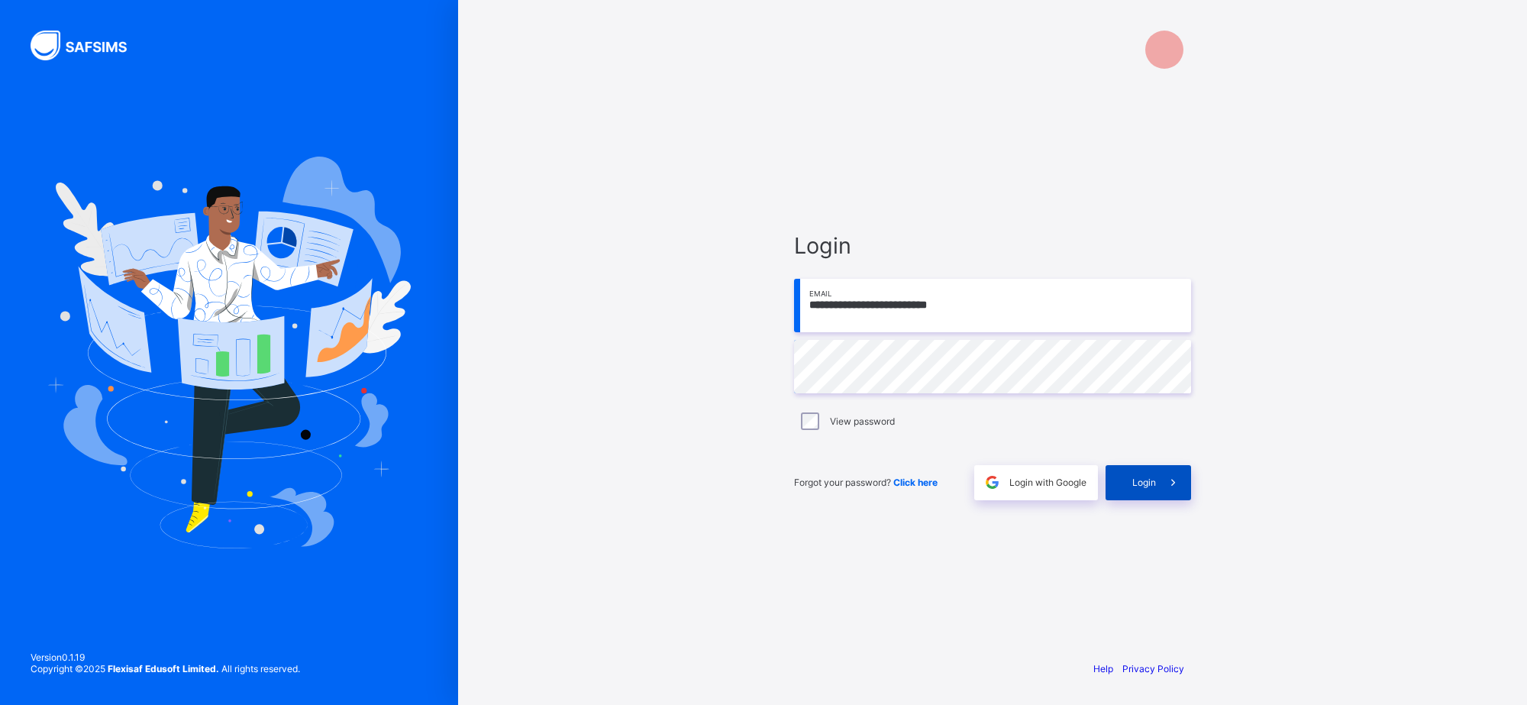
click at [1142, 479] on span "Login" at bounding box center [1144, 481] width 24 height 11
